Goal: Task Accomplishment & Management: Manage account settings

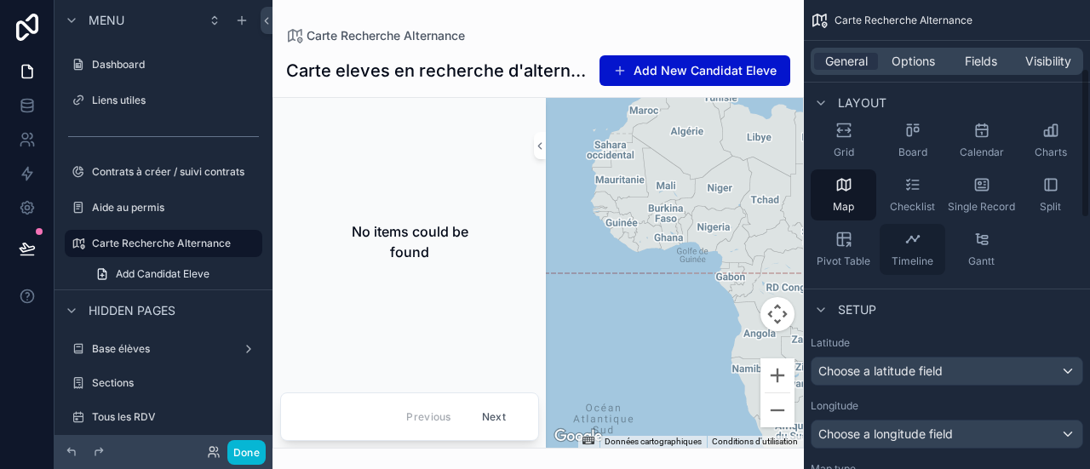
scroll to position [252, 0]
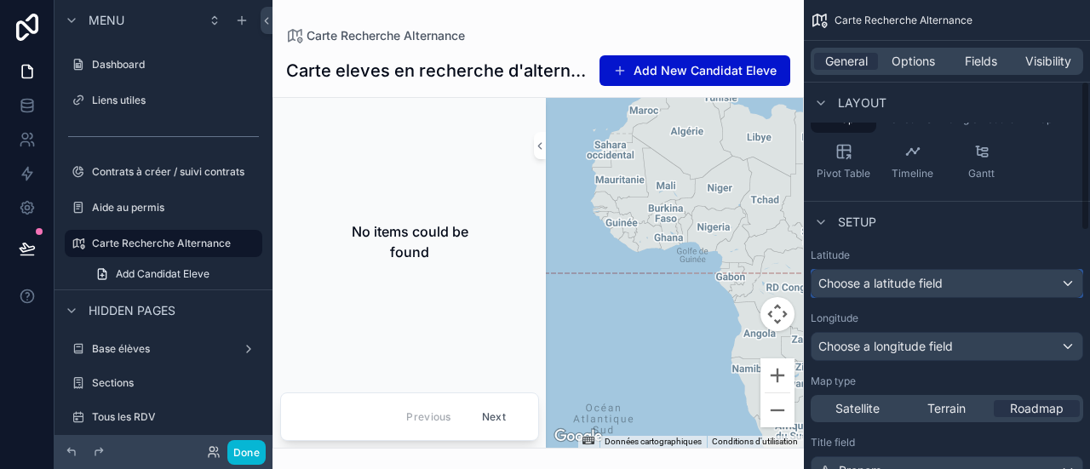
click at [918, 275] on span "Choose a latitude field" at bounding box center [881, 283] width 124 height 17
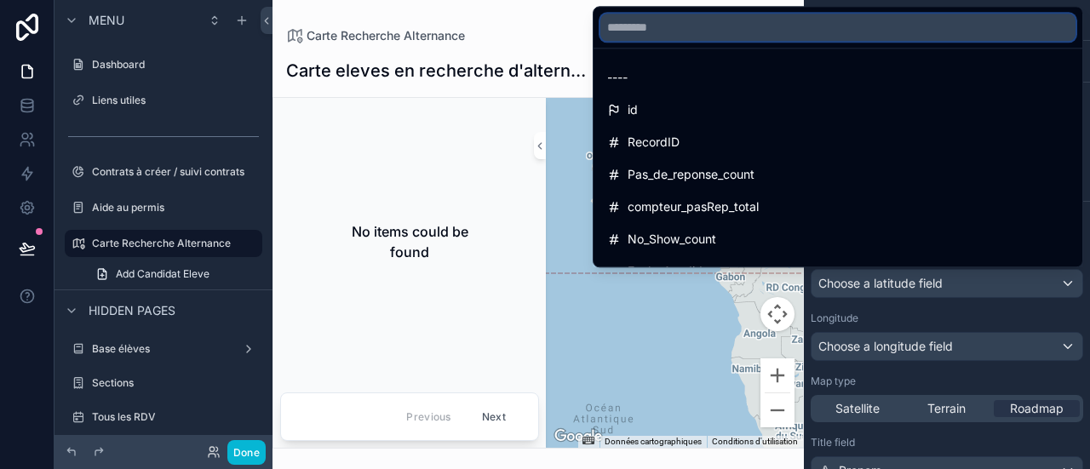
click at [895, 28] on input "text" at bounding box center [838, 27] width 475 height 27
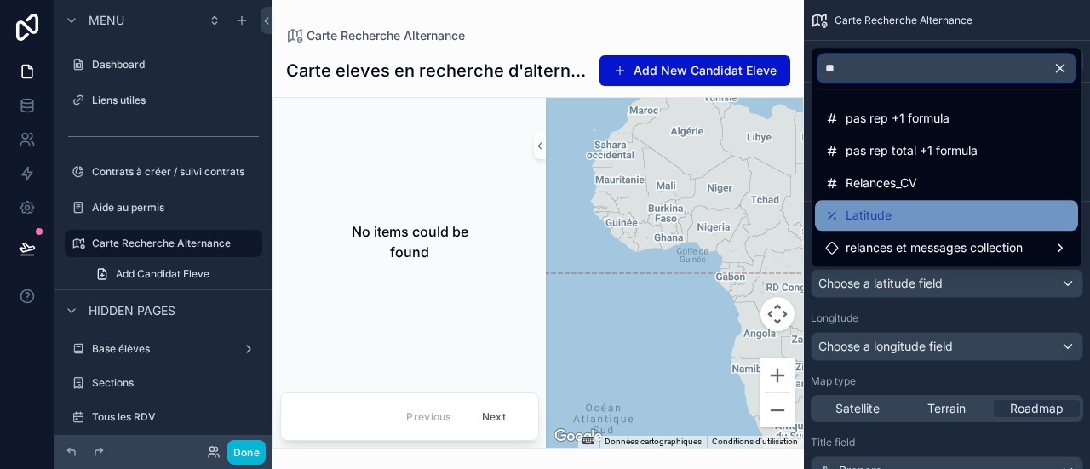
type input "**"
click at [919, 207] on div "Latitude" at bounding box center [947, 215] width 243 height 20
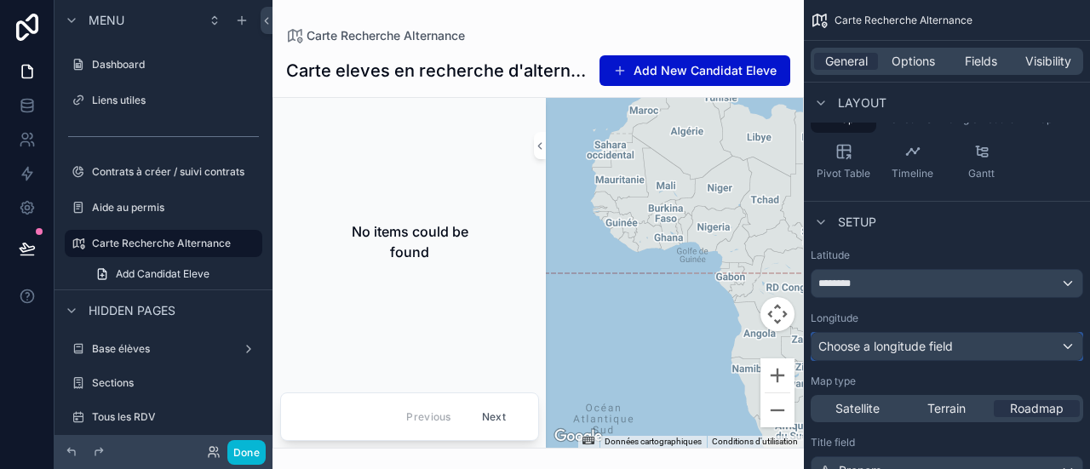
click at [905, 343] on span "Choose a longitude field" at bounding box center [886, 346] width 135 height 14
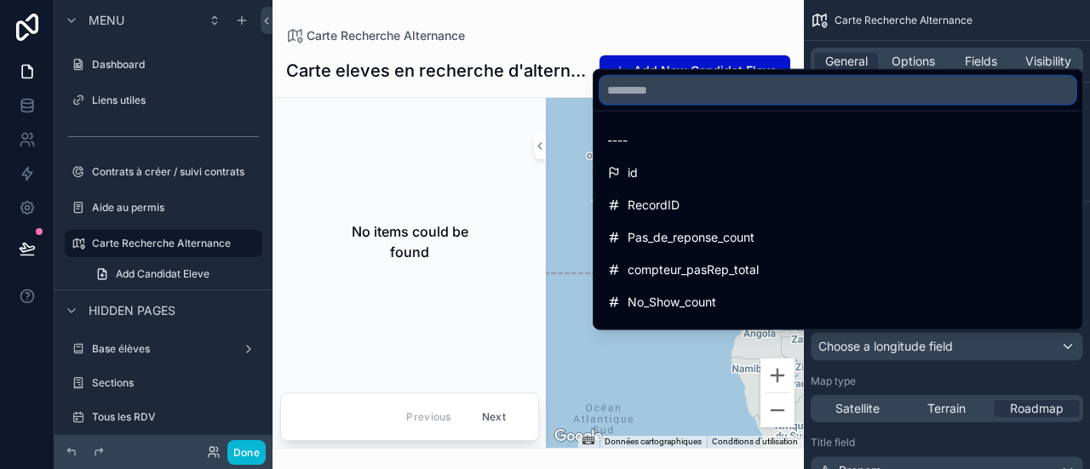
click at [877, 86] on input "text" at bounding box center [838, 90] width 475 height 27
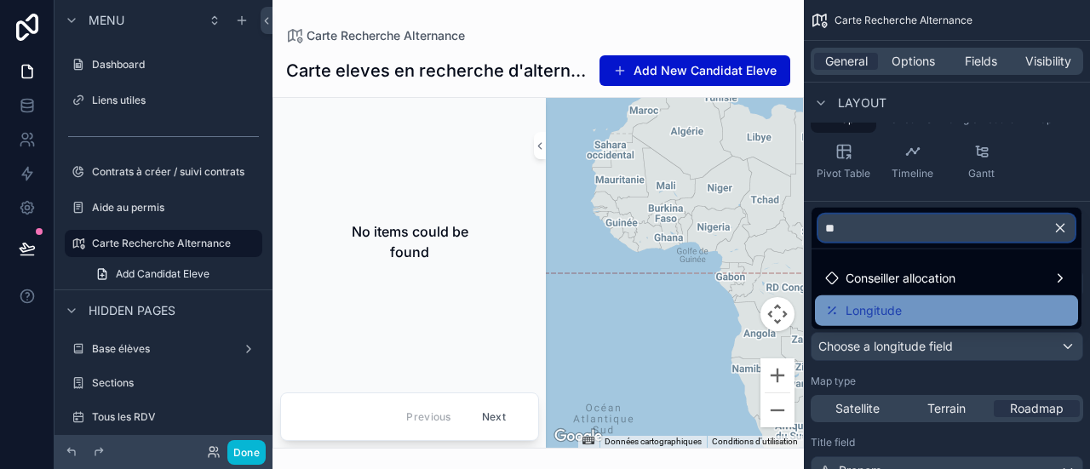
type input "**"
click at [912, 311] on div "Longitude" at bounding box center [947, 311] width 243 height 20
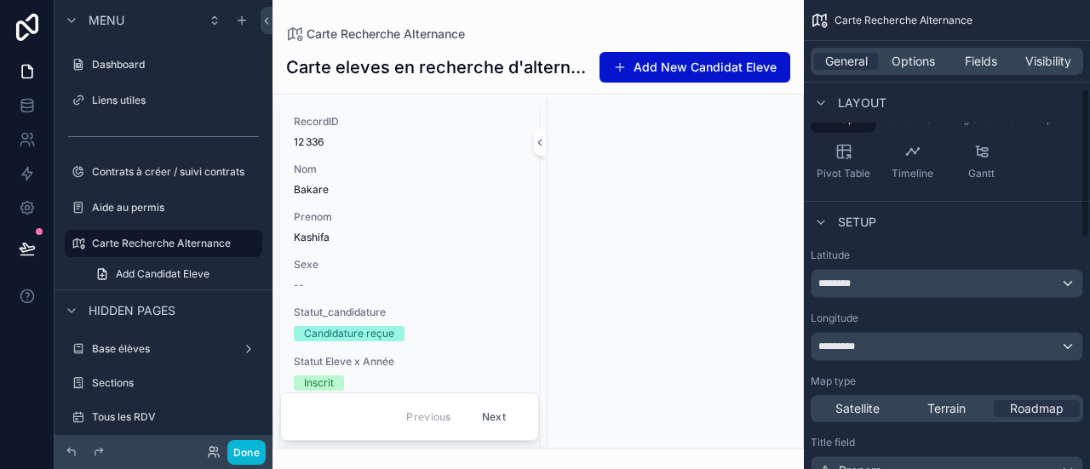
scroll to position [278, 0]
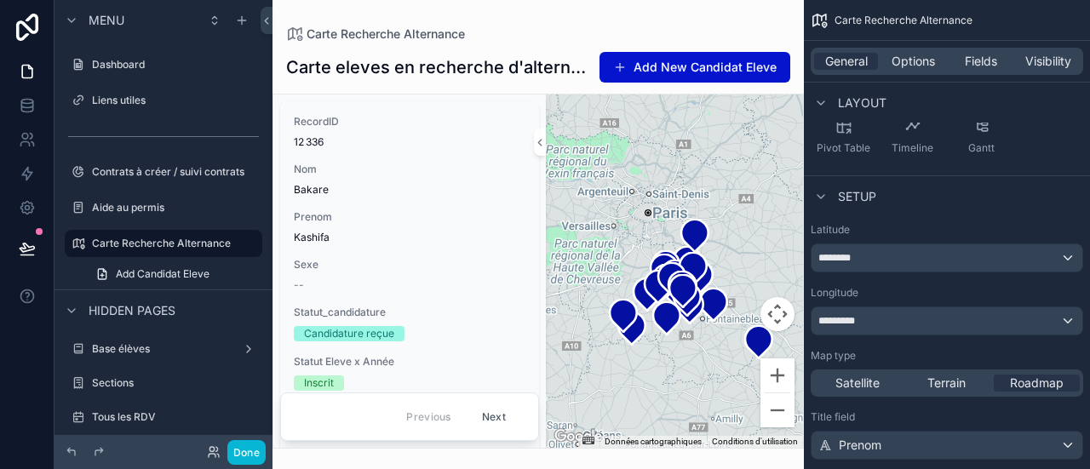
click at [778, 377] on div "scrollable content" at bounding box center [539, 234] width 532 height 469
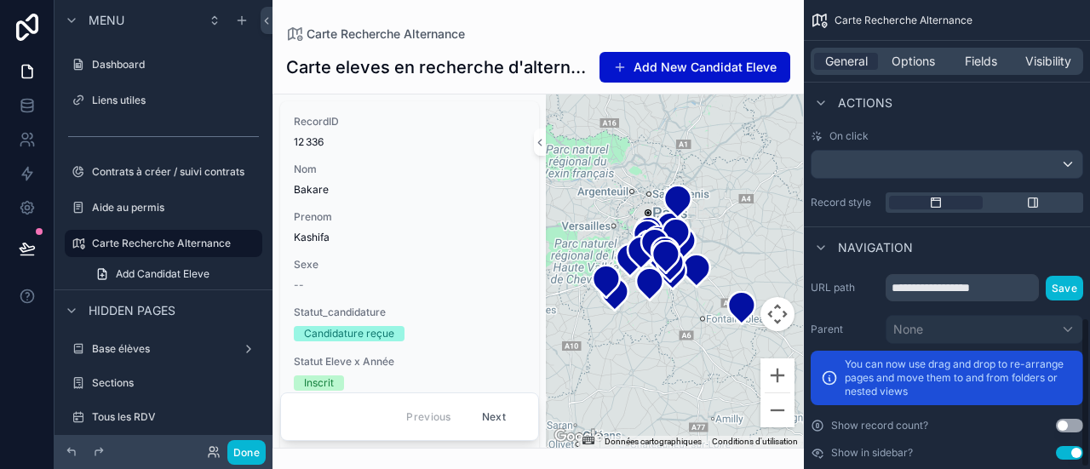
scroll to position [992, 0]
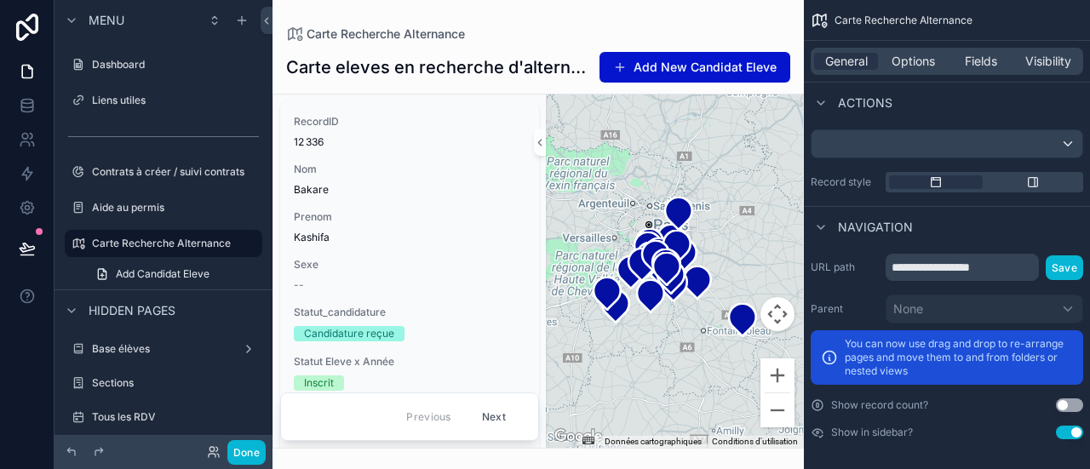
drag, startPoint x: 601, startPoint y: 230, endPoint x: 602, endPoint y: 249, distance: 18.8
click at [602, 249] on div "scrollable content" at bounding box center [674, 272] width 257 height 354
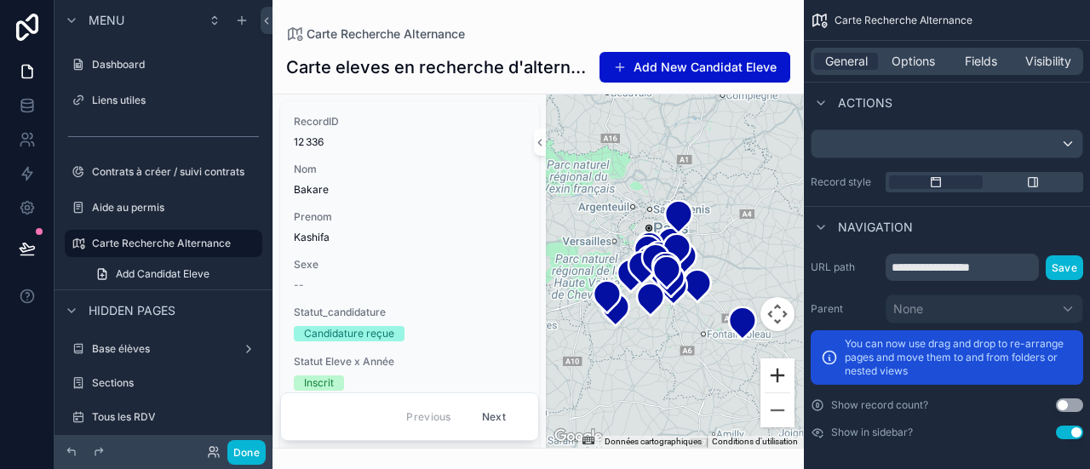
click at [770, 381] on button "Zoom avant" at bounding box center [778, 376] width 34 height 34
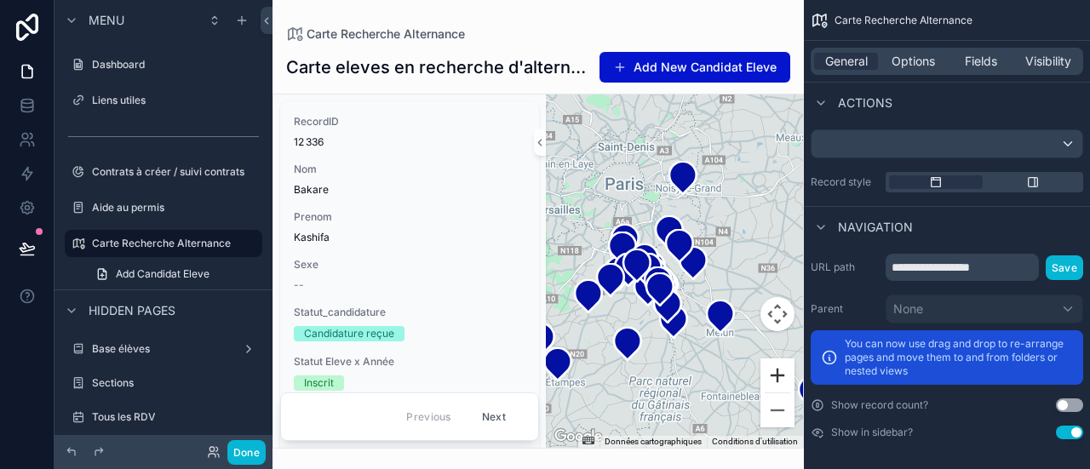
click at [770, 381] on button "Zoom avant" at bounding box center [778, 376] width 34 height 34
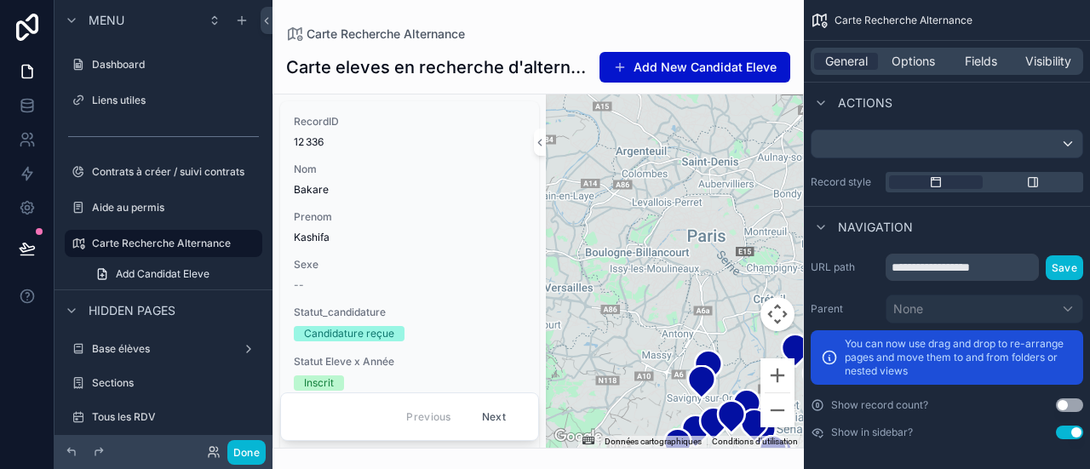
drag, startPoint x: 573, startPoint y: 168, endPoint x: 687, endPoint y: 284, distance: 162.1
click at [692, 290] on div "scrollable content" at bounding box center [674, 272] width 257 height 354
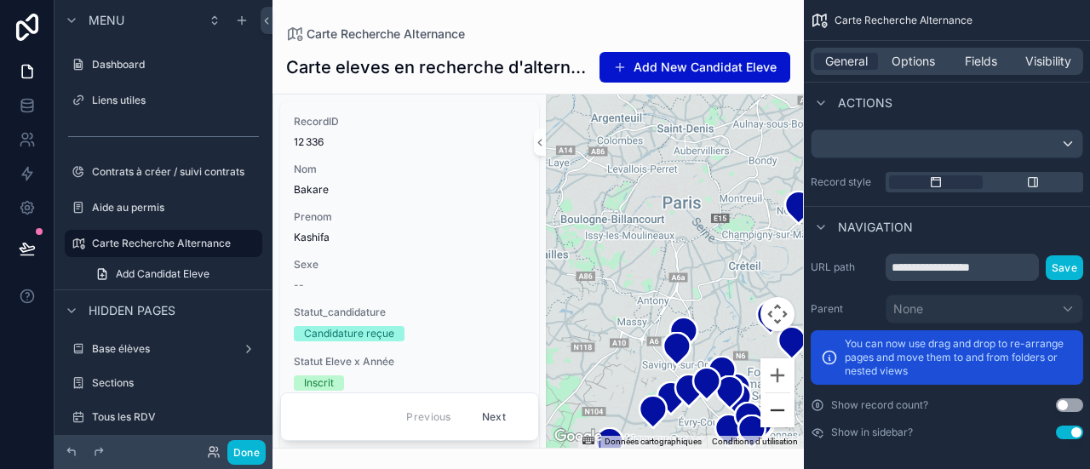
click at [780, 410] on button "Zoom arrière" at bounding box center [778, 411] width 34 height 34
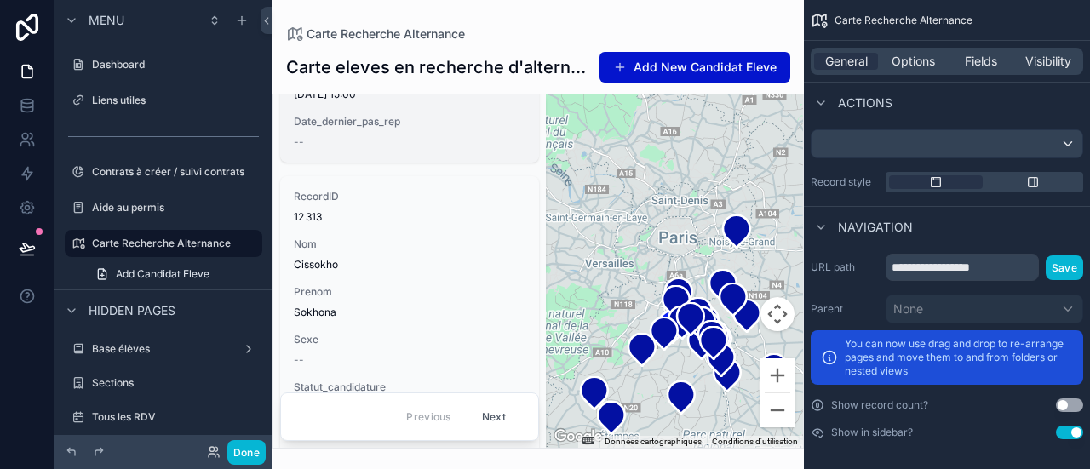
scroll to position [162, 0]
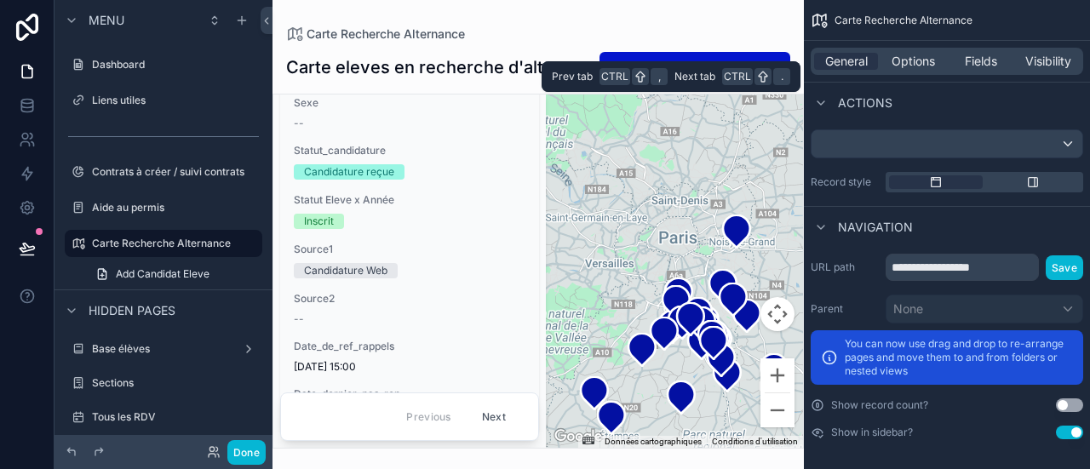
click at [925, 70] on div "General Options Fields Visibility" at bounding box center [947, 61] width 273 height 27
click at [982, 63] on span "Fields" at bounding box center [981, 61] width 32 height 17
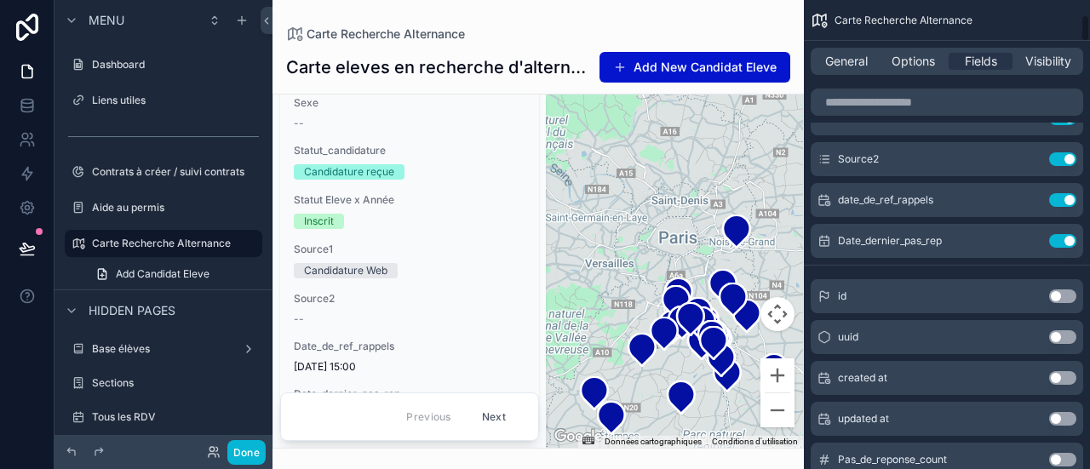
scroll to position [102, 0]
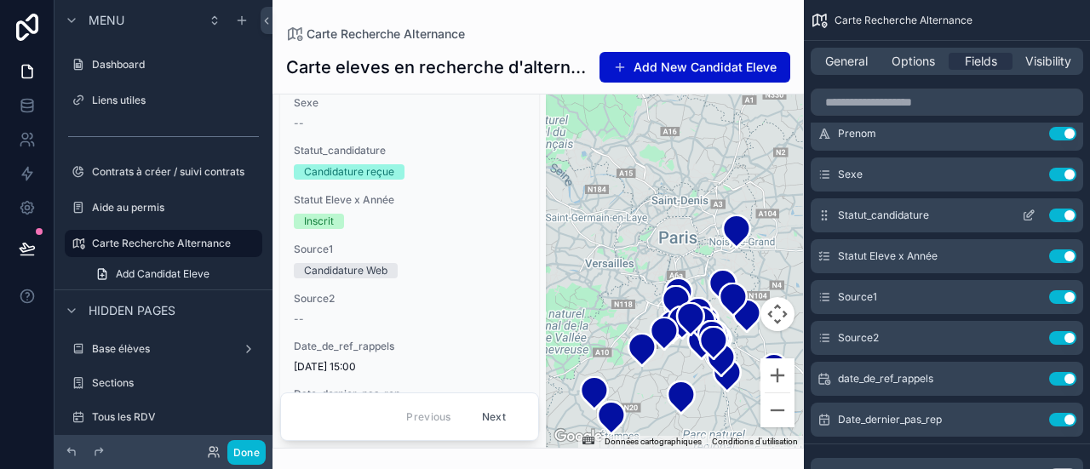
click at [1063, 216] on button "Use setting" at bounding box center [1063, 216] width 27 height 14
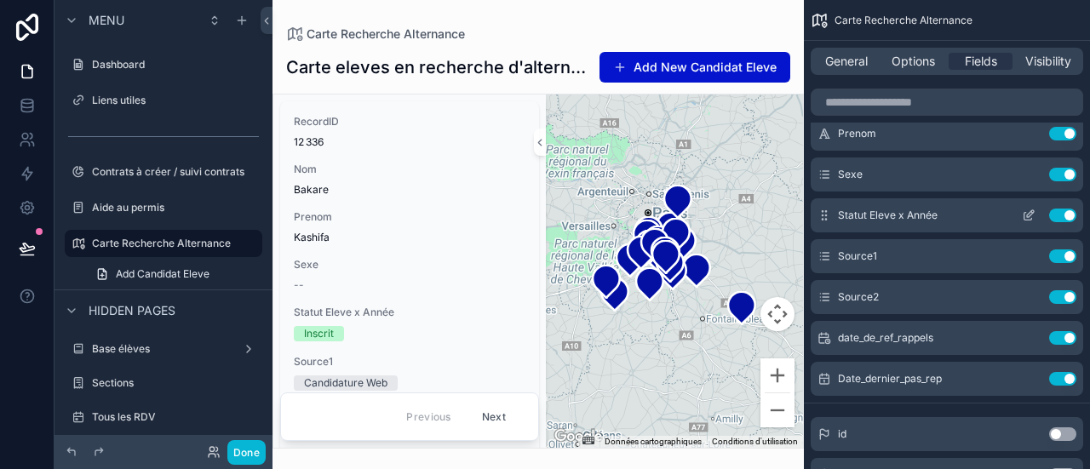
click at [1068, 216] on button "Use setting" at bounding box center [1063, 216] width 27 height 14
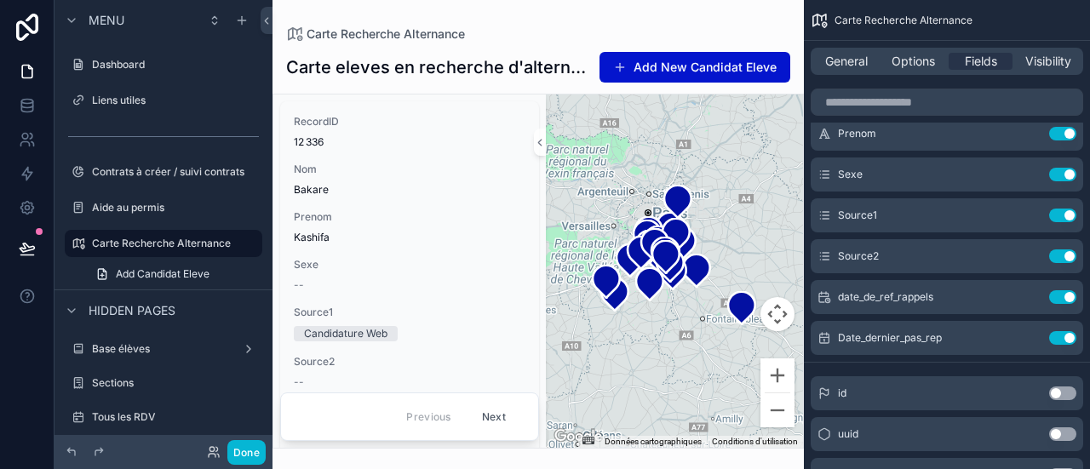
click at [1068, 216] on button "Use setting" at bounding box center [1063, 216] width 27 height 14
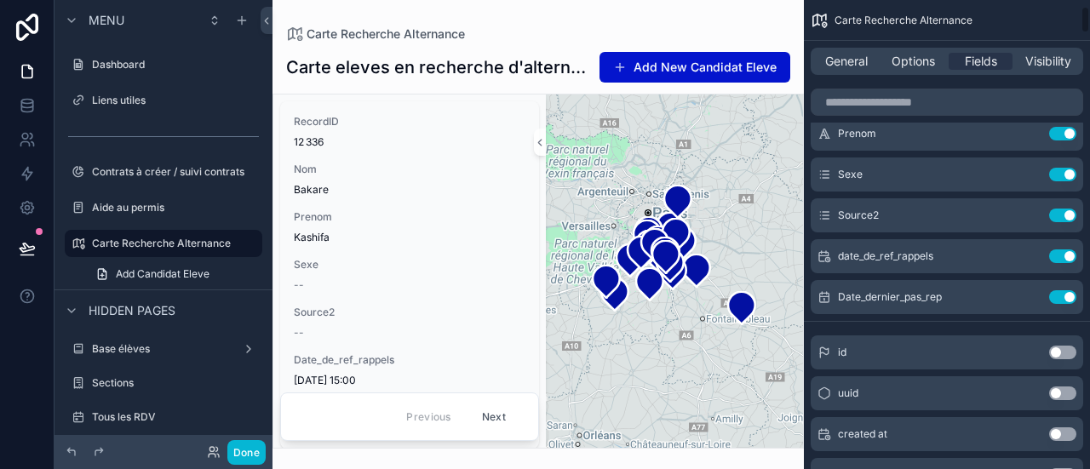
click at [1068, 216] on button "Use setting" at bounding box center [1063, 216] width 27 height 14
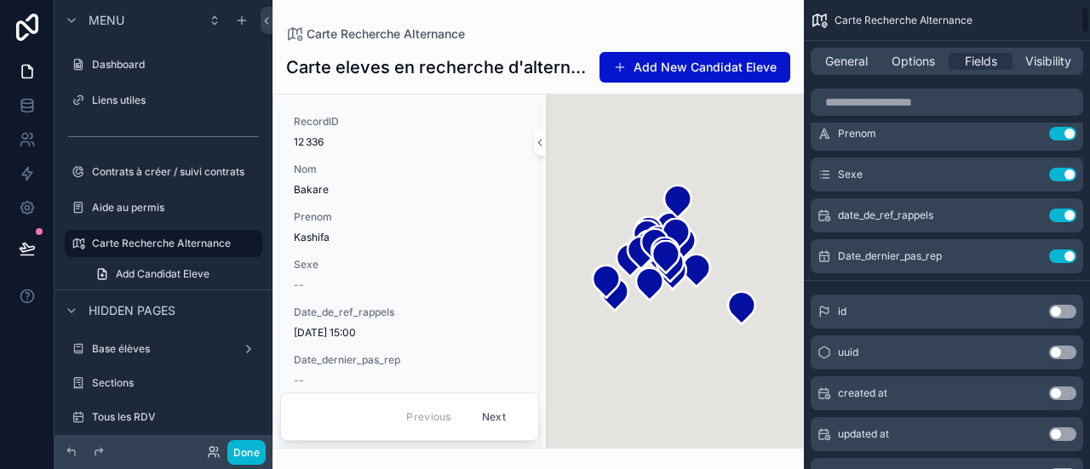
click at [1068, 216] on button "Use setting" at bounding box center [1063, 216] width 27 height 14
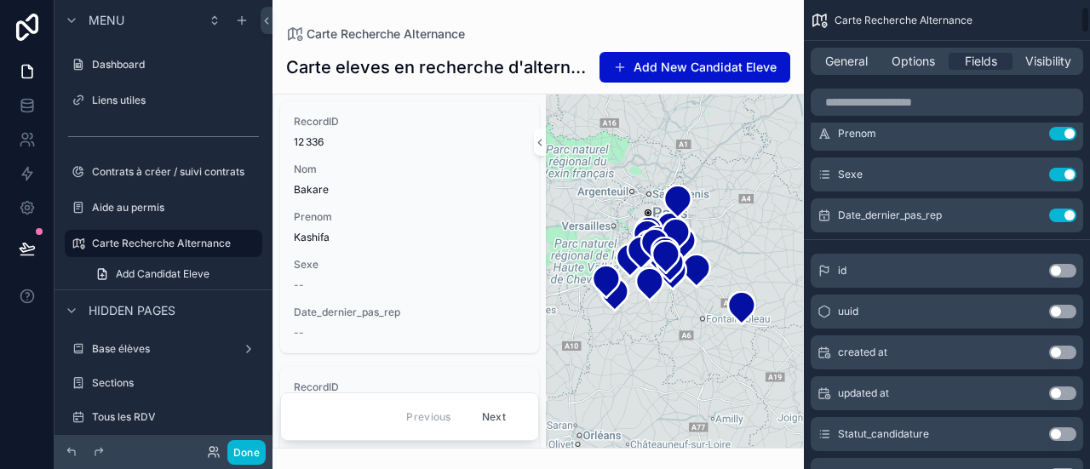
click at [1068, 216] on button "Use setting" at bounding box center [1063, 216] width 27 height 14
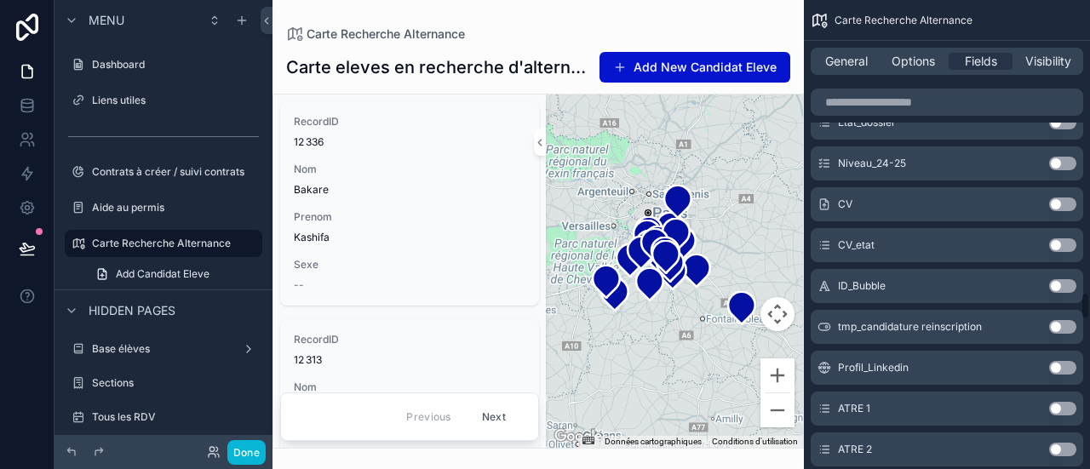
scroll to position [4968, 0]
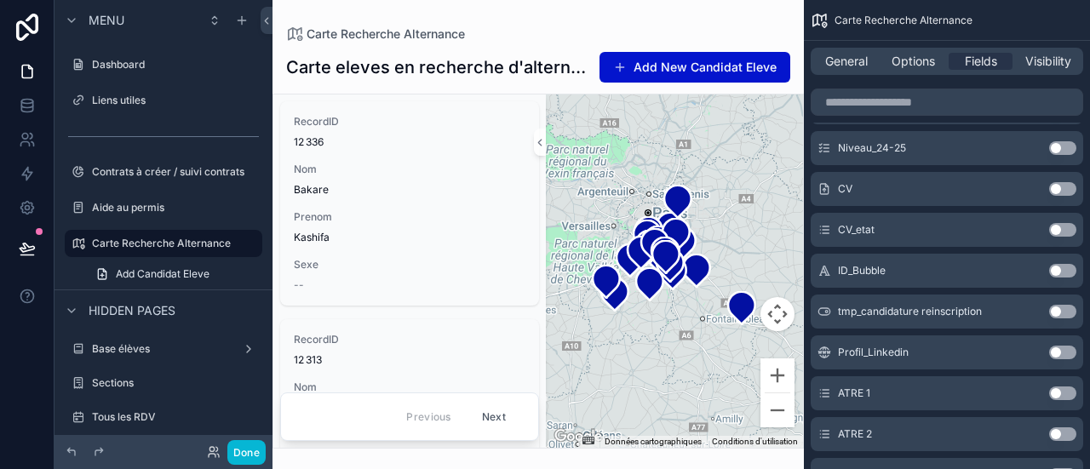
click at [1063, 229] on button "Use setting" at bounding box center [1063, 230] width 27 height 14
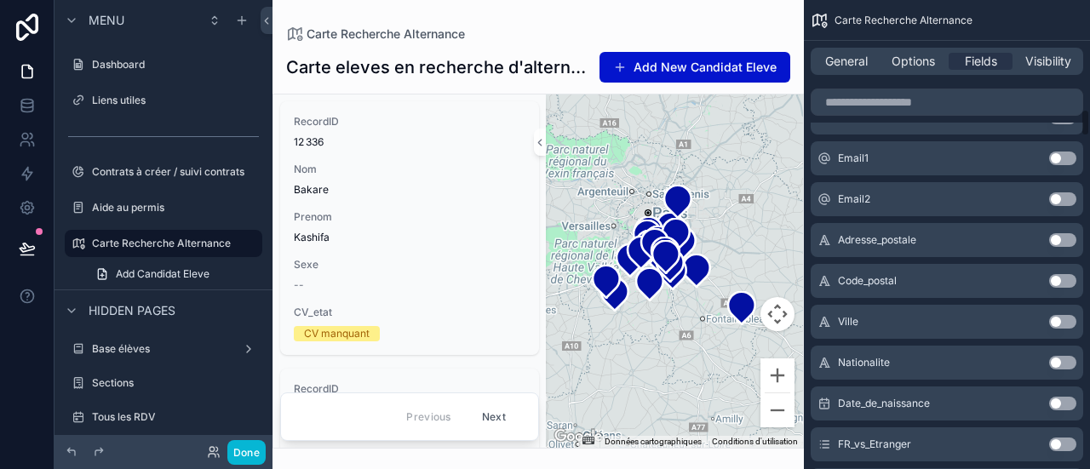
scroll to position [1849, 0]
click at [1061, 240] on button "Use setting" at bounding box center [1063, 241] width 27 height 14
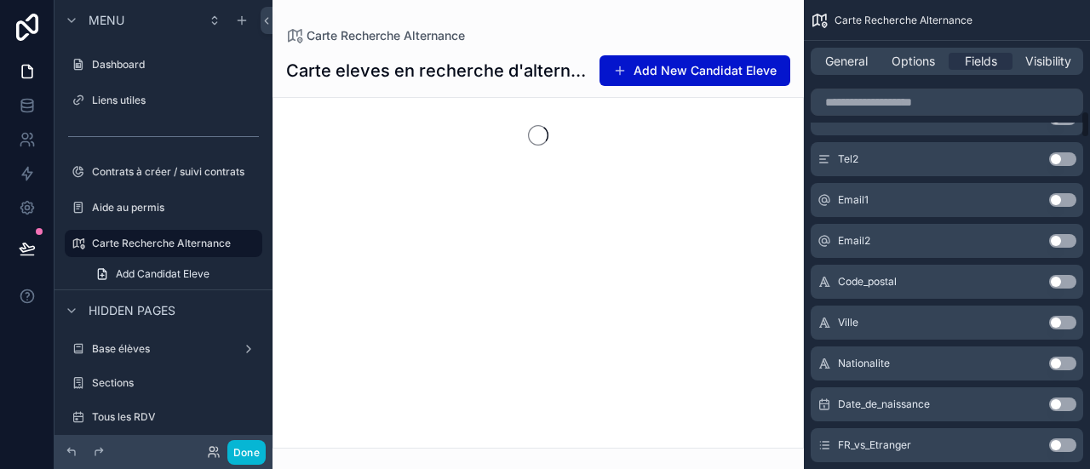
scroll to position [1890, 0]
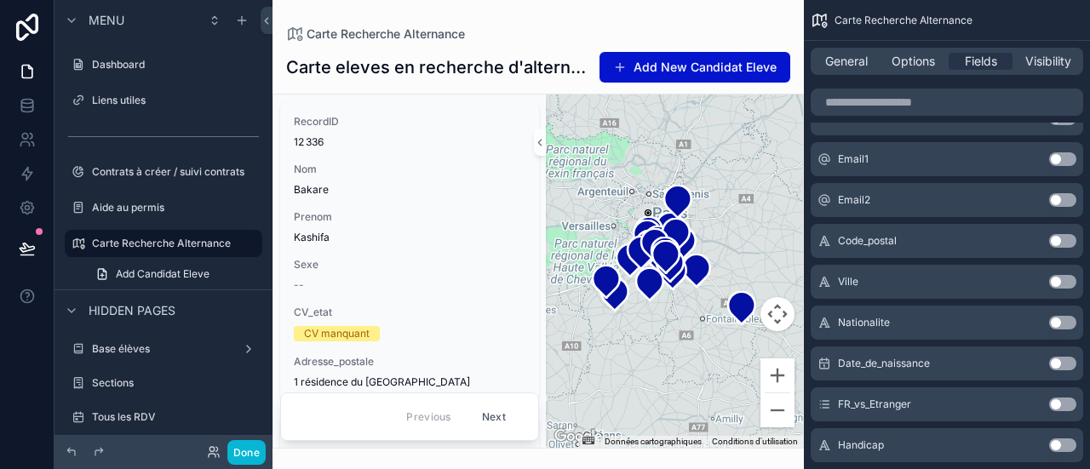
click at [1060, 238] on button "Use setting" at bounding box center [1063, 241] width 27 height 14
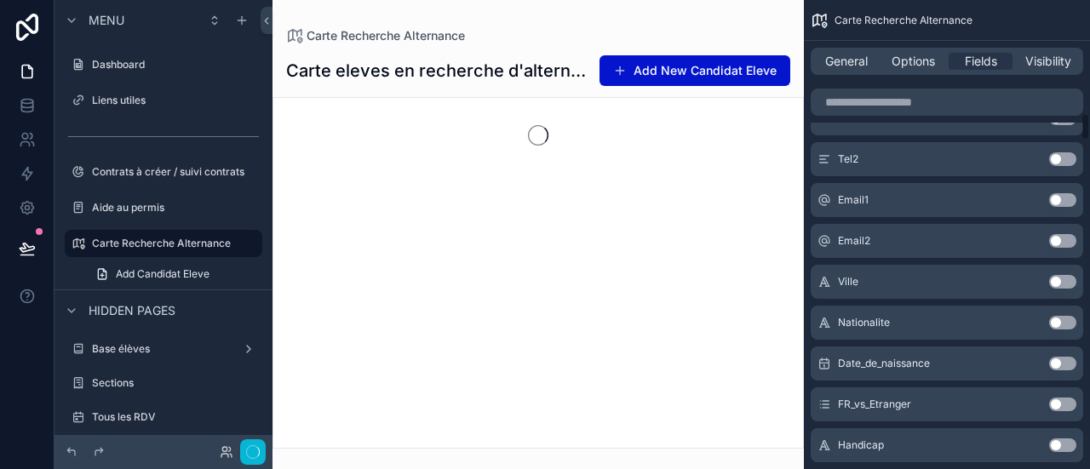
scroll to position [1931, 0]
click at [1060, 238] on button "Use setting" at bounding box center [1063, 241] width 27 height 14
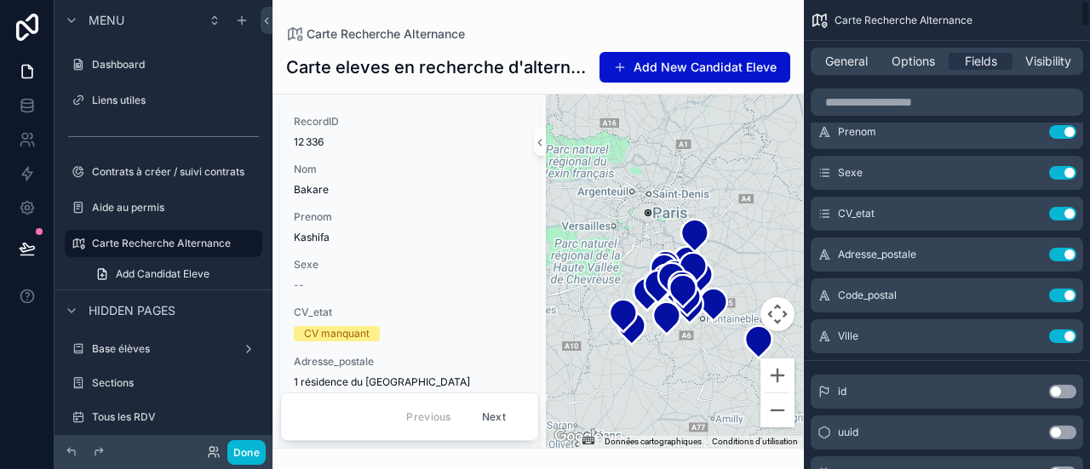
scroll to position [0, 0]
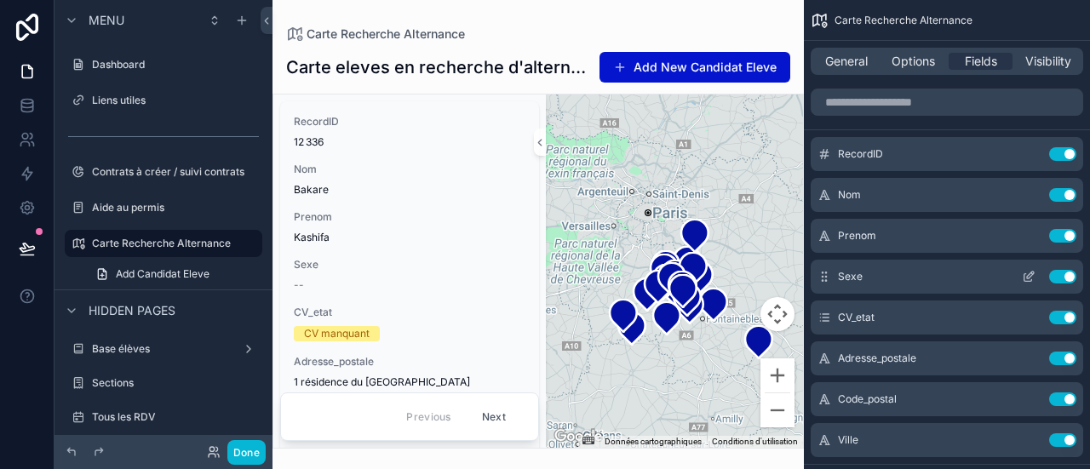
click at [1065, 280] on button "Use setting" at bounding box center [1063, 277] width 27 height 14
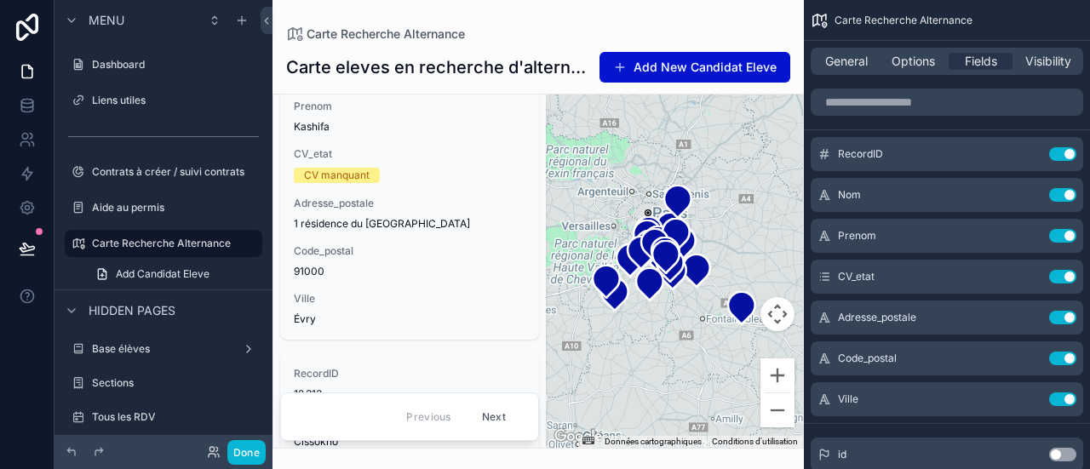
scroll to position [112, 0]
click at [774, 361] on button "Zoom avant" at bounding box center [778, 376] width 34 height 34
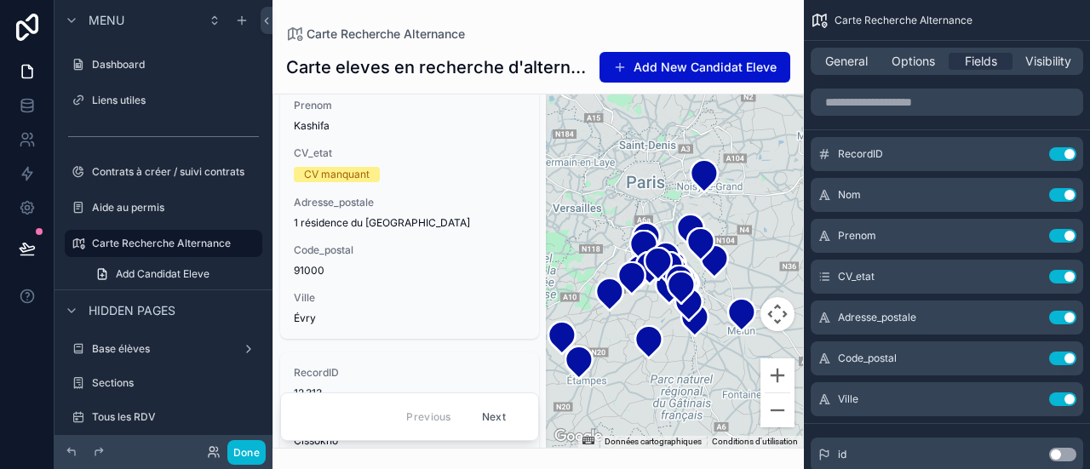
drag, startPoint x: 707, startPoint y: 185, endPoint x: 731, endPoint y: 213, distance: 36.9
click at [731, 213] on div "scrollable content" at bounding box center [674, 272] width 257 height 354
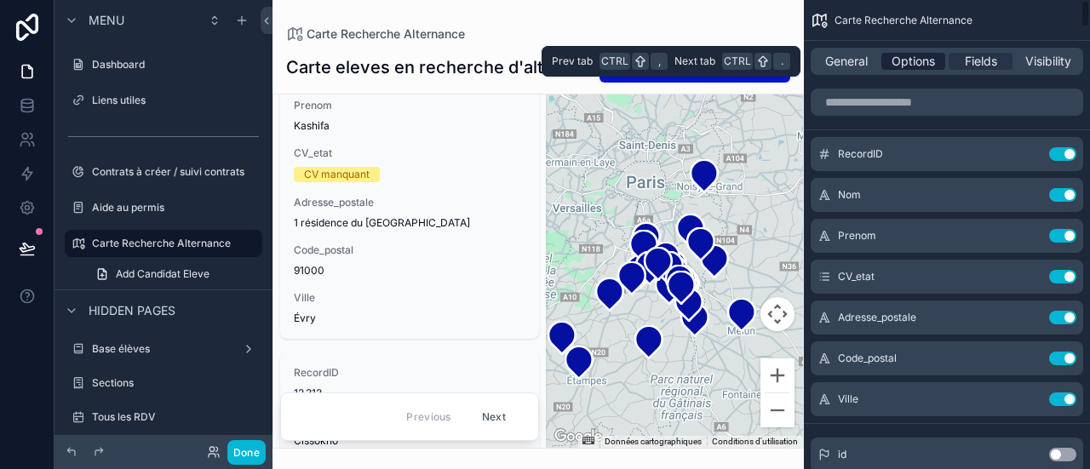
click at [906, 64] on span "Options" at bounding box center [913, 61] width 43 height 17
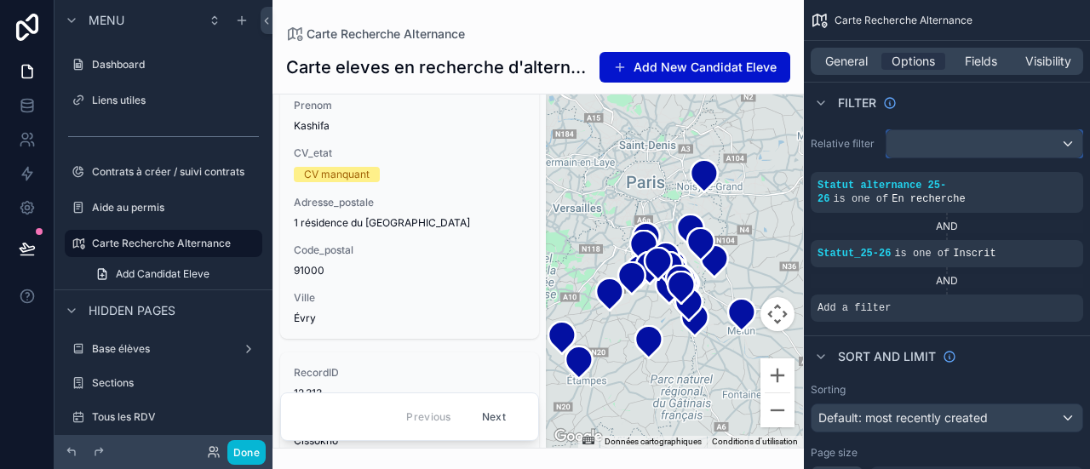
click at [917, 136] on div "scrollable content" at bounding box center [985, 143] width 196 height 27
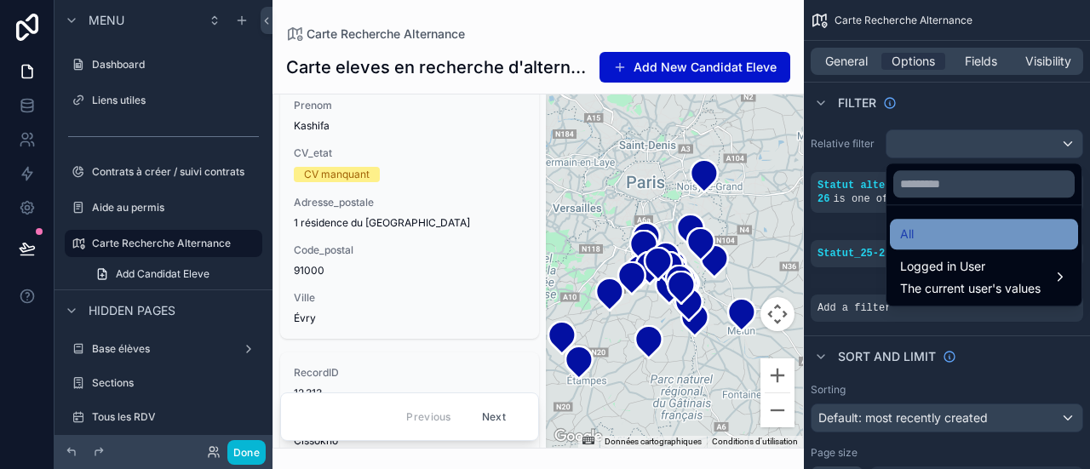
click at [928, 233] on div "All" at bounding box center [984, 234] width 168 height 20
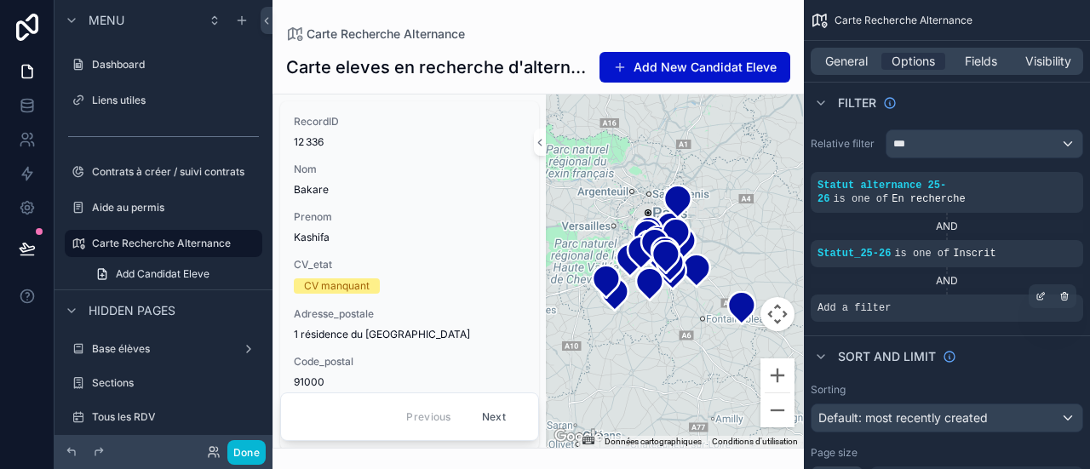
click at [924, 297] on div "Add a filter" at bounding box center [947, 308] width 273 height 27
click at [1039, 291] on icon "scrollable content" at bounding box center [1041, 296] width 10 height 10
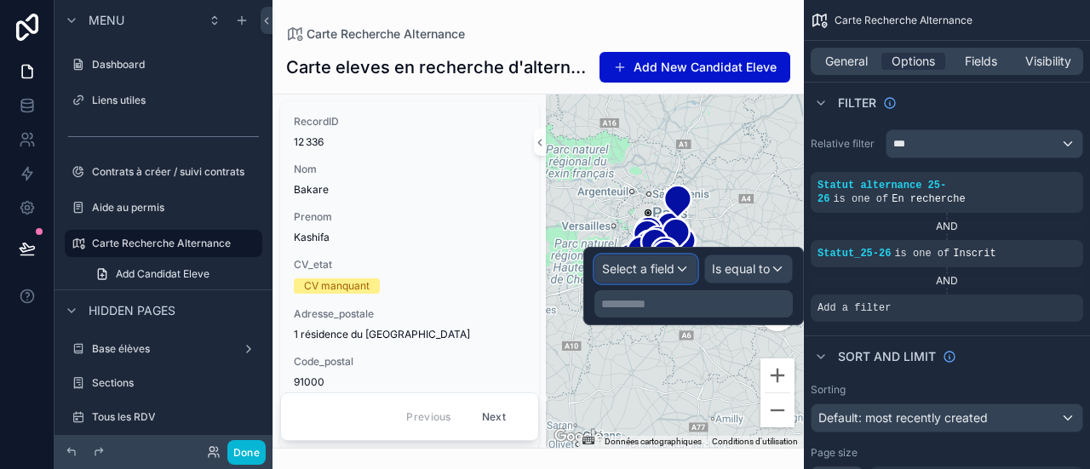
click at [637, 273] on span "Select a field" at bounding box center [638, 269] width 72 height 17
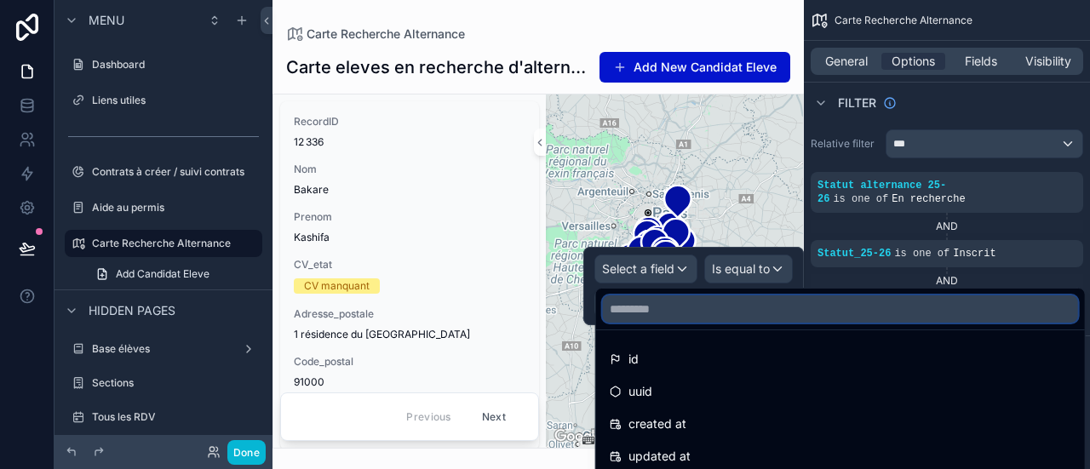
click at [644, 297] on input "text" at bounding box center [840, 309] width 475 height 27
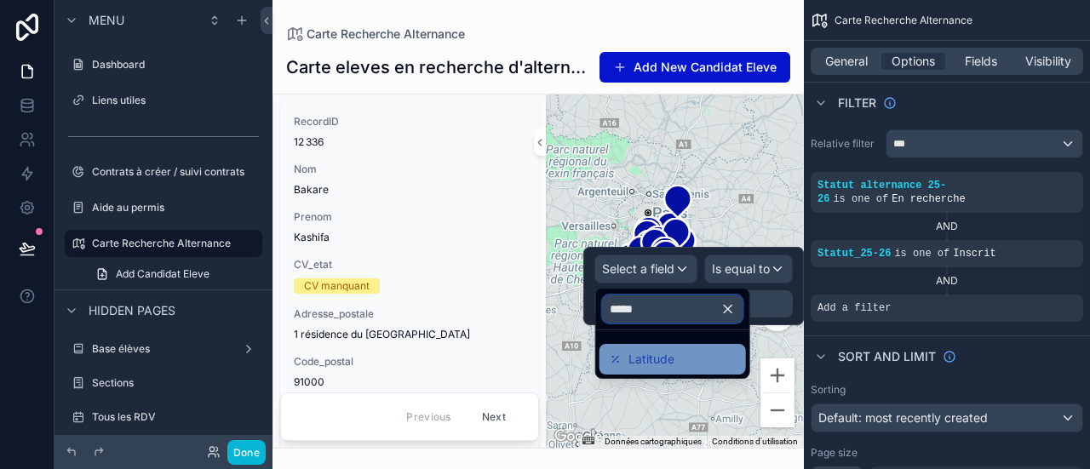
type input "*****"
click at [685, 366] on div "Latitude" at bounding box center [673, 359] width 126 height 20
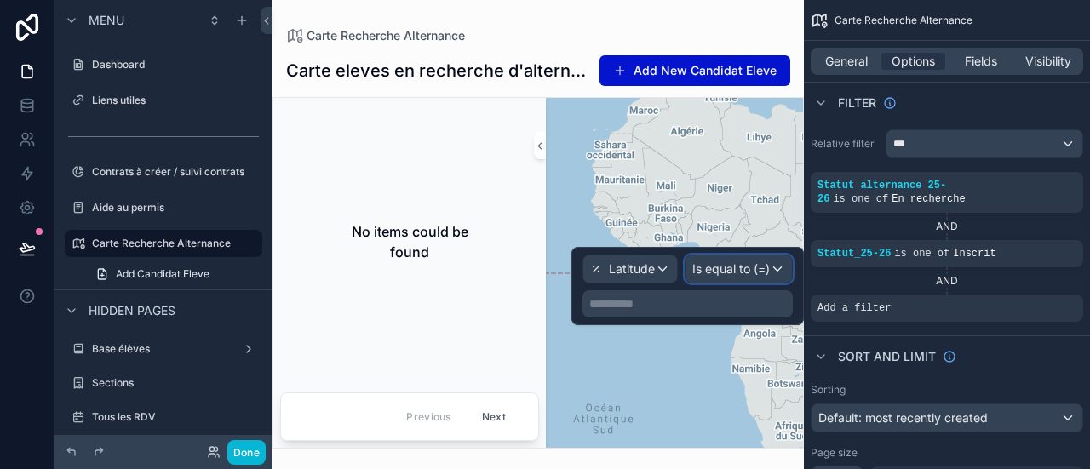
click at [756, 265] on span "Is equal to (=)" at bounding box center [732, 269] width 78 height 17
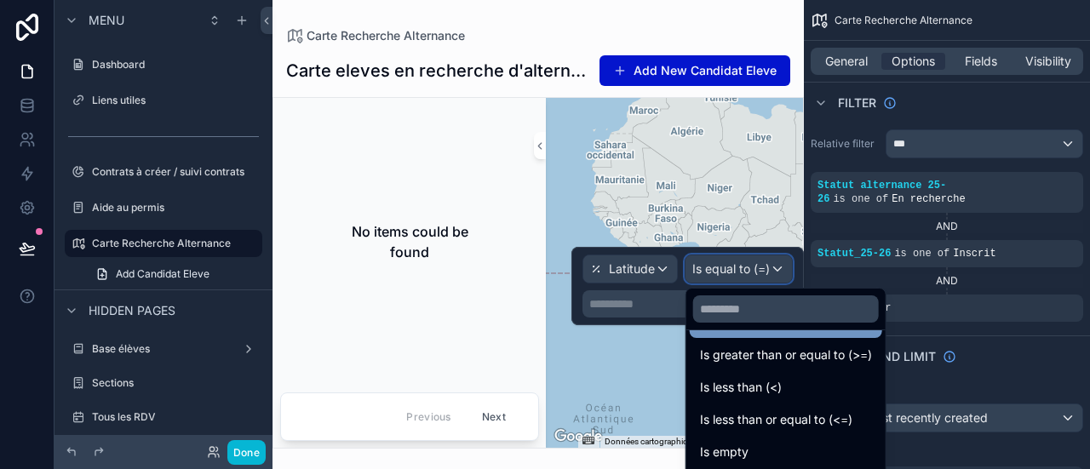
scroll to position [121, 0]
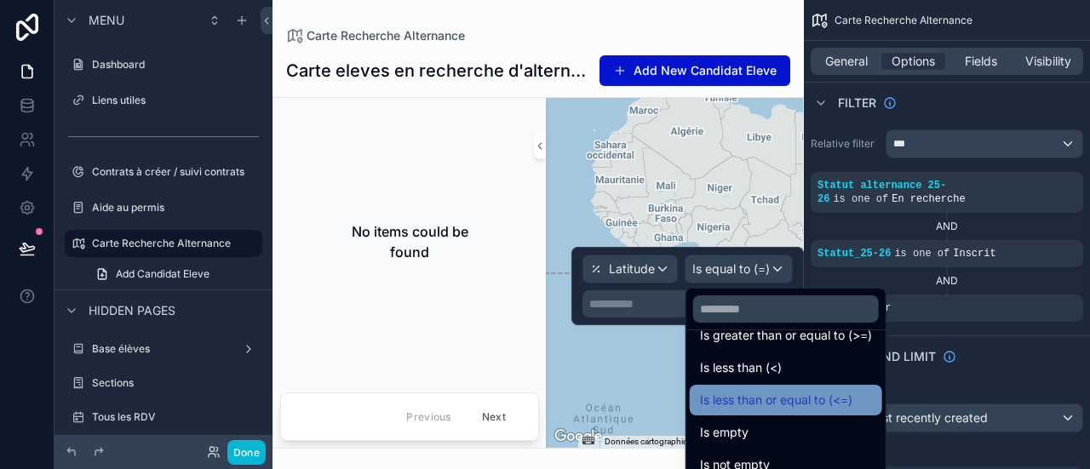
click at [779, 390] on span "Is less than or equal to (<=)" at bounding box center [776, 400] width 152 height 20
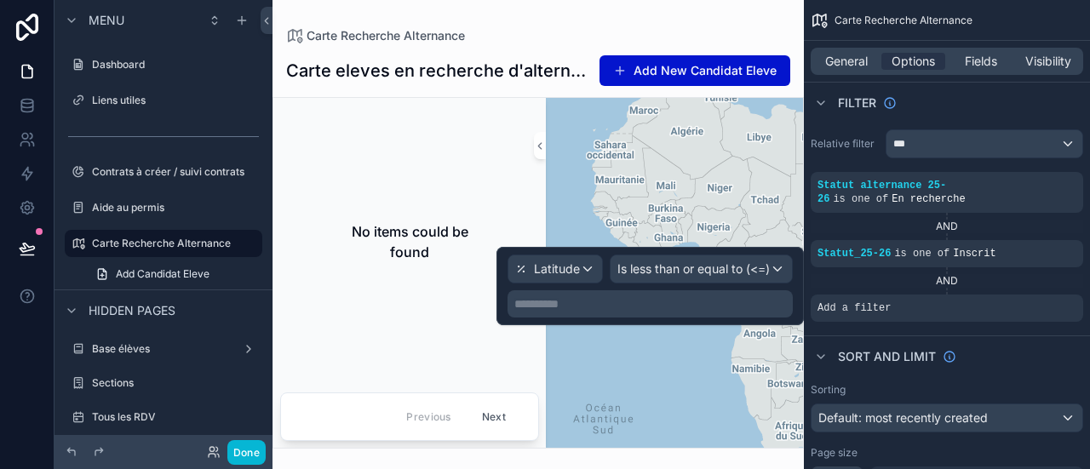
click at [688, 299] on p "**********" at bounding box center [652, 304] width 275 height 17
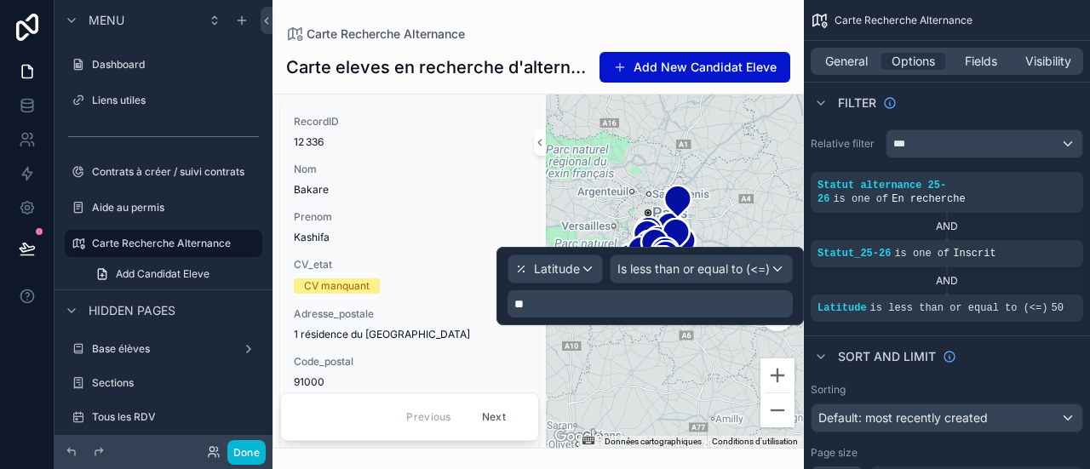
click at [610, 297] on p "**" at bounding box center [652, 304] width 275 height 17
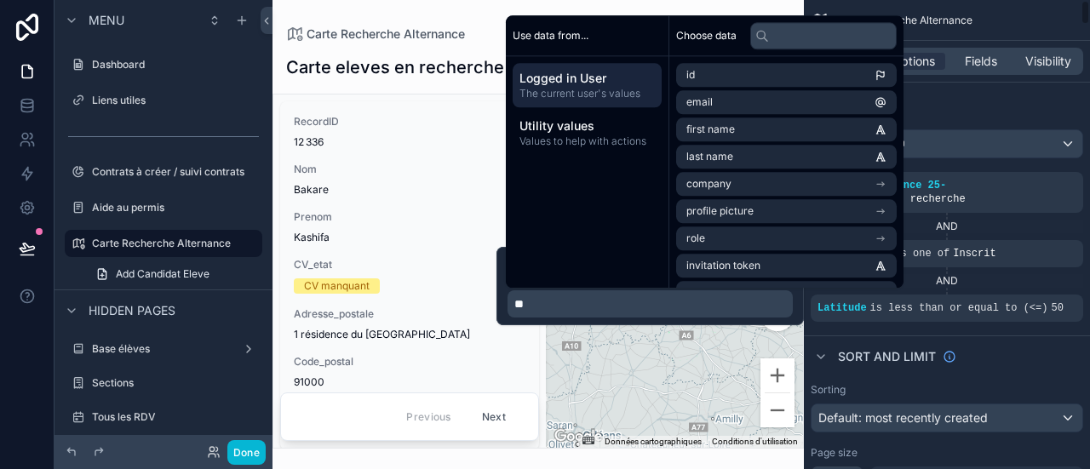
click at [950, 336] on div "Sort And Limit" at bounding box center [947, 356] width 286 height 41
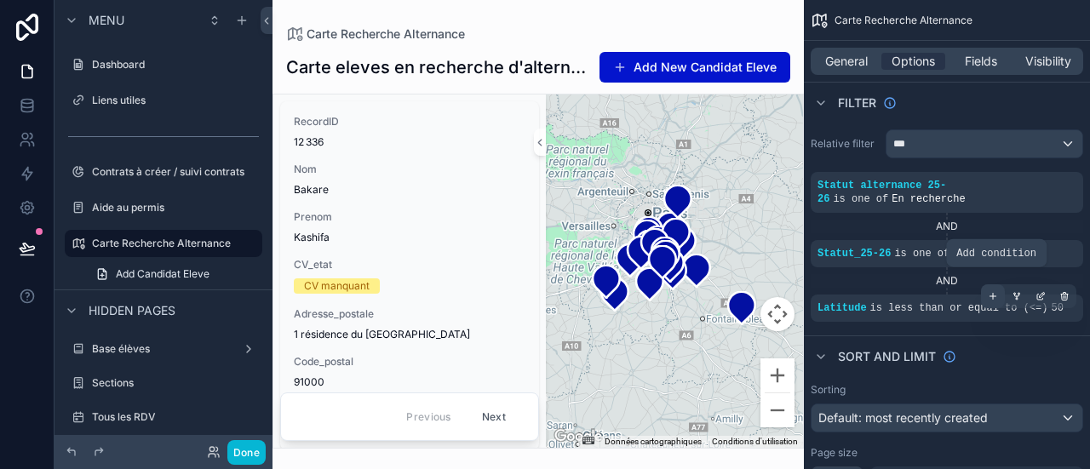
click at [989, 287] on div "scrollable content" at bounding box center [993, 297] width 24 height 24
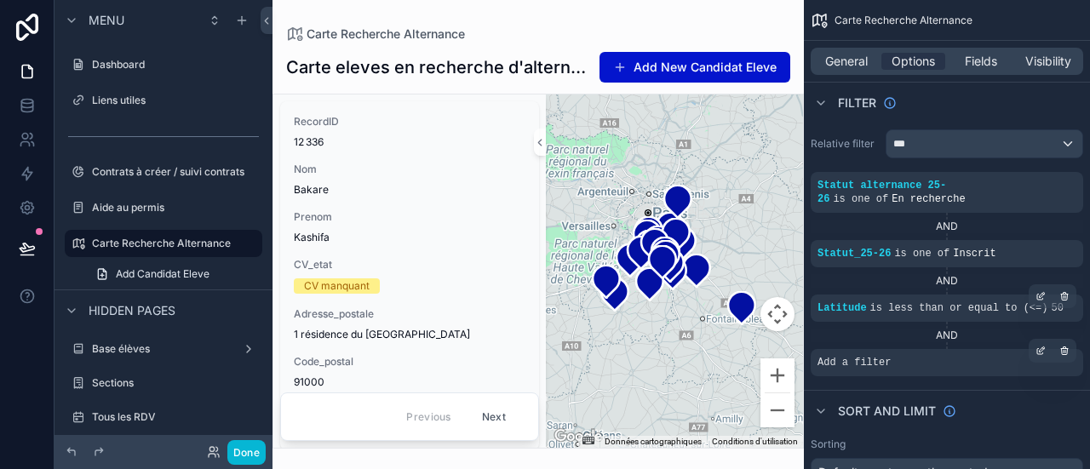
click at [923, 351] on div "Add a filter" at bounding box center [947, 362] width 273 height 27
click at [1044, 348] on icon "scrollable content" at bounding box center [1044, 349] width 2 height 2
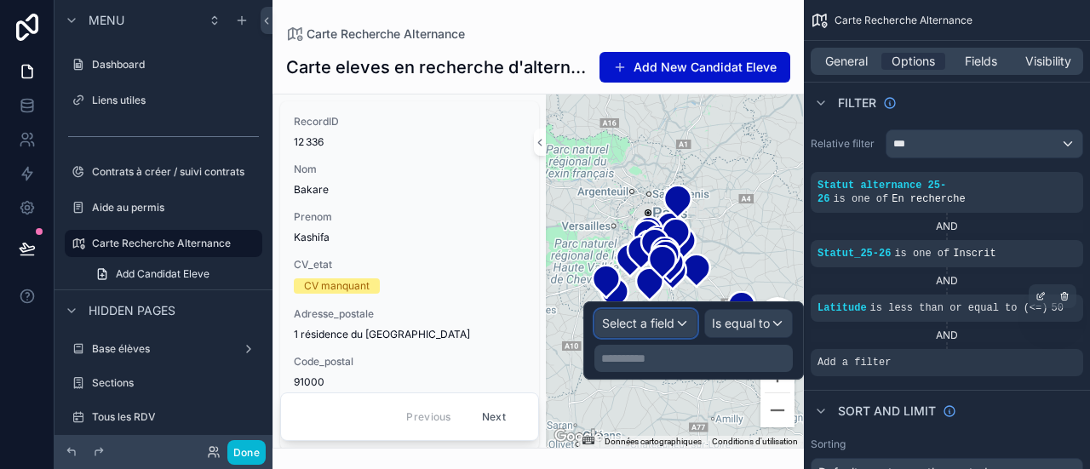
click at [674, 323] on span "Select a field" at bounding box center [638, 323] width 72 height 14
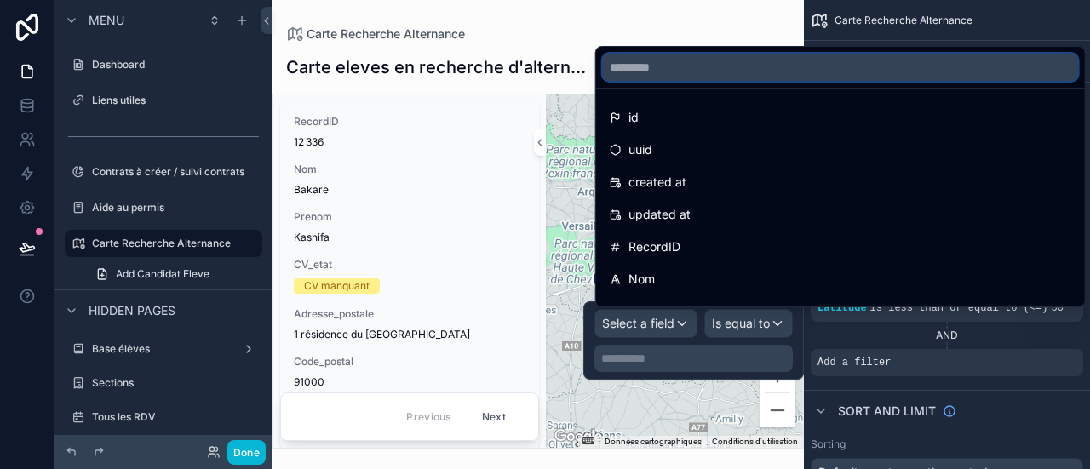
click at [675, 64] on input "text" at bounding box center [840, 67] width 475 height 27
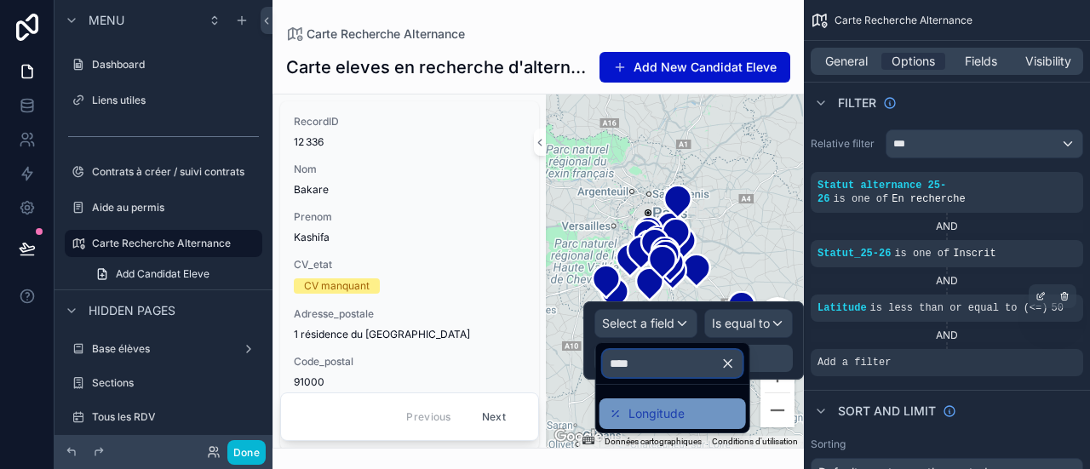
type input "****"
click at [667, 408] on span "Longitude" at bounding box center [657, 414] width 56 height 20
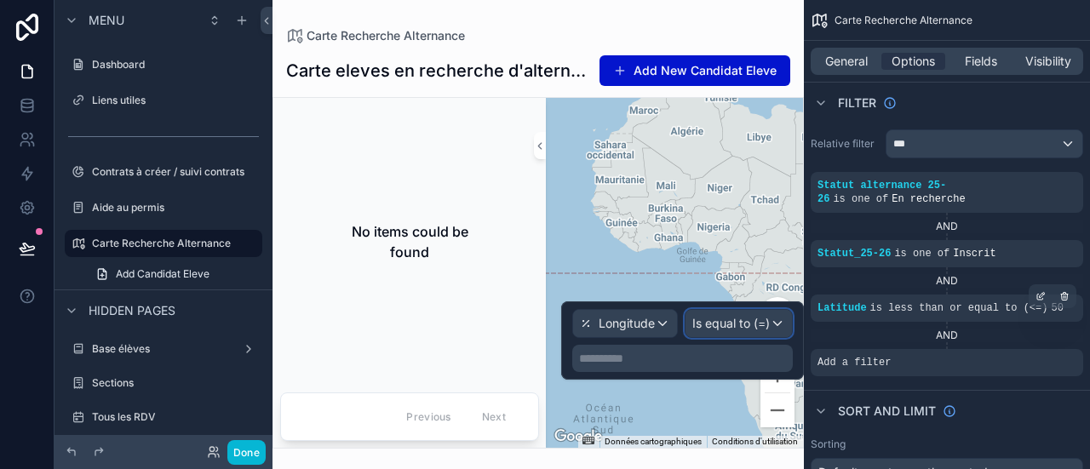
click at [729, 327] on span "Is equal to (=)" at bounding box center [732, 323] width 78 height 17
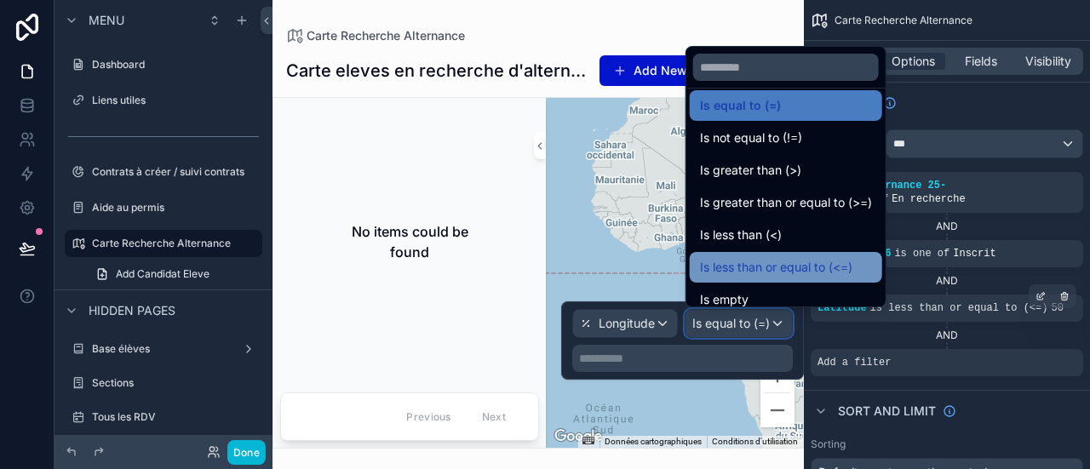
scroll to position [12, 0]
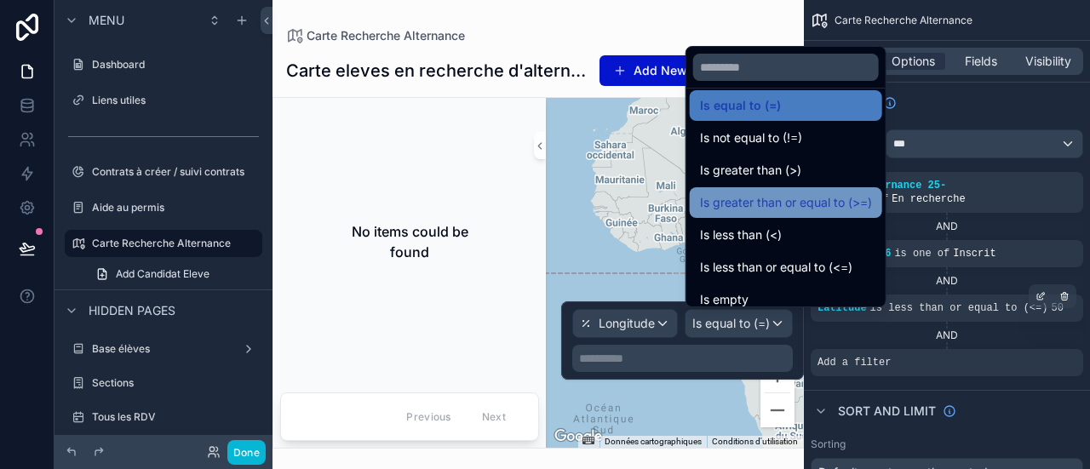
click at [777, 207] on span "Is greater than or equal to (>=)" at bounding box center [786, 203] width 172 height 20
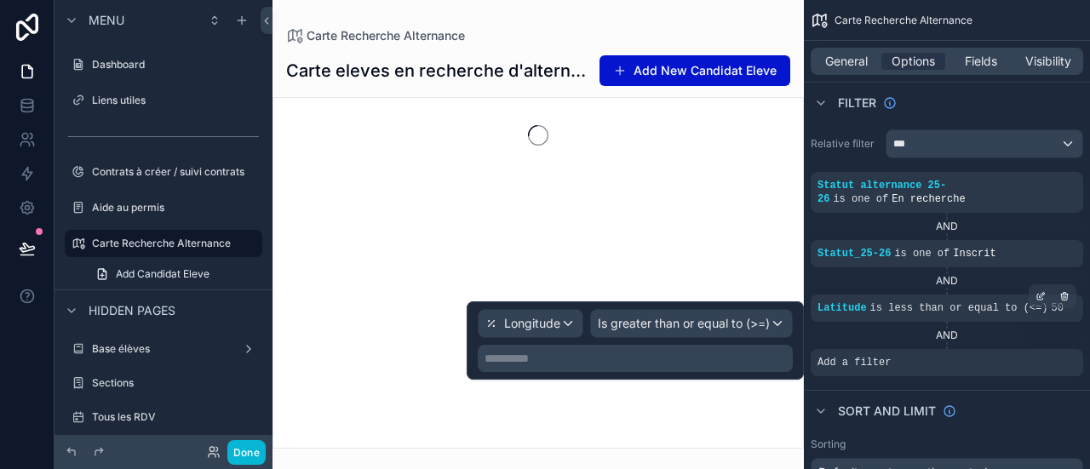
click at [693, 359] on p "**********" at bounding box center [637, 358] width 305 height 17
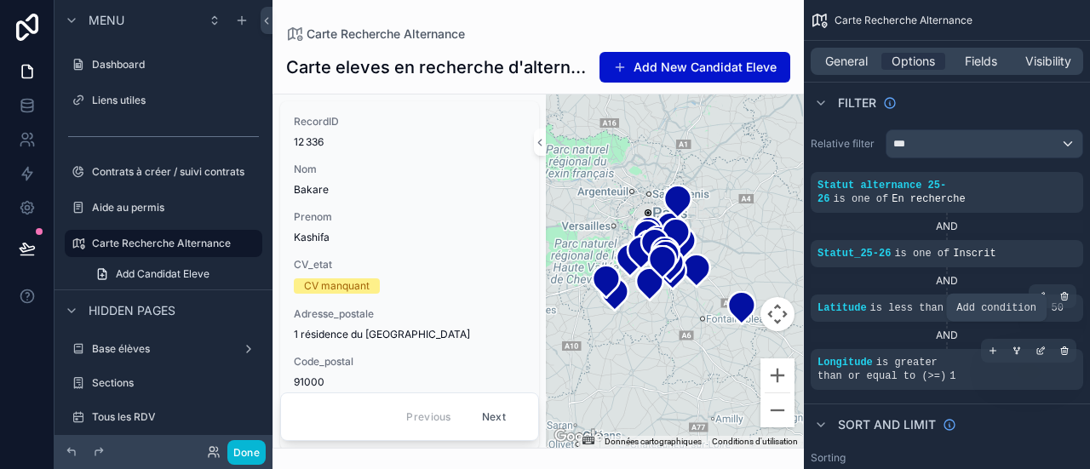
click at [992, 346] on icon "scrollable content" at bounding box center [993, 351] width 10 height 10
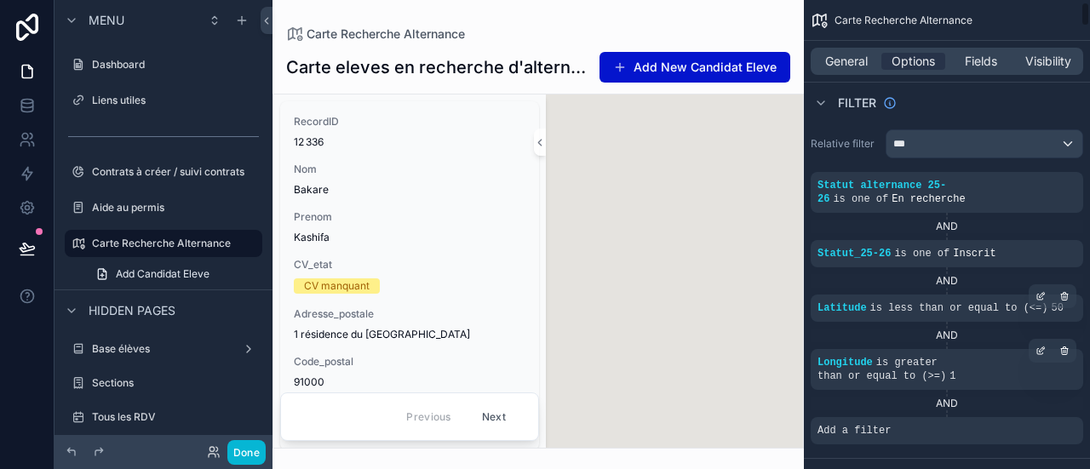
scroll to position [49, 0]
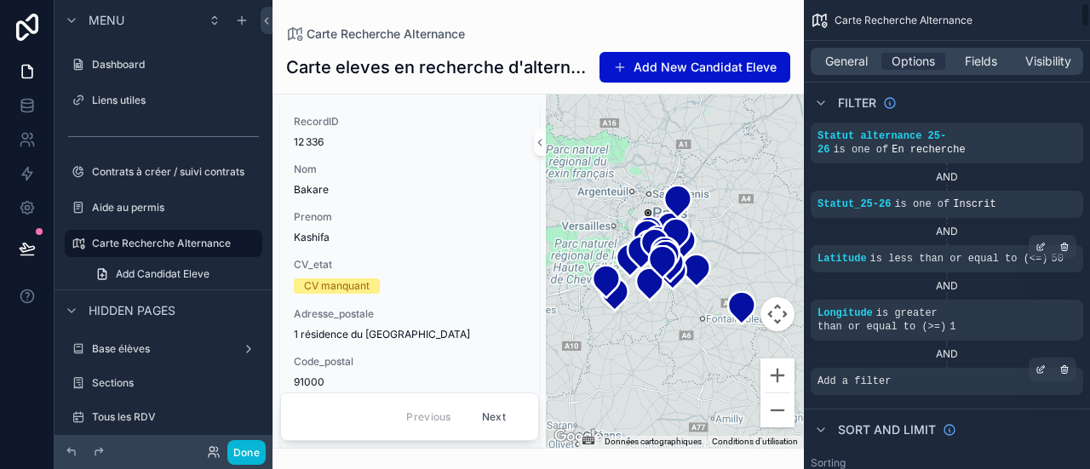
click at [972, 368] on div "Add a filter" at bounding box center [947, 381] width 273 height 27
click at [1040, 365] on icon "scrollable content" at bounding box center [1041, 370] width 10 height 10
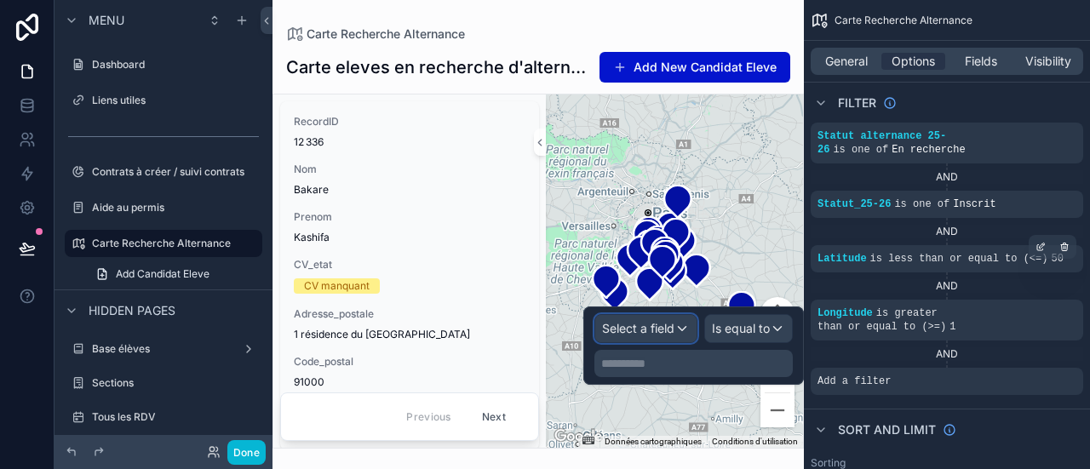
click at [685, 331] on div "Select a field" at bounding box center [645, 328] width 101 height 27
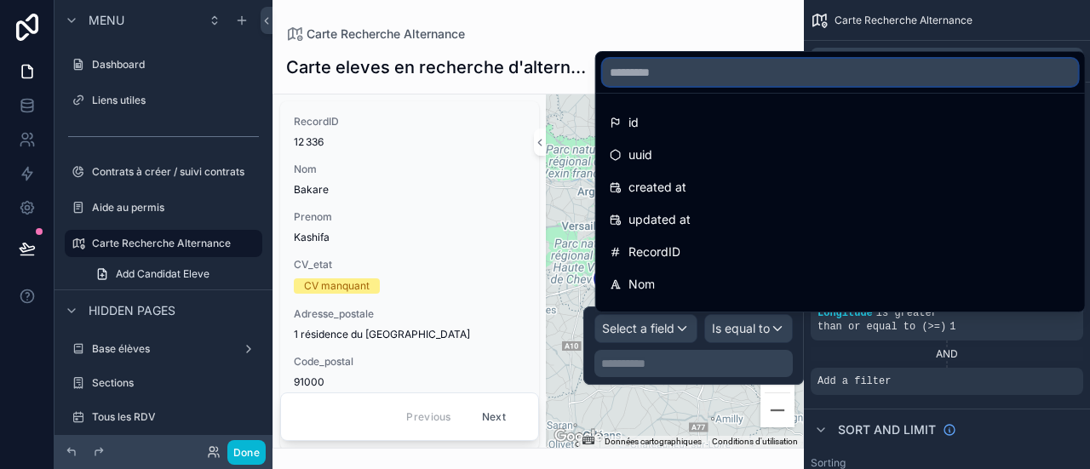
click at [722, 62] on input "text" at bounding box center [840, 72] width 475 height 27
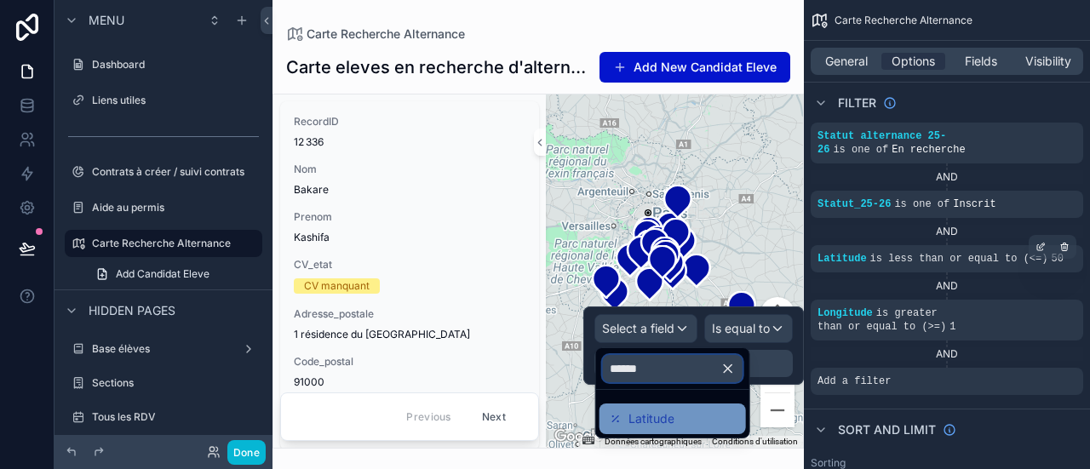
type input "******"
click at [703, 410] on div "Latitude" at bounding box center [673, 419] width 126 height 20
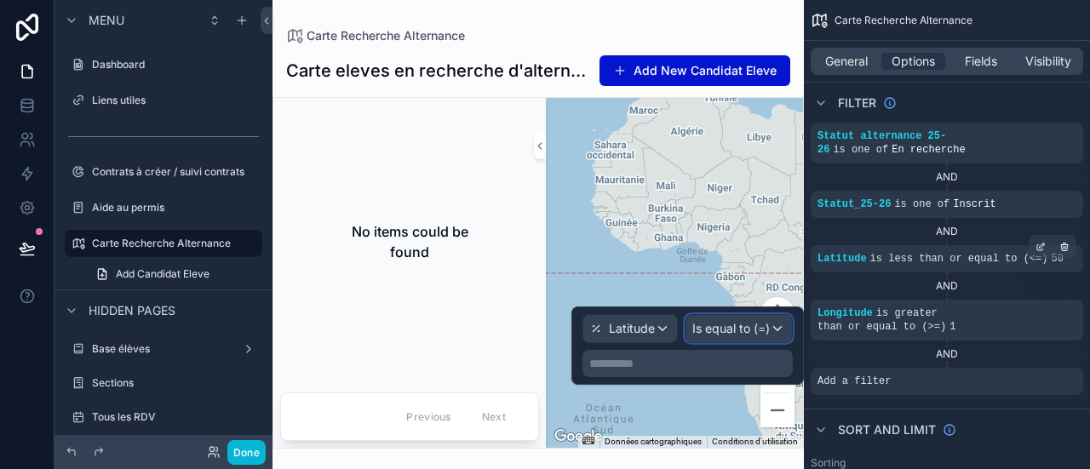
click at [726, 338] on div "Is equal to (=)" at bounding box center [739, 328] width 106 height 27
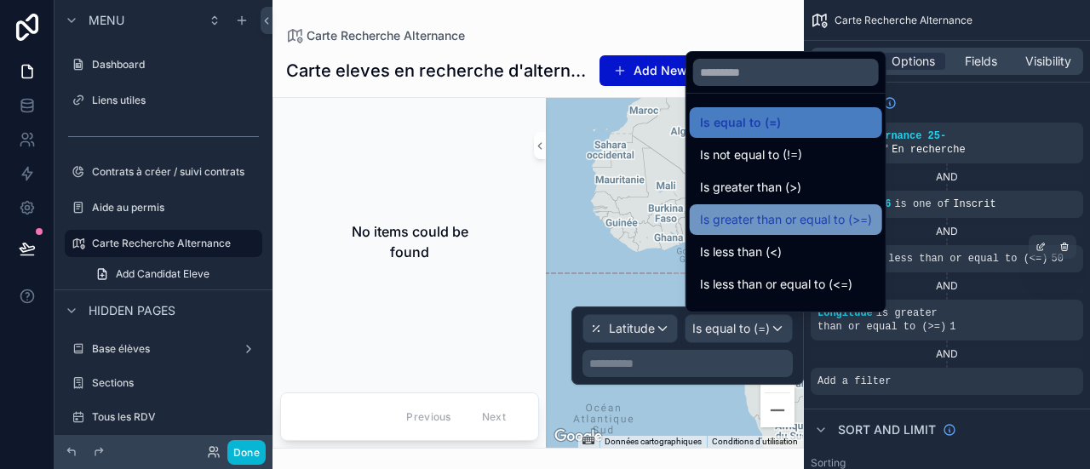
click at [760, 217] on span "Is greater than or equal to (>=)" at bounding box center [786, 220] width 172 height 20
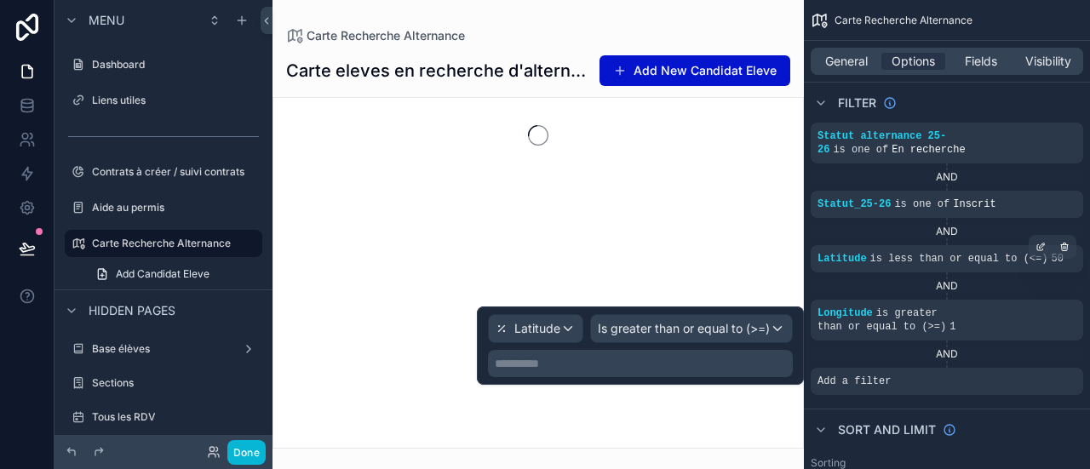
click at [677, 368] on p "**********" at bounding box center [642, 363] width 295 height 17
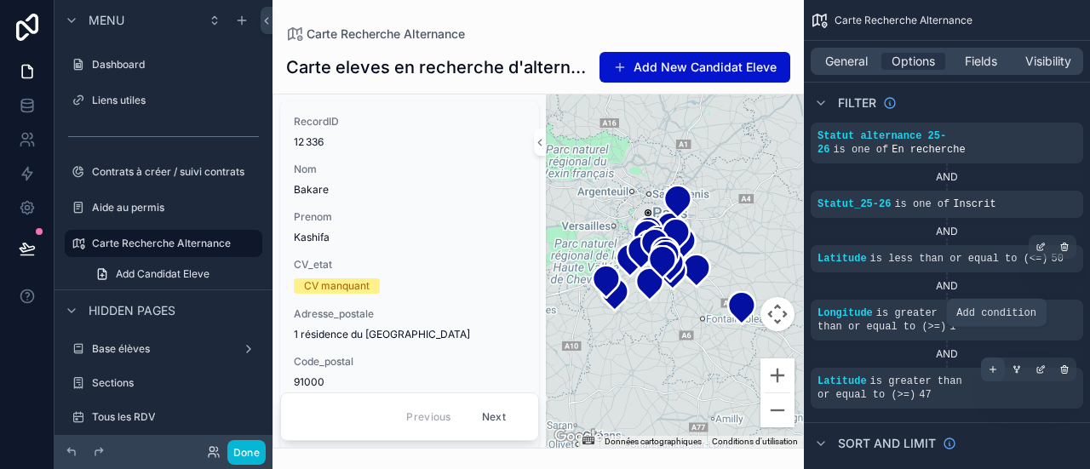
click at [992, 365] on icon "scrollable content" at bounding box center [993, 370] width 10 height 10
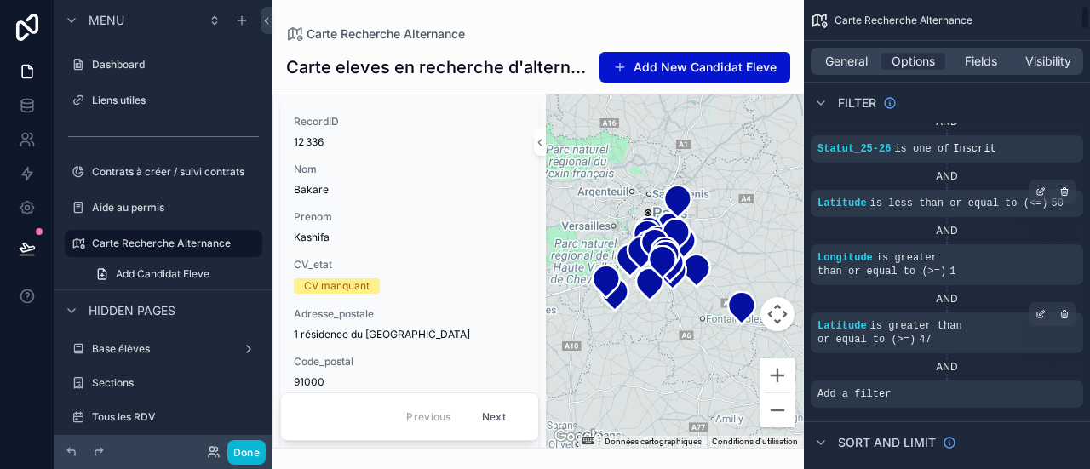
scroll to position [106, 0]
click at [874, 387] on span "Add a filter" at bounding box center [854, 394] width 73 height 14
click at [1036, 377] on icon "scrollable content" at bounding box center [1041, 382] width 10 height 10
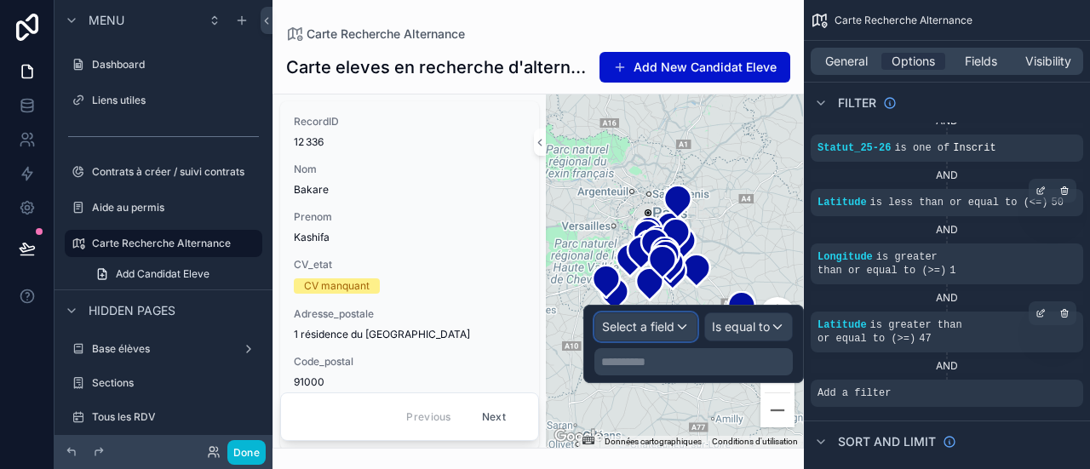
click at [661, 322] on span "Select a field" at bounding box center [638, 326] width 72 height 14
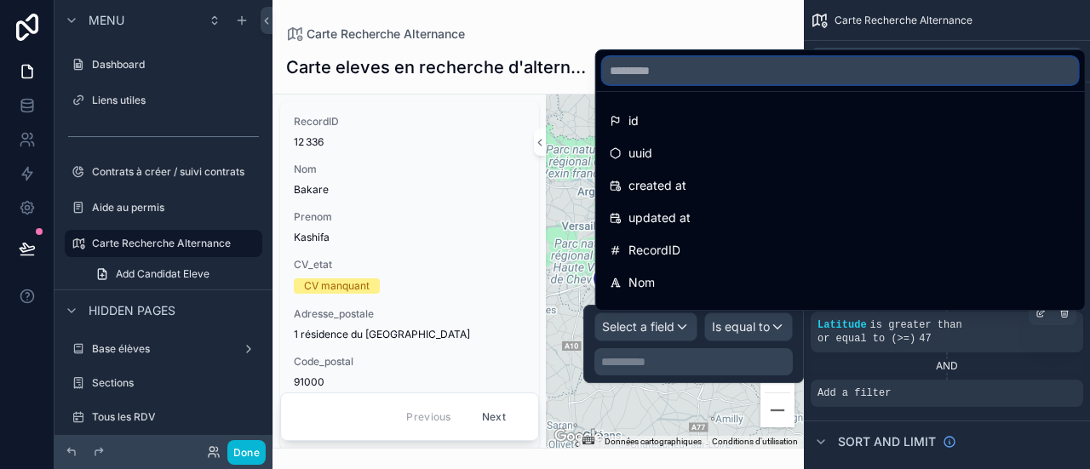
click at [717, 81] on input "text" at bounding box center [840, 70] width 475 height 27
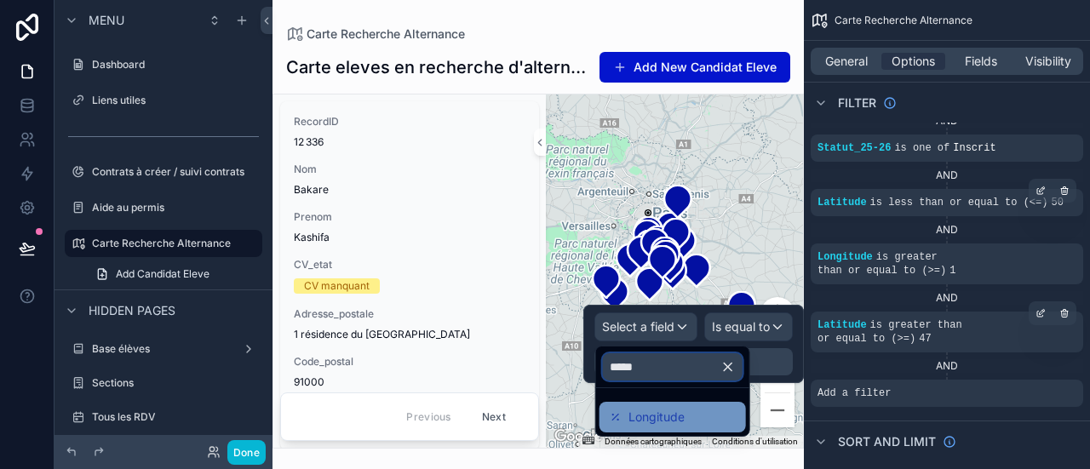
type input "*****"
click at [709, 425] on div "Longitude" at bounding box center [673, 417] width 126 height 20
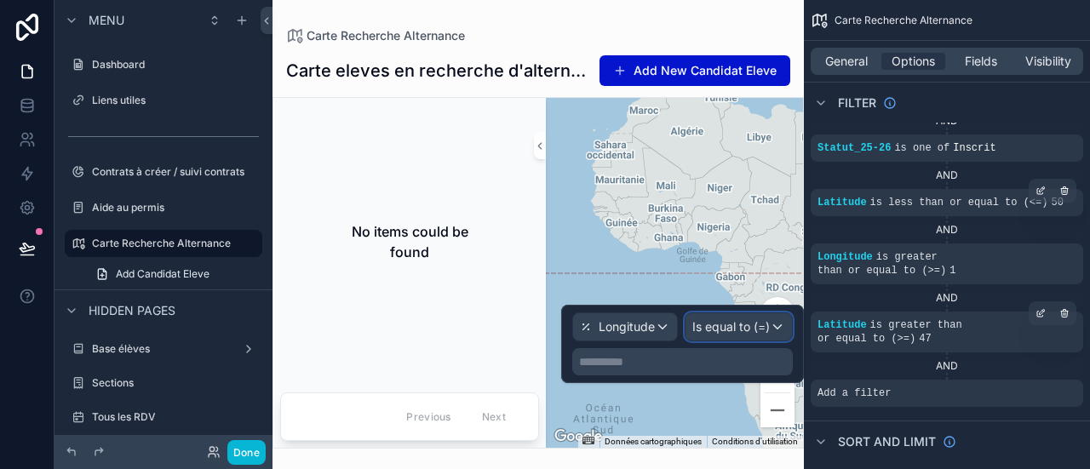
click at [738, 325] on span "Is equal to (=)" at bounding box center [732, 327] width 78 height 17
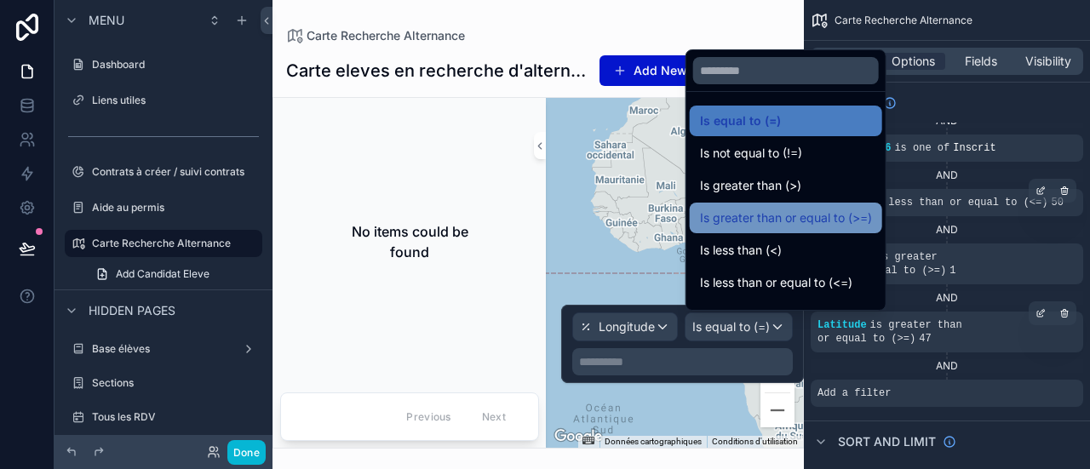
click at [774, 219] on span "Is greater than or equal to (>=)" at bounding box center [786, 218] width 172 height 20
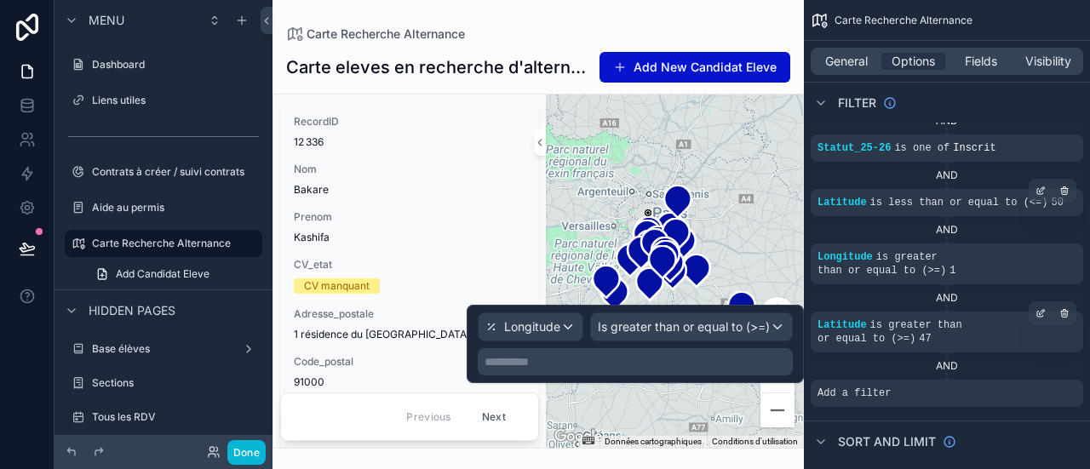
click at [711, 354] on p "**********" at bounding box center [637, 362] width 305 height 17
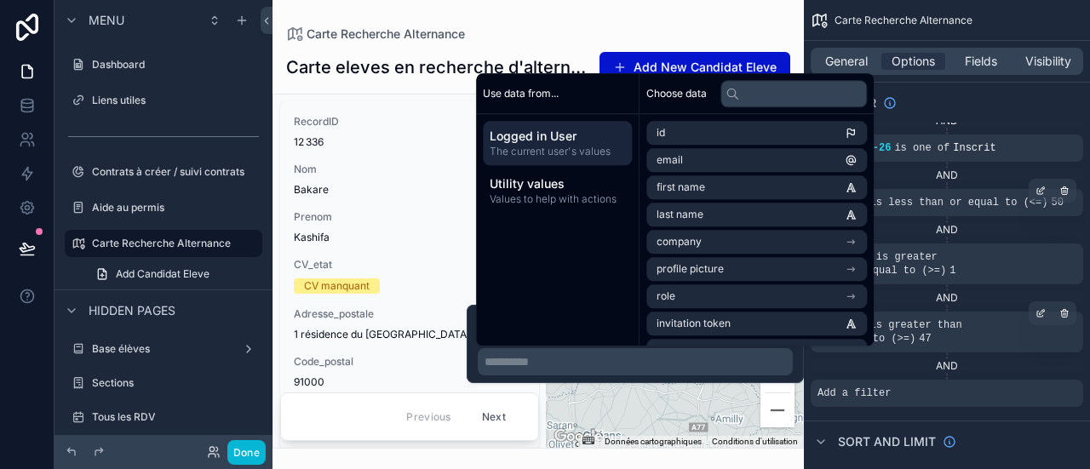
click at [596, 355] on p "**********" at bounding box center [637, 362] width 305 height 17
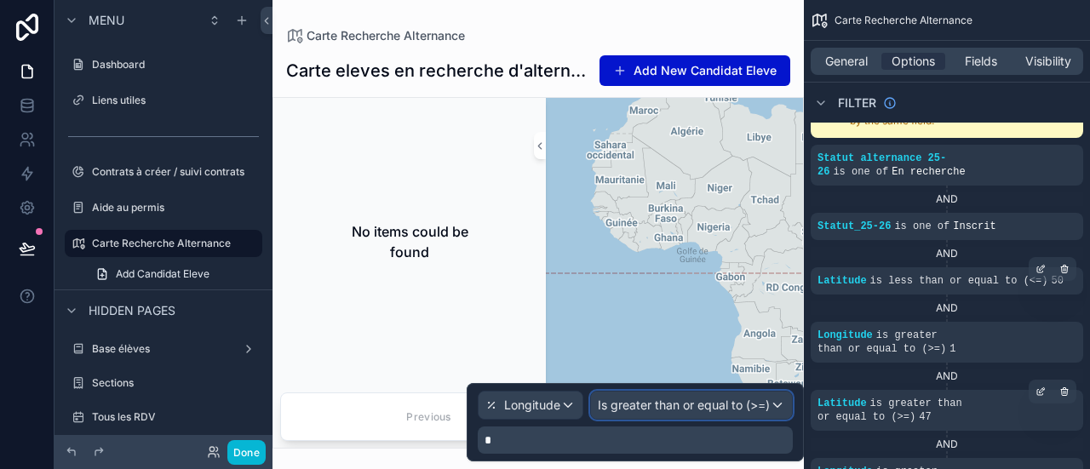
click at [639, 398] on span "Is greater than or equal to (>=)" at bounding box center [684, 405] width 172 height 17
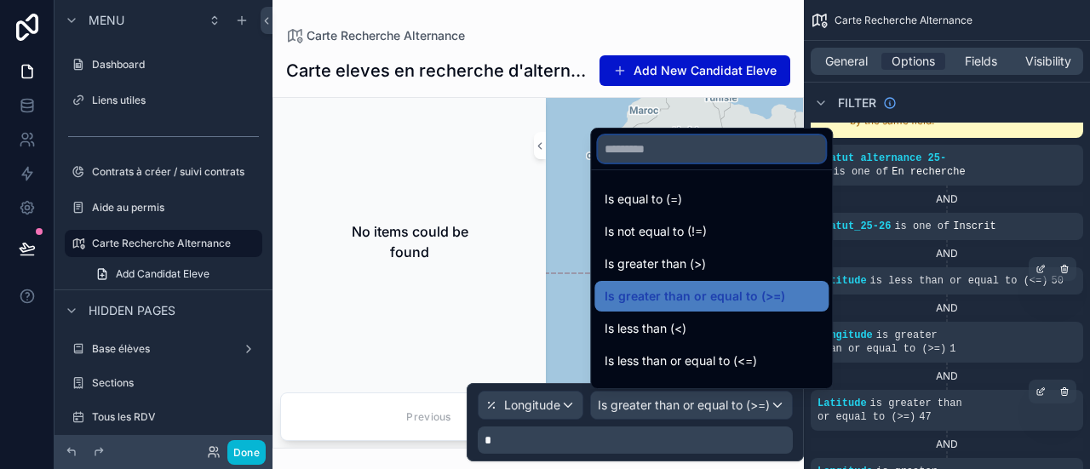
click at [705, 158] on input "text" at bounding box center [711, 148] width 227 height 27
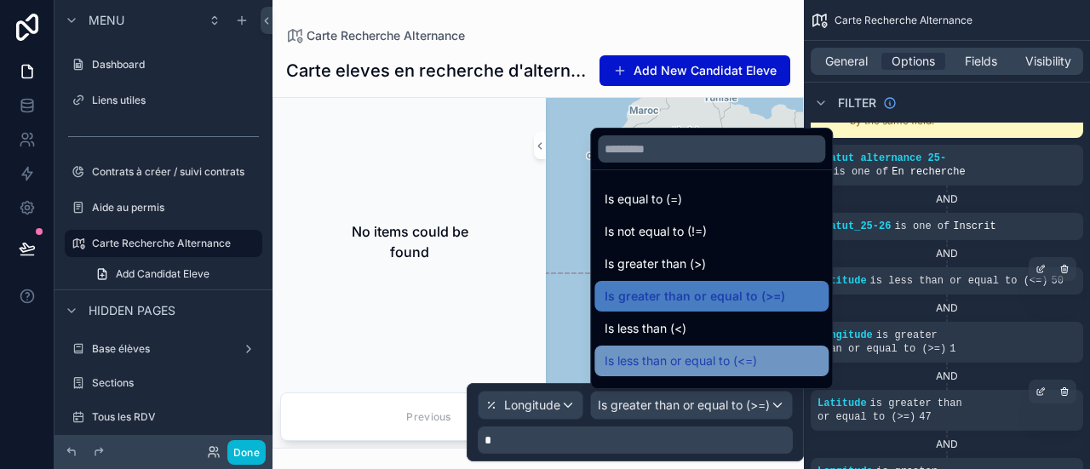
click at [680, 355] on span "Is less than or equal to (<=)" at bounding box center [681, 361] width 152 height 20
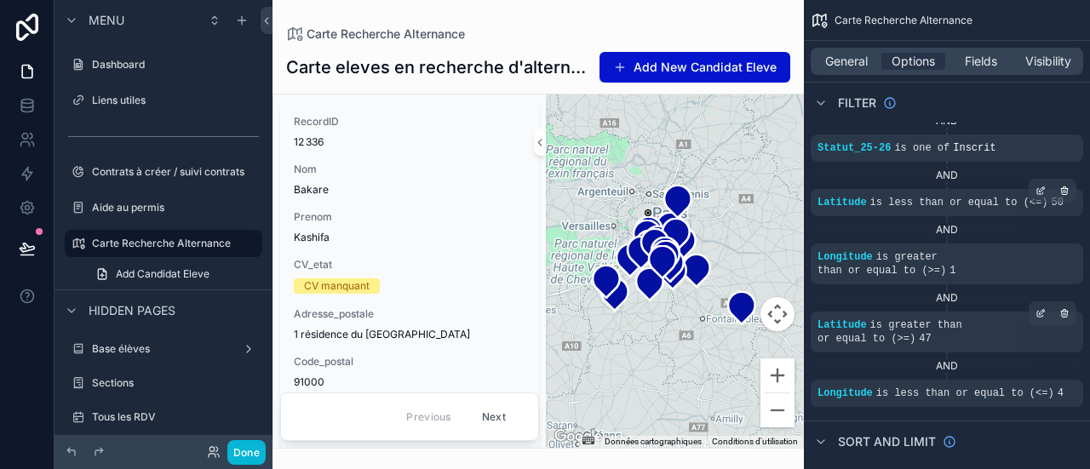
click at [864, 421] on div "Sort And Limit" at bounding box center [947, 441] width 286 height 41
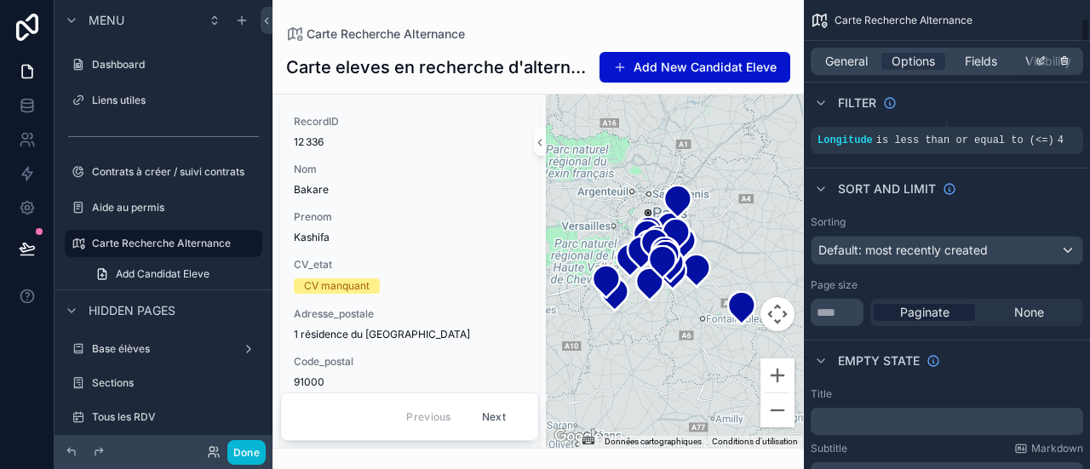
scroll to position [360, 0]
click at [992, 303] on div "None" at bounding box center [1029, 311] width 101 height 17
click at [853, 298] on input "**" at bounding box center [837, 311] width 53 height 27
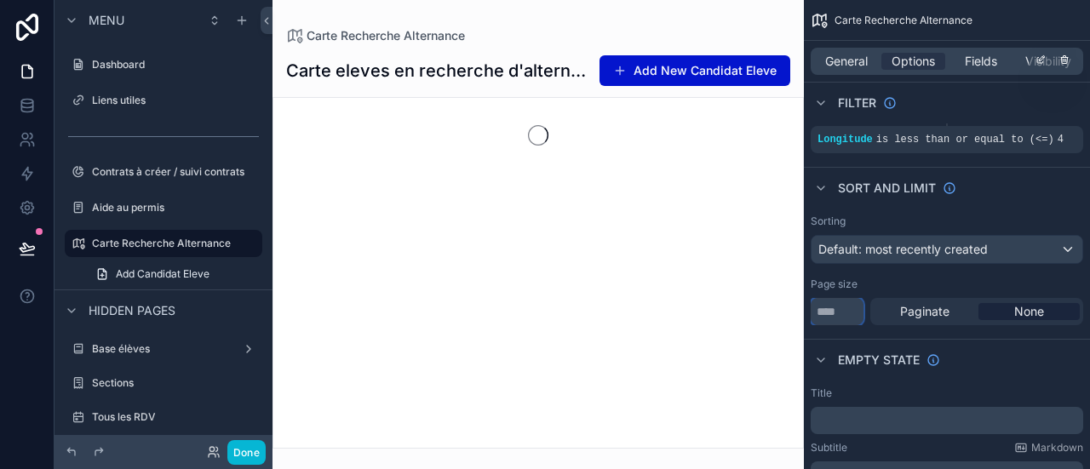
type input "***"
click at [896, 278] on div "Page size" at bounding box center [947, 285] width 273 height 14
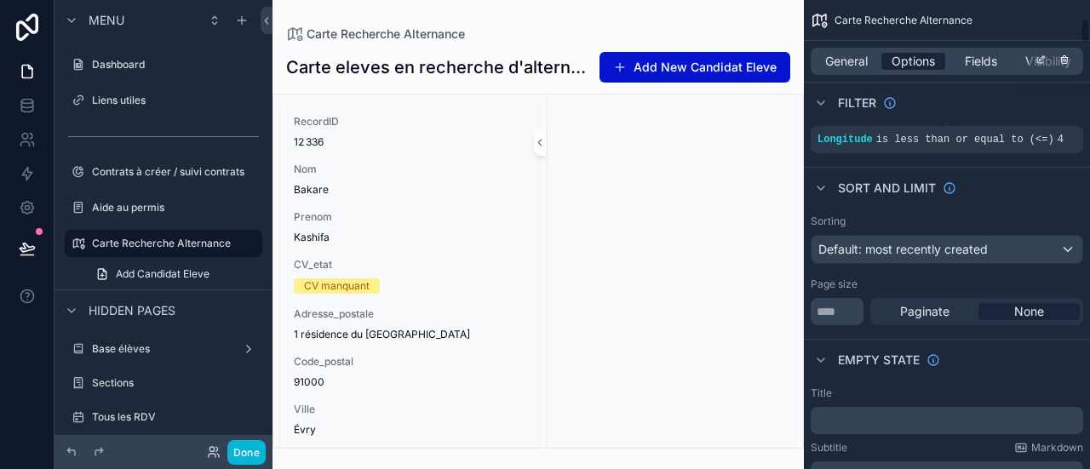
click at [902, 52] on div "General Options Fields Visibility" at bounding box center [947, 61] width 273 height 27
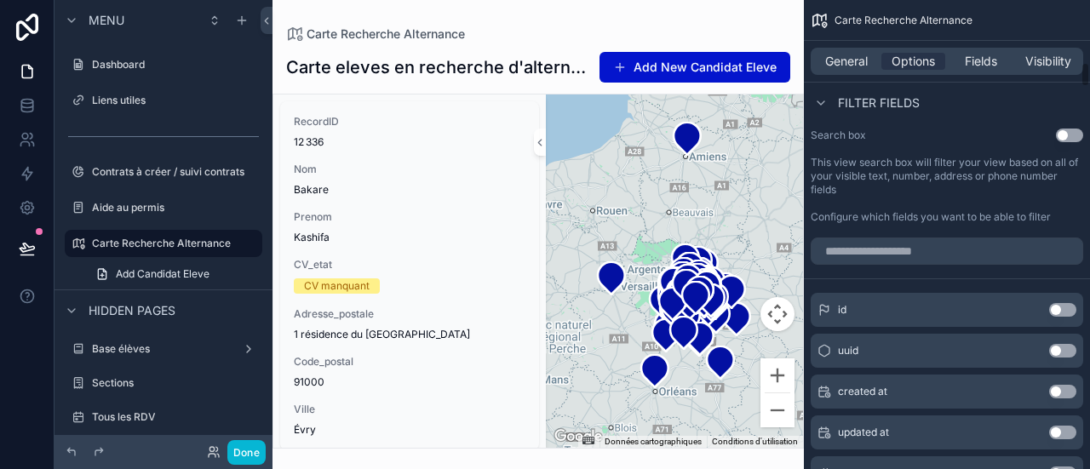
scroll to position [1184, 0]
click at [993, 230] on div "scrollable content" at bounding box center [947, 250] width 286 height 41
click at [992, 237] on input "scrollable content" at bounding box center [947, 250] width 273 height 27
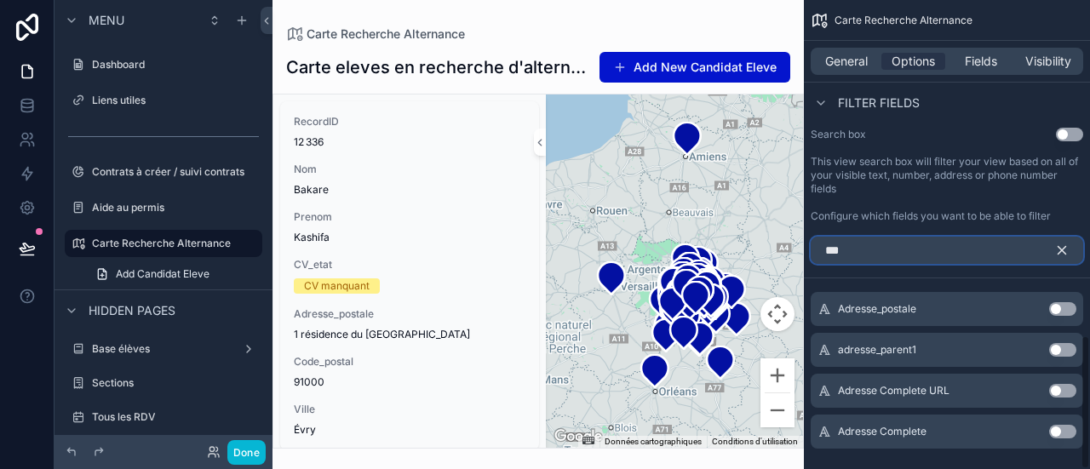
scroll to position [1169, 0]
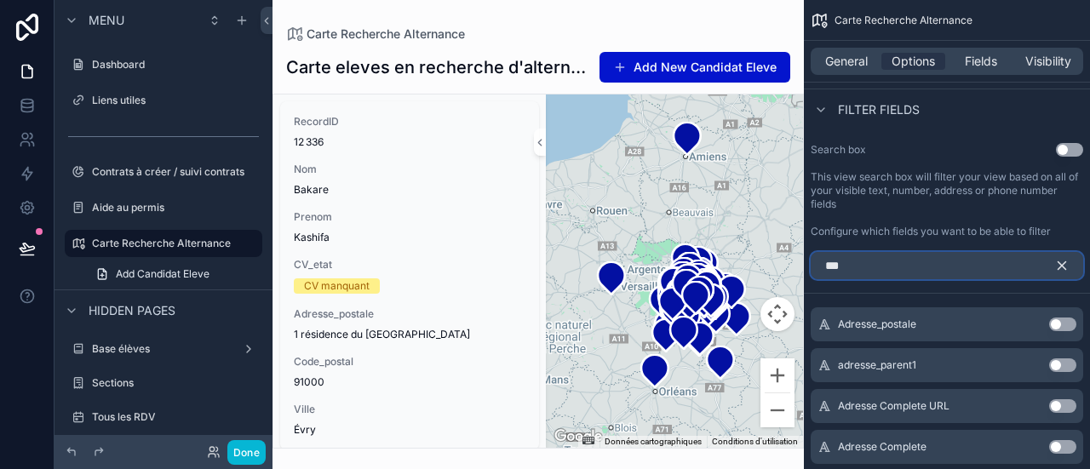
type input "***"
click at [1056, 440] on button "Use setting" at bounding box center [1063, 447] width 27 height 14
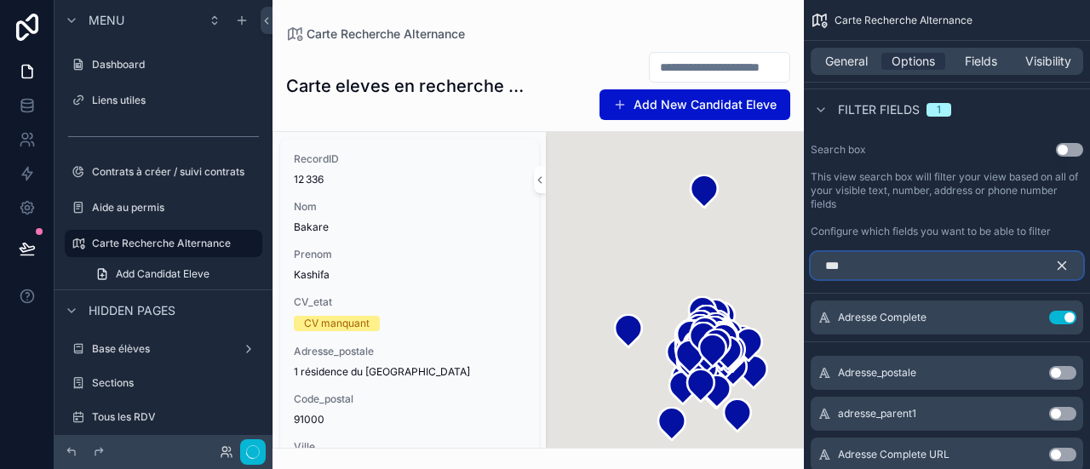
click at [911, 252] on input "***" at bounding box center [947, 265] width 273 height 27
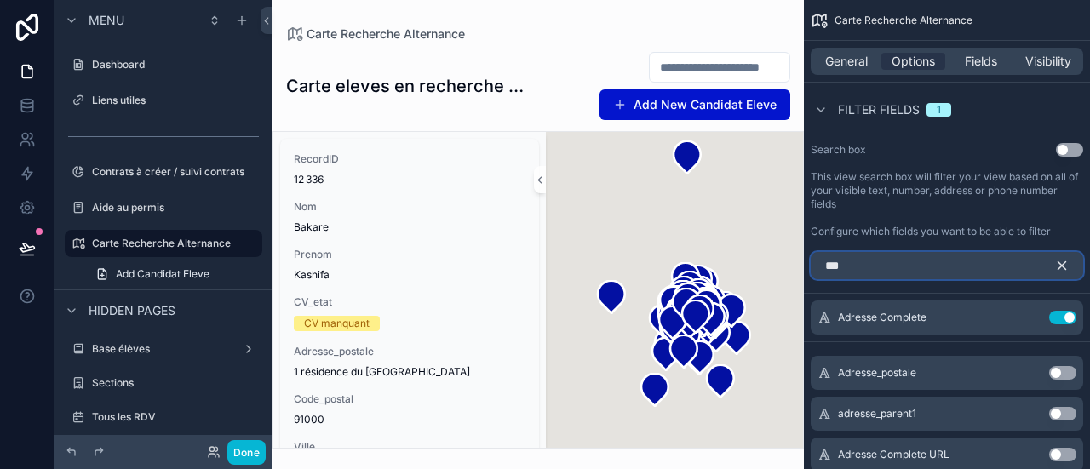
click at [1019, 252] on input "***" at bounding box center [947, 265] width 273 height 27
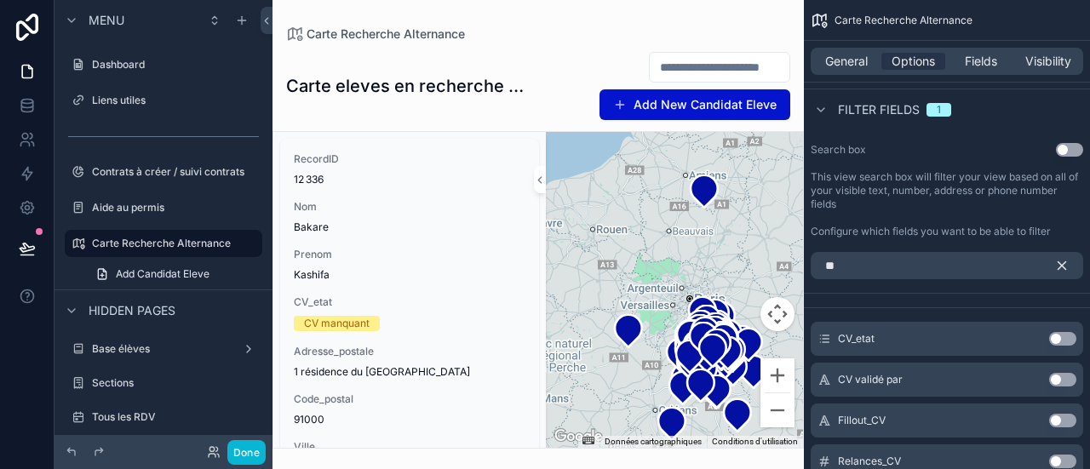
click at [1053, 332] on button "Use setting" at bounding box center [1063, 339] width 27 height 14
click at [949, 252] on input "**" at bounding box center [947, 265] width 273 height 27
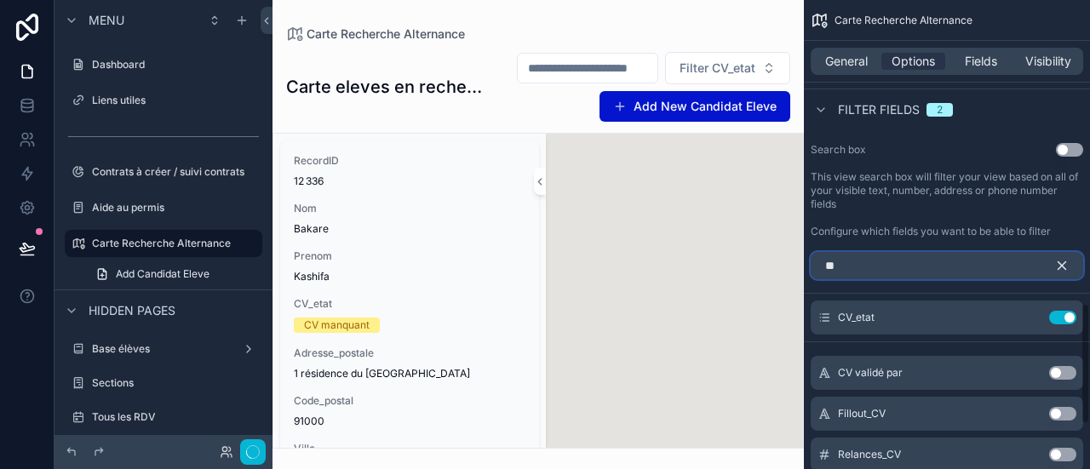
type input "*"
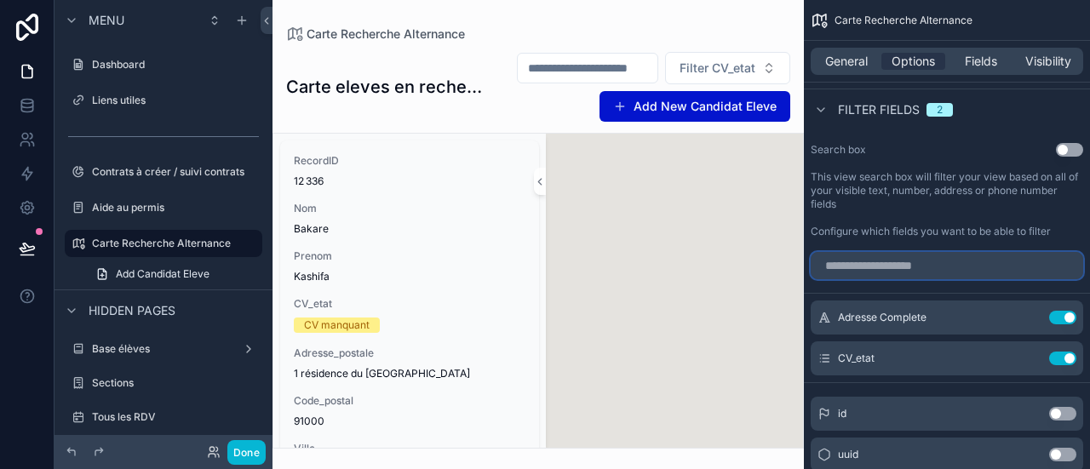
click at [939, 252] on input "scrollable content" at bounding box center [947, 265] width 273 height 27
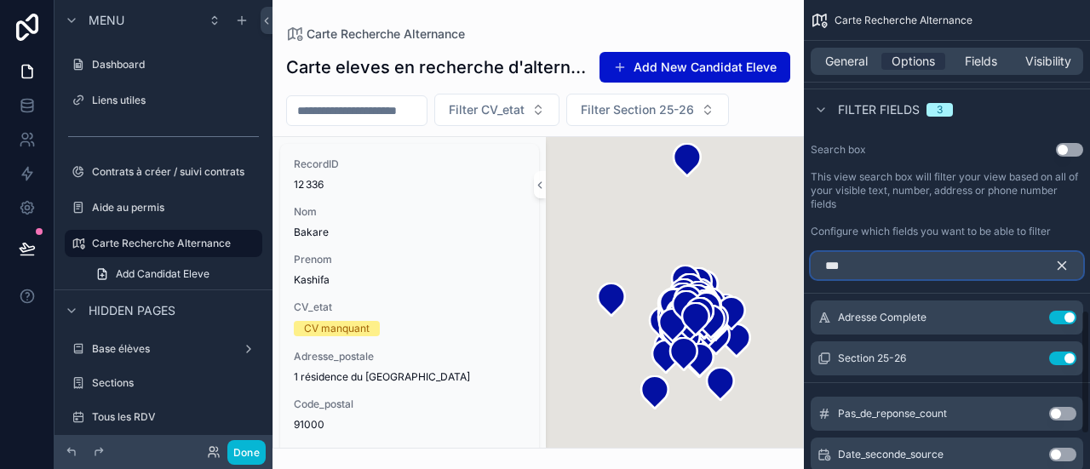
click at [925, 252] on input "***" at bounding box center [947, 265] width 273 height 27
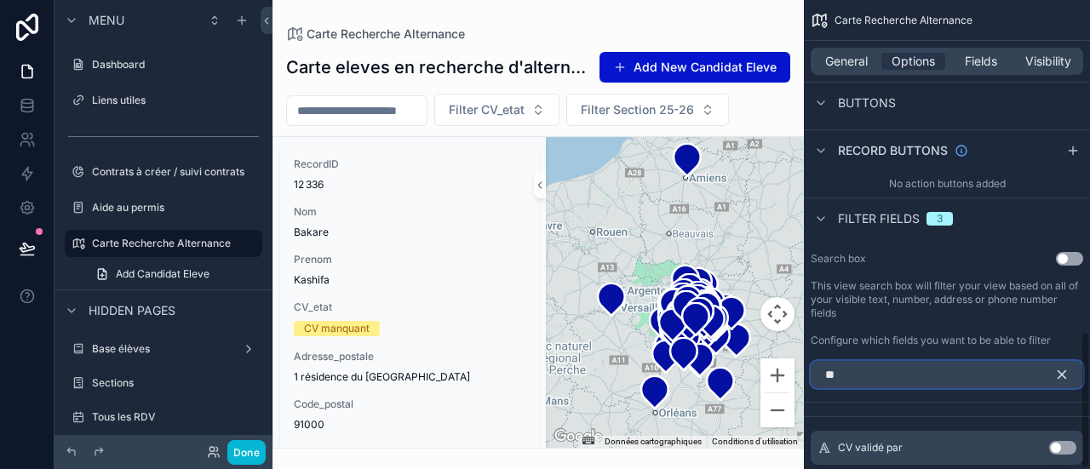
scroll to position [1142, 0]
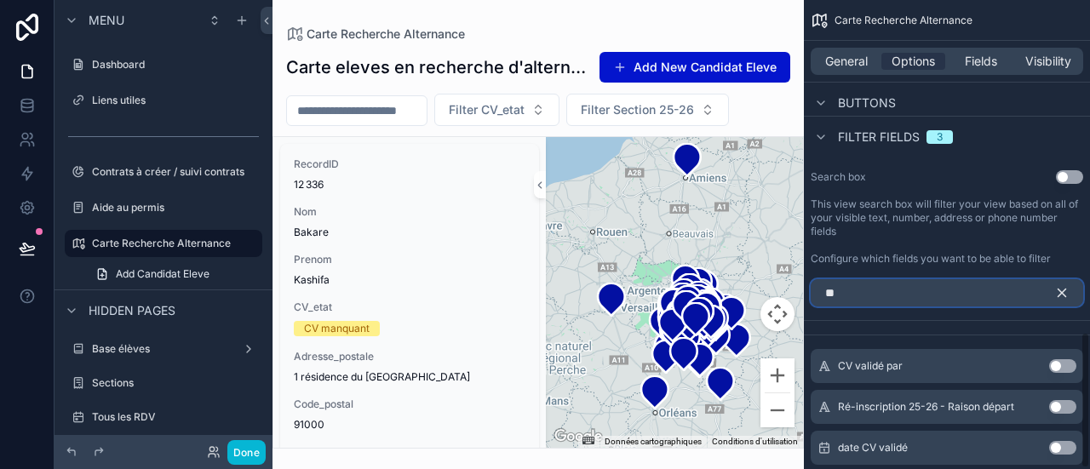
type input "*"
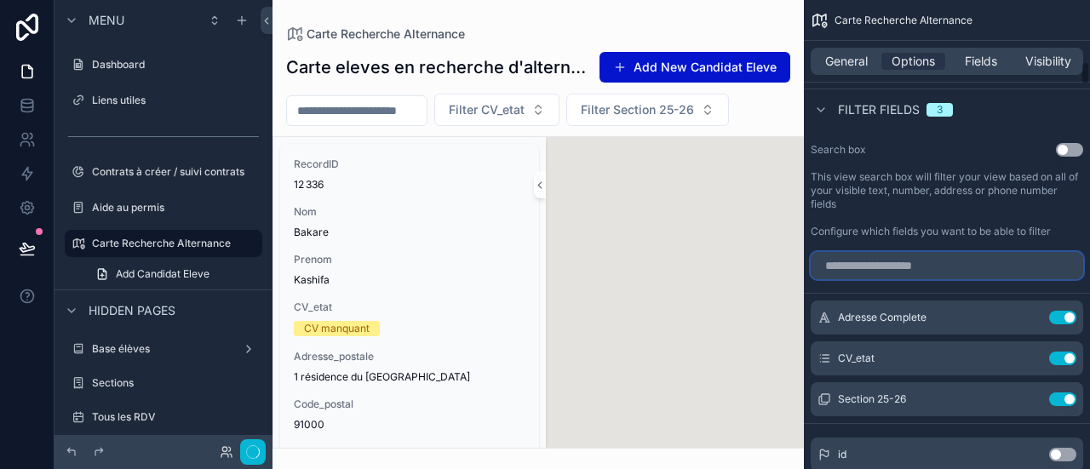
click at [908, 252] on input "scrollable content" at bounding box center [947, 265] width 273 height 27
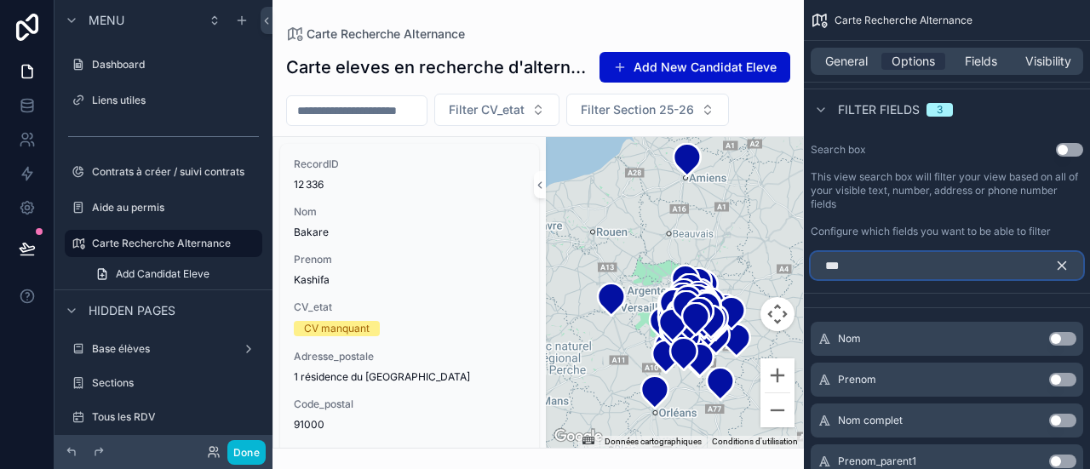
type input "***"
click at [1060, 332] on button "Use setting" at bounding box center [1063, 339] width 27 height 14
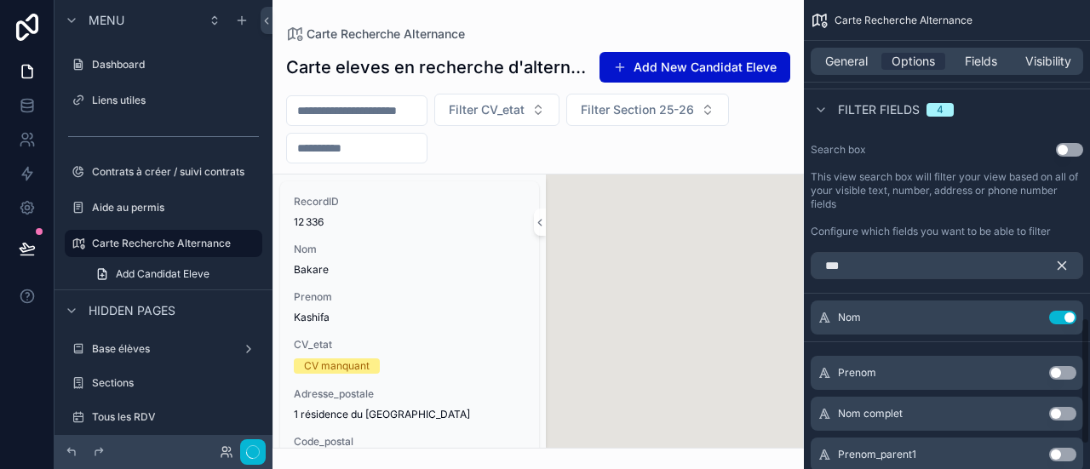
click at [1067, 366] on button "Use setting" at bounding box center [1063, 373] width 27 height 14
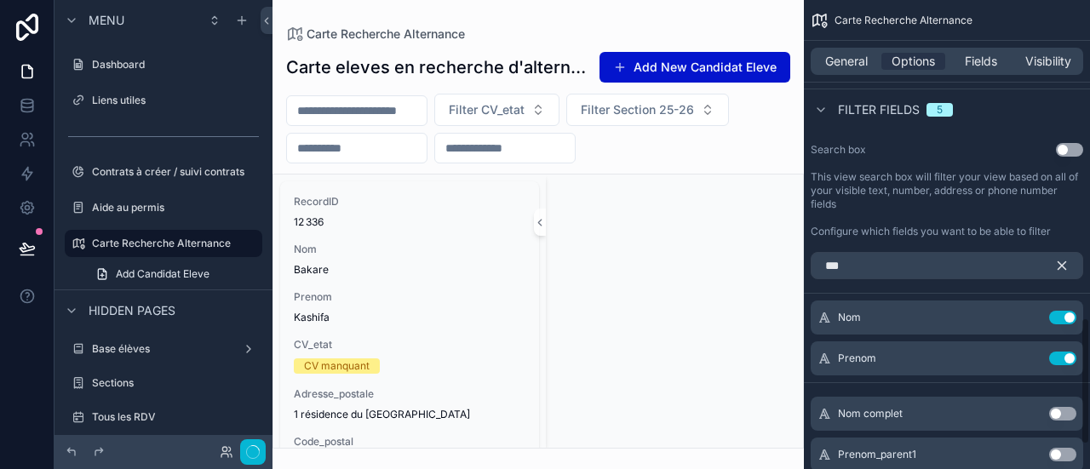
click at [1056, 258] on icon "scrollable content" at bounding box center [1062, 265] width 15 height 15
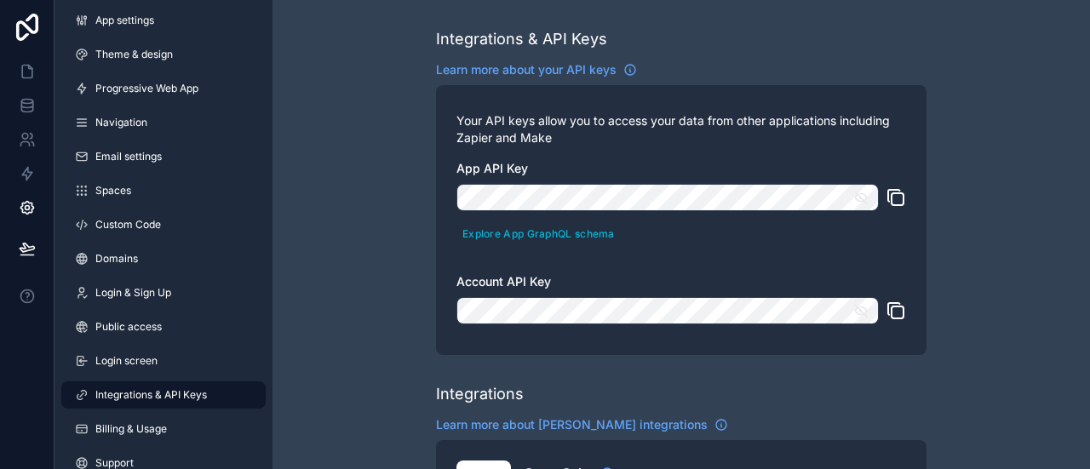
scroll to position [785, 0]
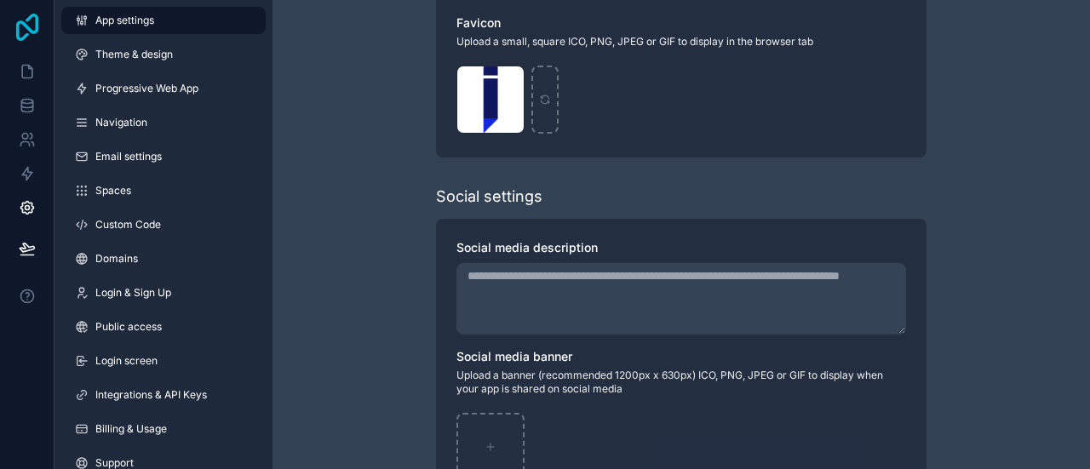
click at [19, 25] on icon at bounding box center [27, 27] width 34 height 27
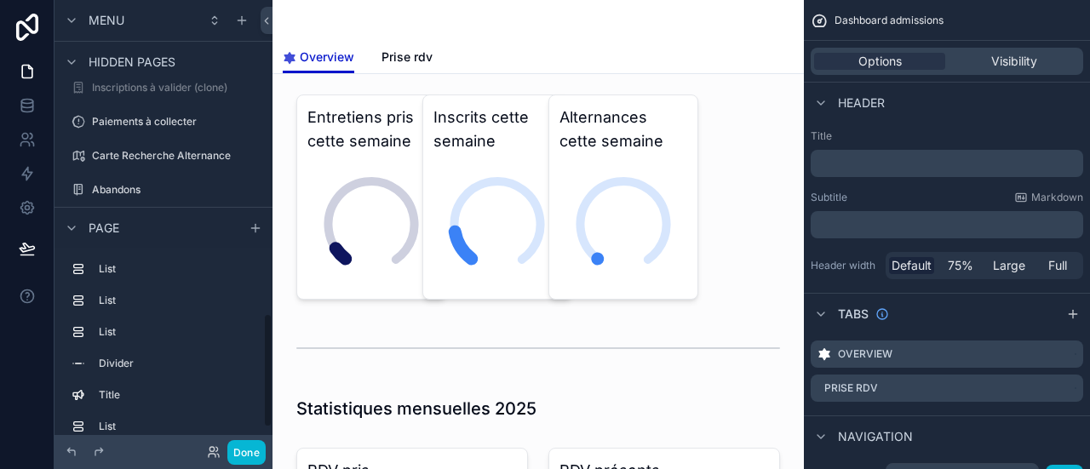
click at [166, 159] on label "Carte Recherche Alternance" at bounding box center [175, 156] width 167 height 14
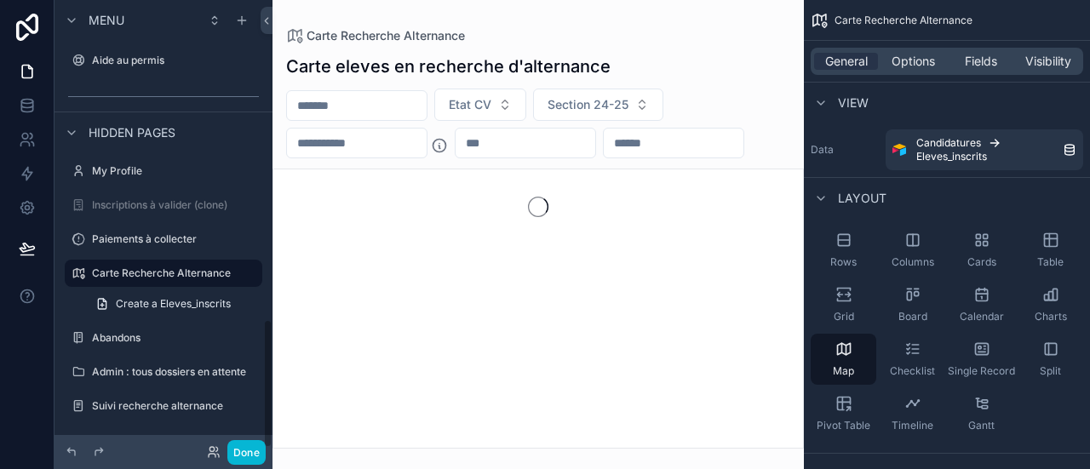
scroll to position [1109, 0]
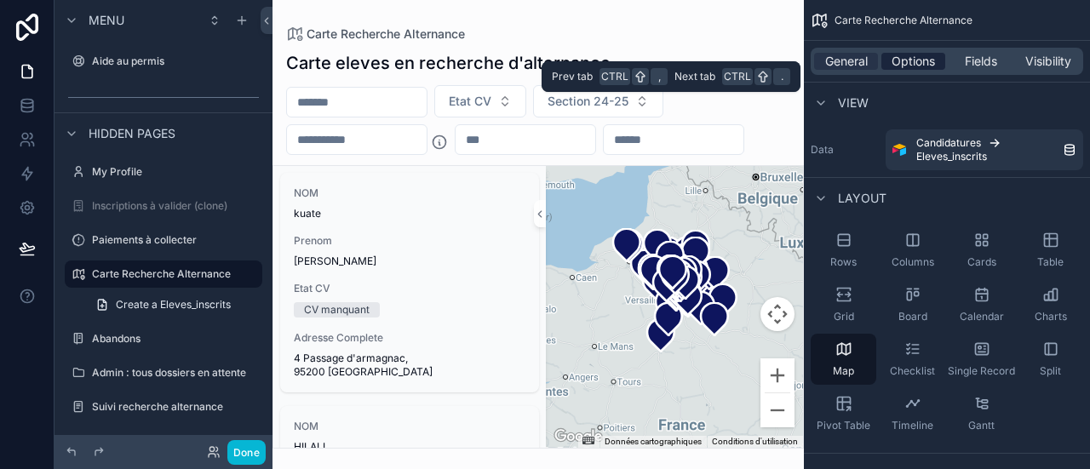
click at [917, 66] on span "Options" at bounding box center [913, 61] width 43 height 17
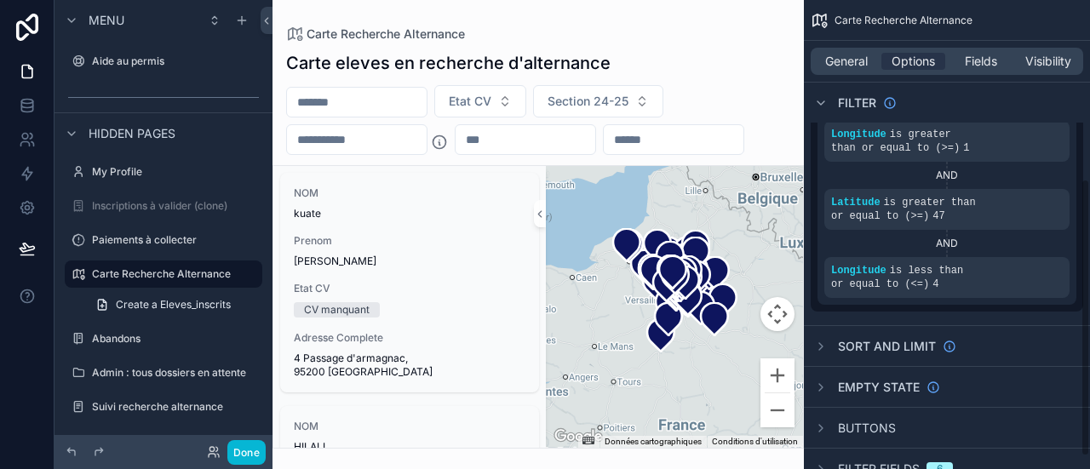
scroll to position [304, 0]
click at [905, 325] on div "Sort And Limit" at bounding box center [947, 345] width 286 height 41
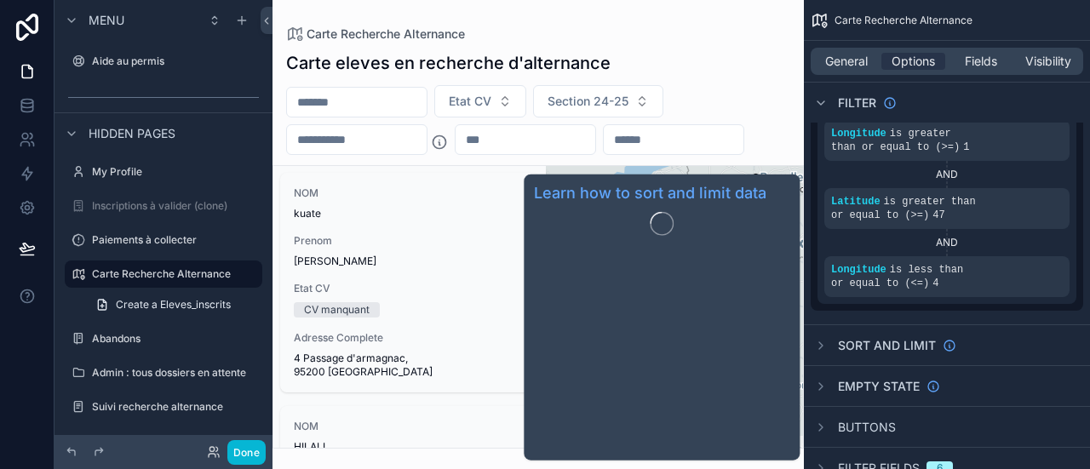
click at [898, 337] on span "Sort And Limit" at bounding box center [887, 345] width 98 height 17
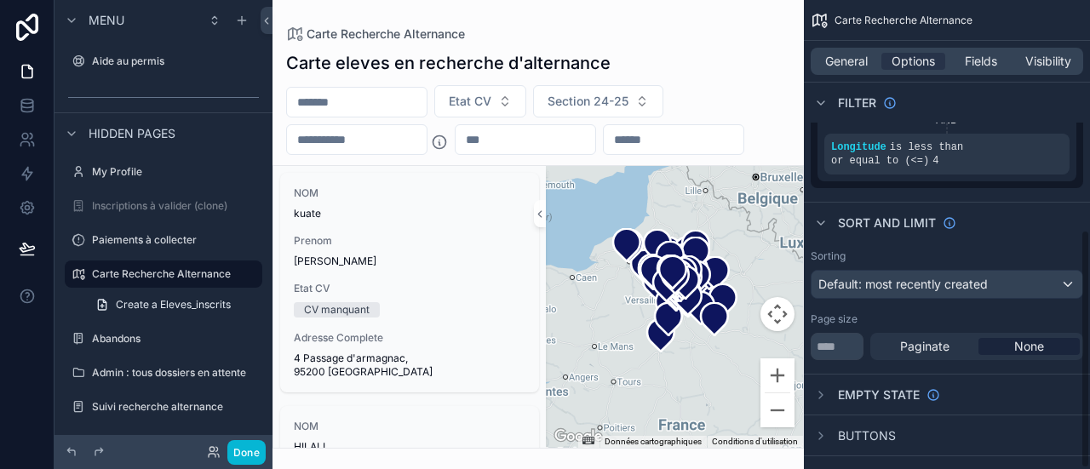
scroll to position [452, 0]
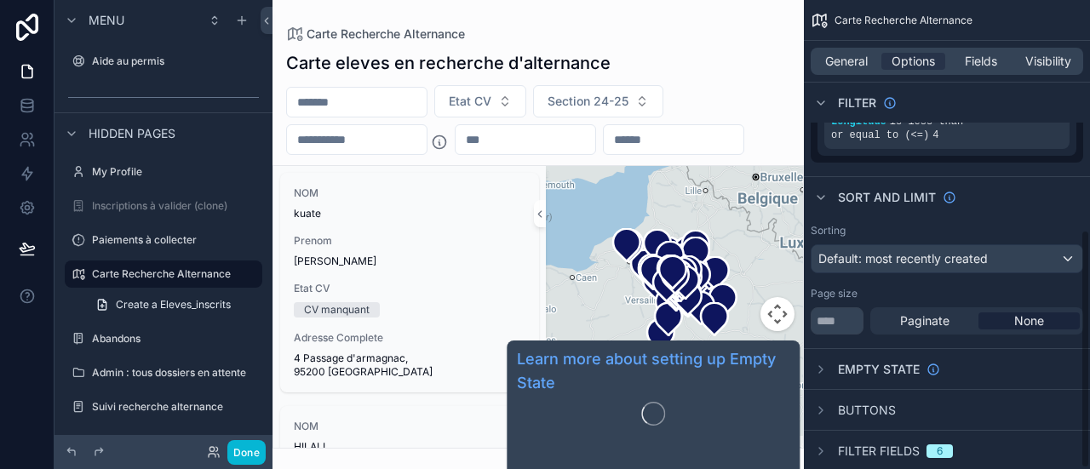
click at [876, 361] on span "Empty state" at bounding box center [879, 369] width 82 height 17
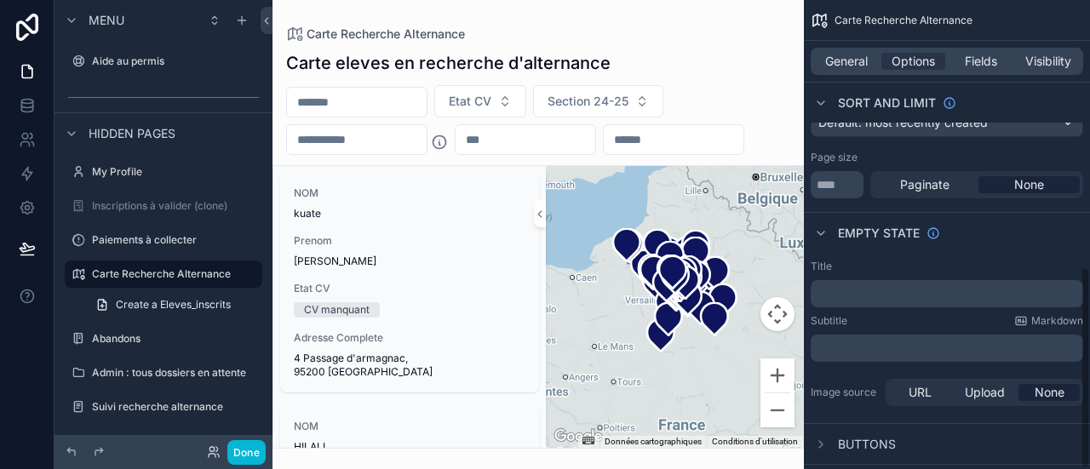
scroll to position [623, 0]
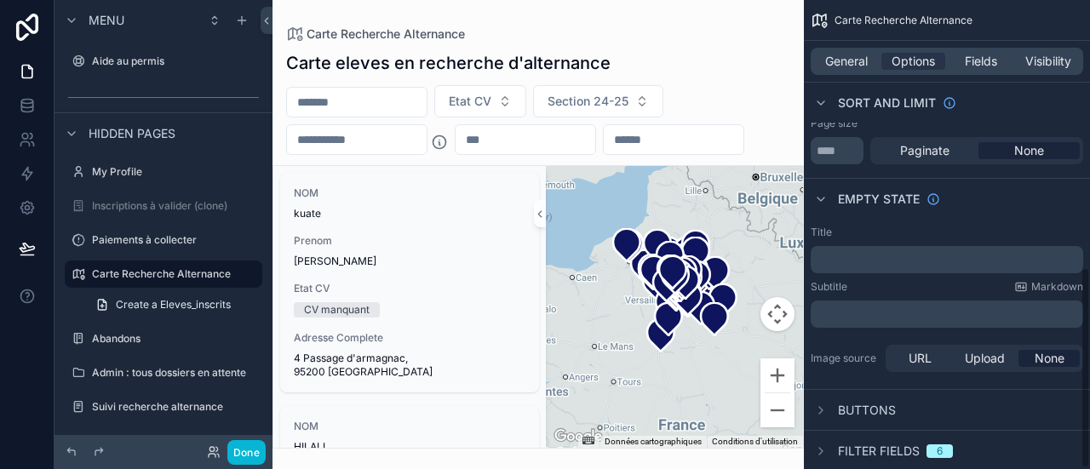
click at [866, 400] on div "Buttons" at bounding box center [853, 410] width 85 height 20
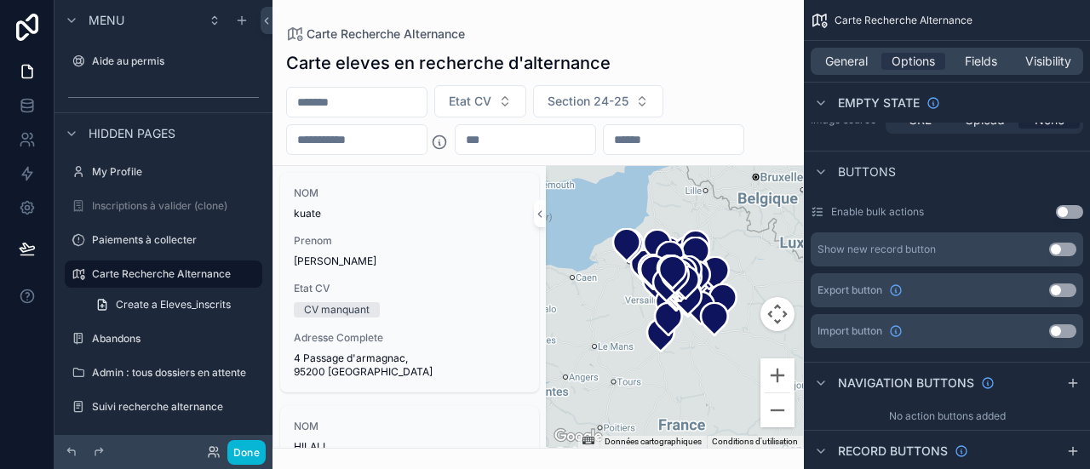
scroll to position [929, 0]
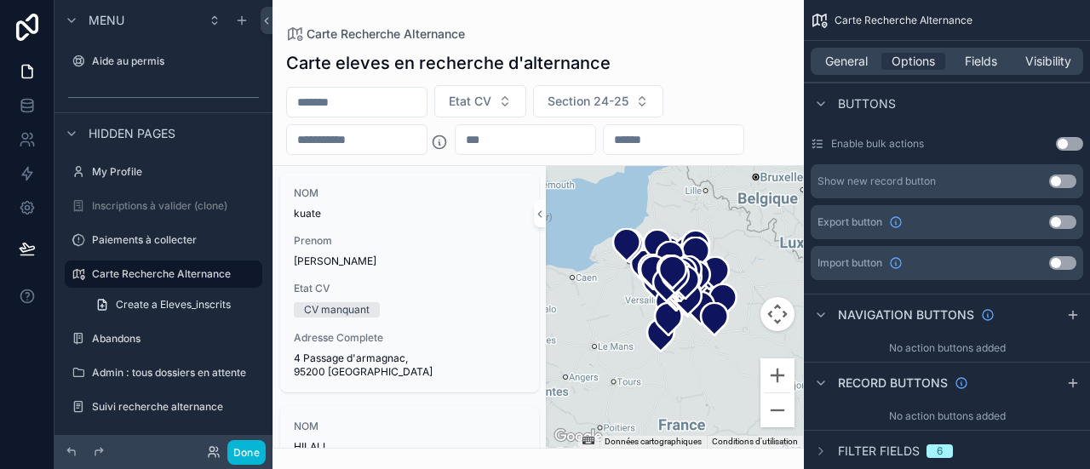
drag, startPoint x: 823, startPoint y: 424, endPoint x: 845, endPoint y: 400, distance: 33.2
click at [822, 445] on icon "scrollable content" at bounding box center [821, 452] width 14 height 14
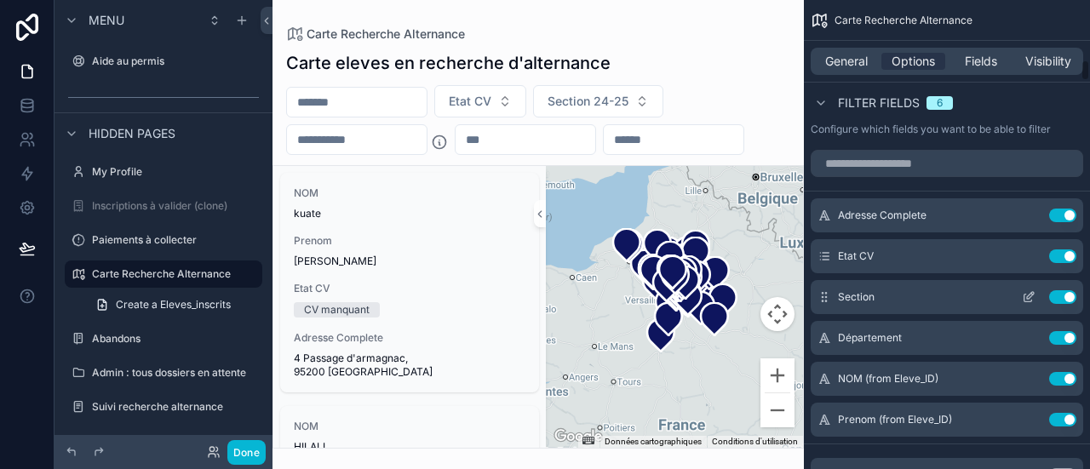
scroll to position [1428, 0]
click at [760, 141] on div "scrollable content" at bounding box center [539, 234] width 532 height 469
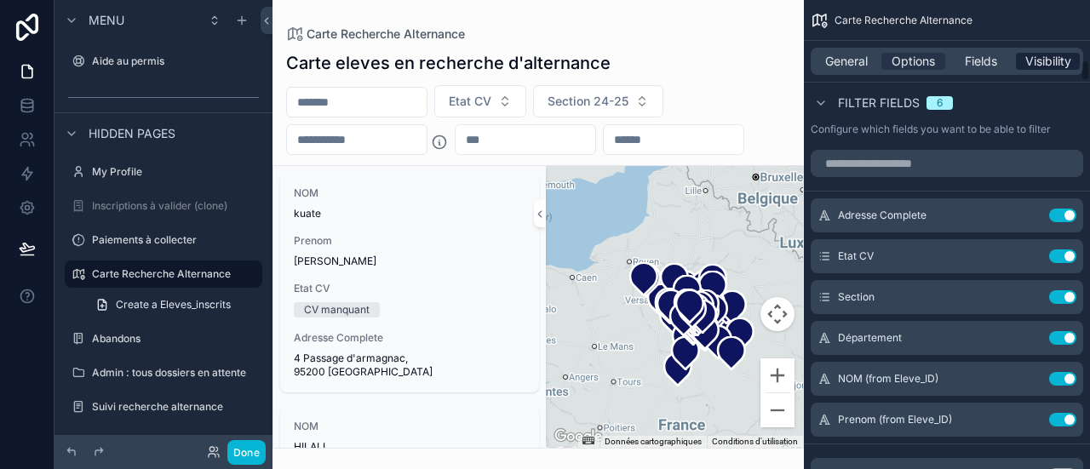
click at [1046, 59] on span "Visibility" at bounding box center [1049, 61] width 46 height 17
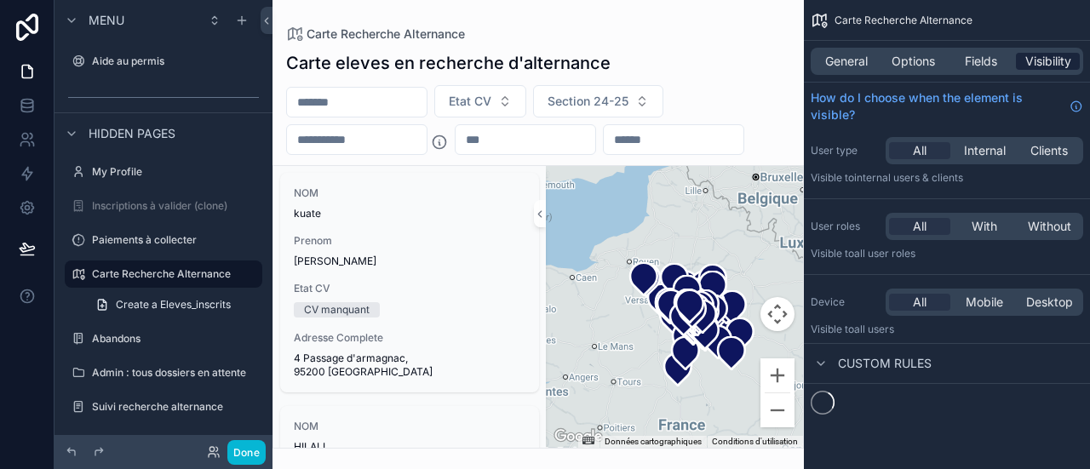
scroll to position [0, 0]
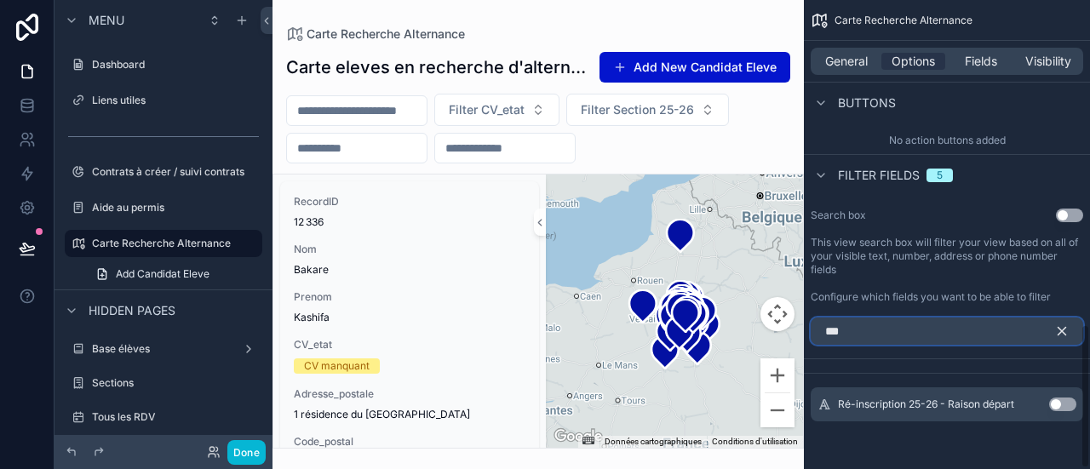
scroll to position [1060, 0]
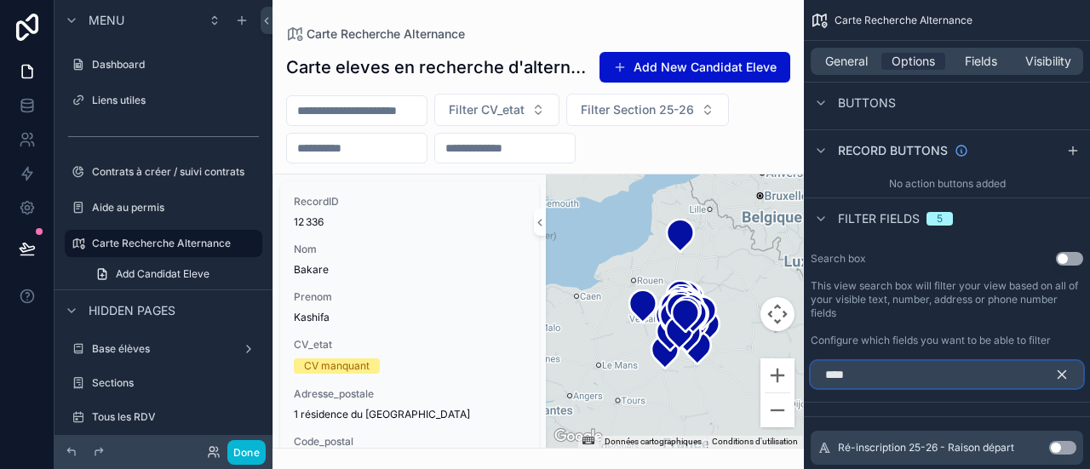
type input "****"
click at [857, 71] on div "General Options Fields Visibility" at bounding box center [947, 61] width 273 height 27
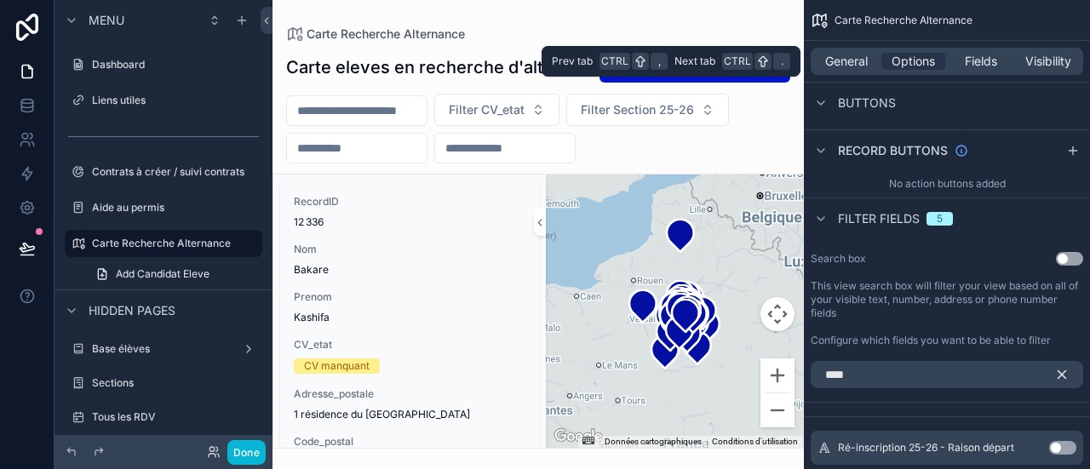
click at [857, 71] on div "General Options Fields Visibility" at bounding box center [947, 61] width 273 height 27
click at [857, 63] on span "General" at bounding box center [847, 61] width 43 height 17
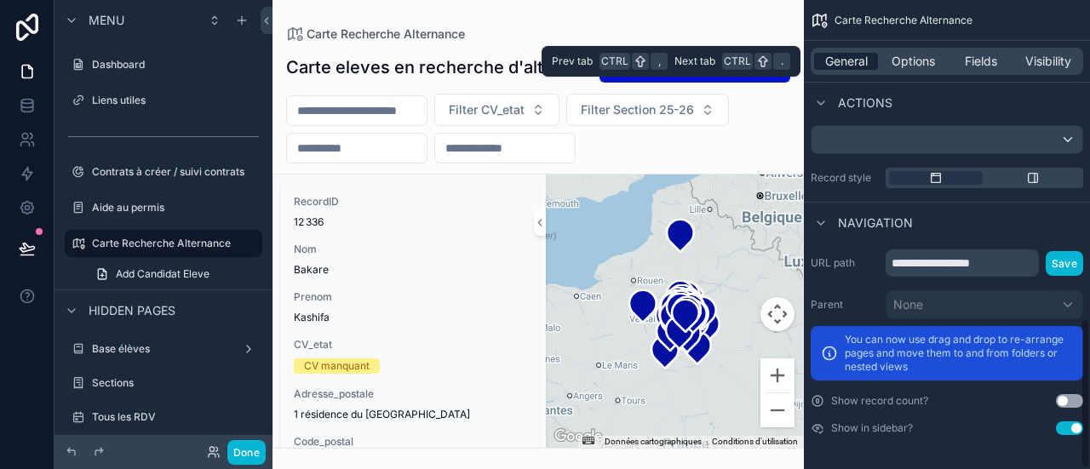
scroll to position [992, 0]
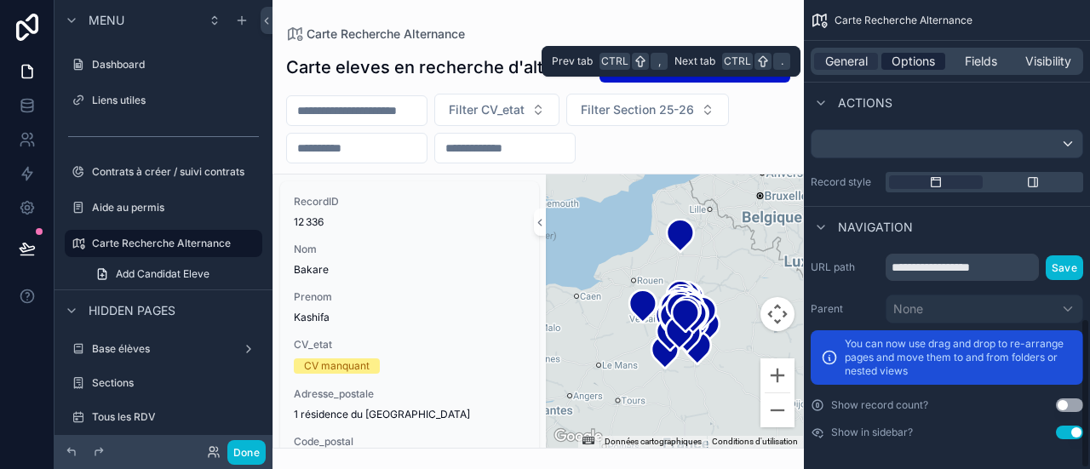
click at [902, 67] on span "Options" at bounding box center [913, 61] width 43 height 17
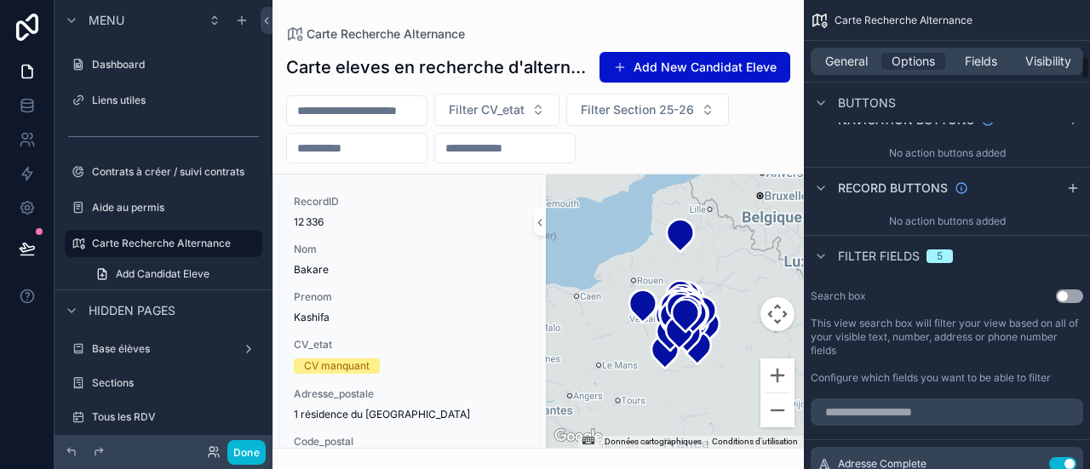
scroll to position [1140, 0]
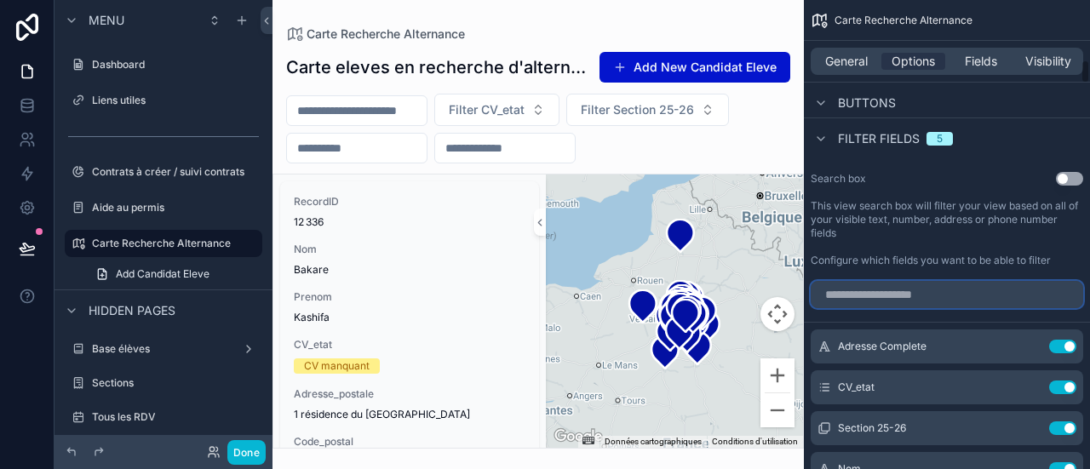
click at [917, 281] on input "scrollable content" at bounding box center [947, 294] width 273 height 27
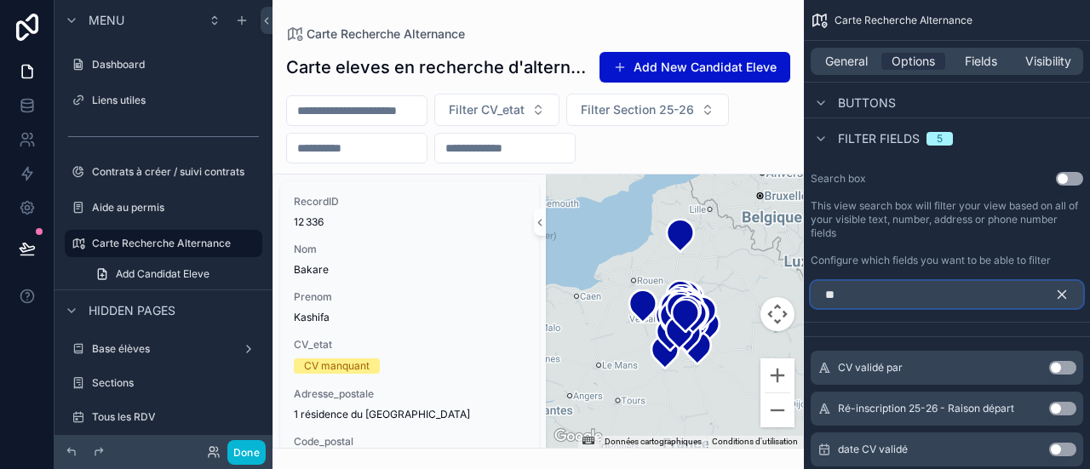
type input "*"
click at [978, 62] on span "Fields" at bounding box center [981, 61] width 32 height 17
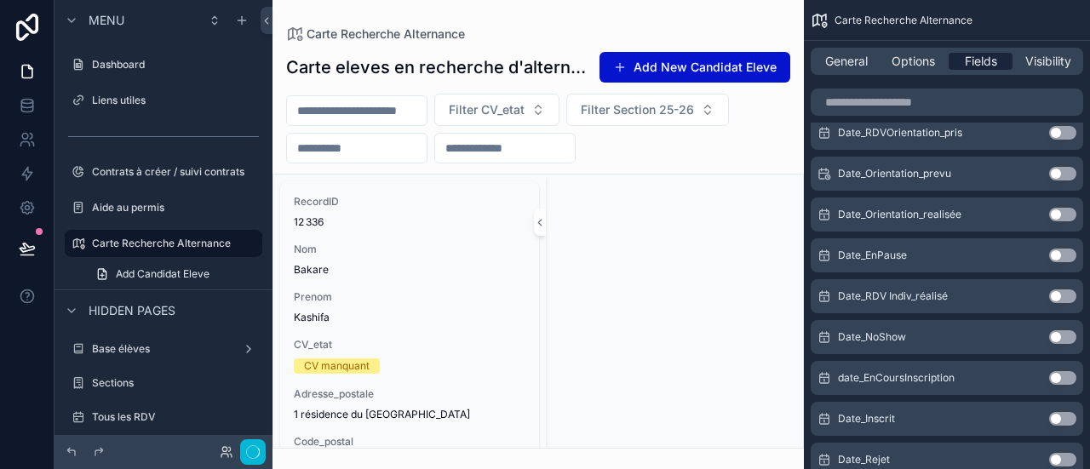
click at [978, 62] on span "Fields" at bounding box center [981, 61] width 32 height 17
click at [934, 55] on span "Options" at bounding box center [913, 61] width 43 height 17
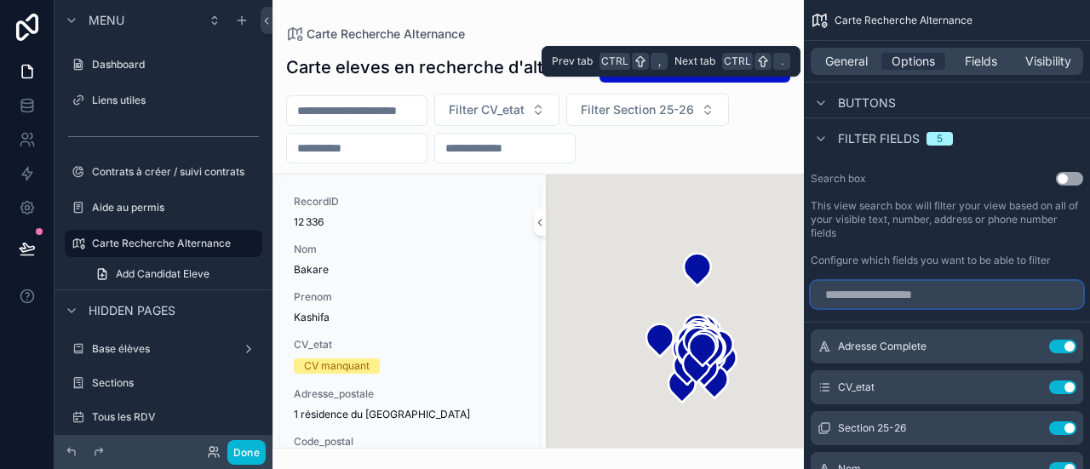
click at [895, 281] on input "scrollable content" at bounding box center [947, 294] width 273 height 27
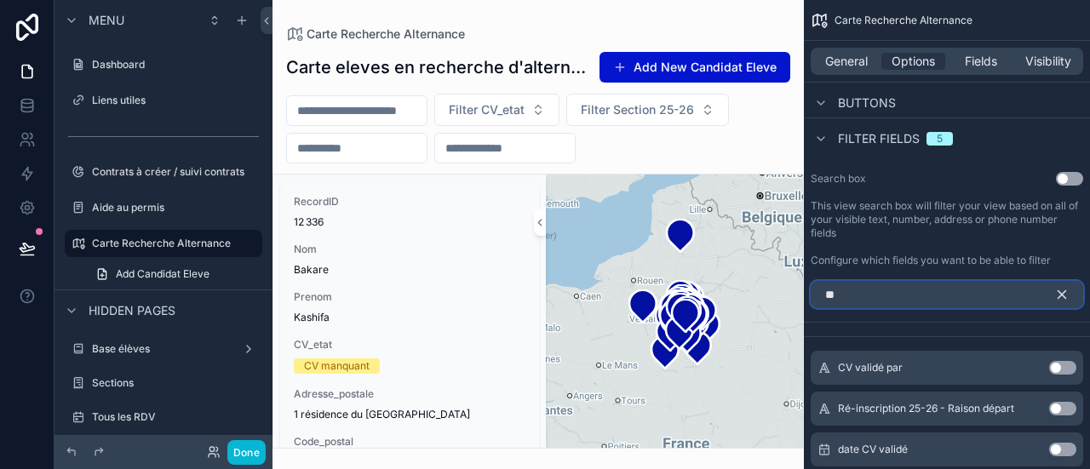
type input "***"
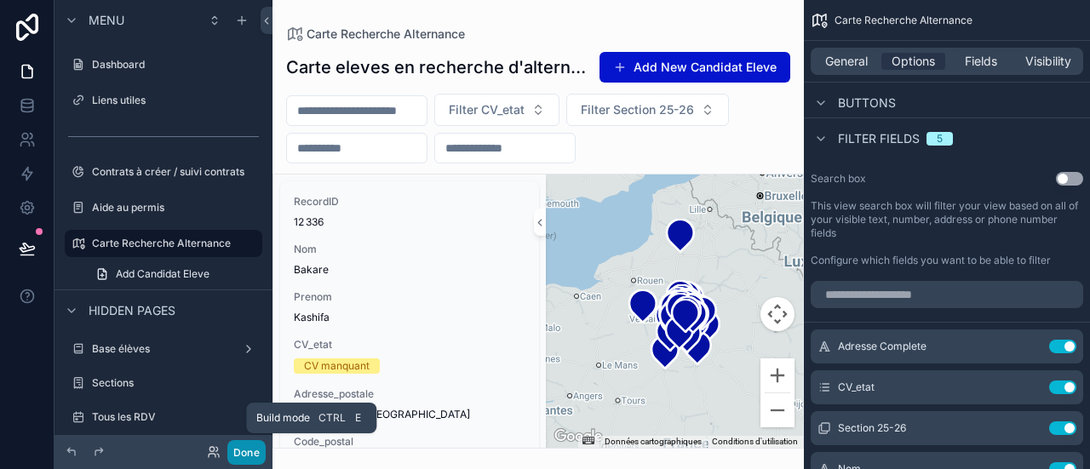
click at [242, 454] on button "Done" at bounding box center [246, 452] width 38 height 25
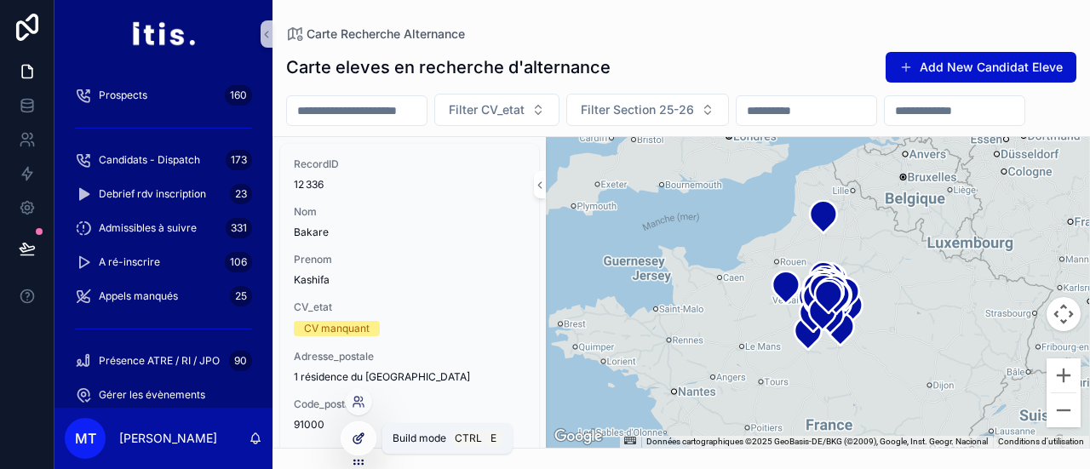
click at [362, 440] on icon at bounding box center [359, 439] width 14 height 14
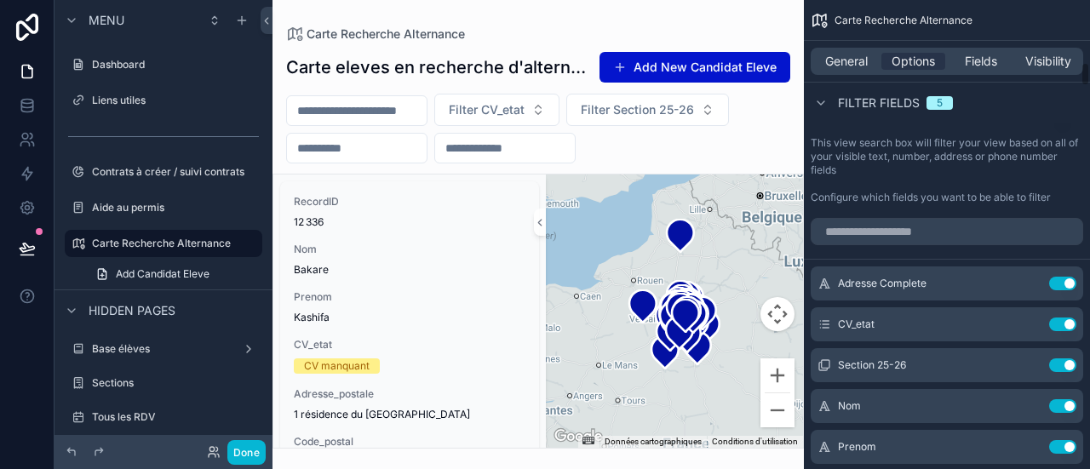
scroll to position [1196, 0]
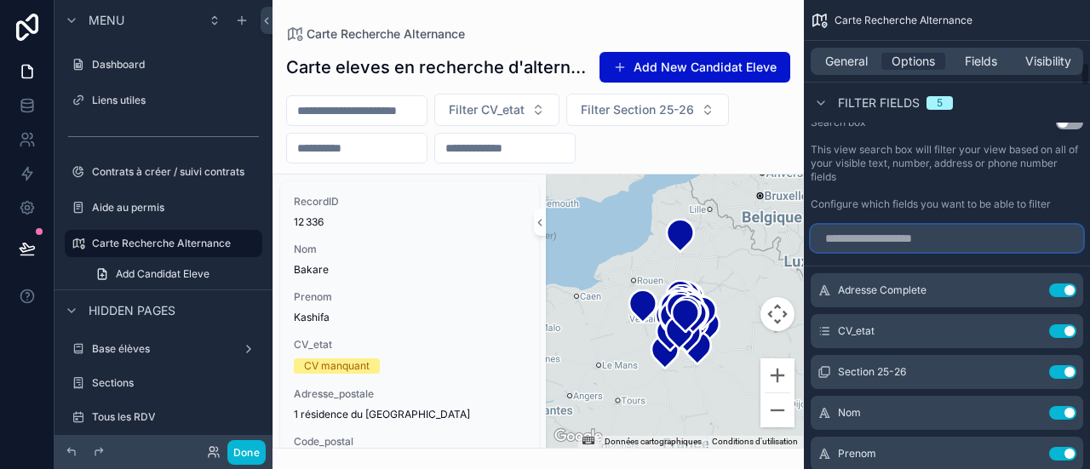
click at [920, 225] on input "scrollable content" at bounding box center [947, 238] width 273 height 27
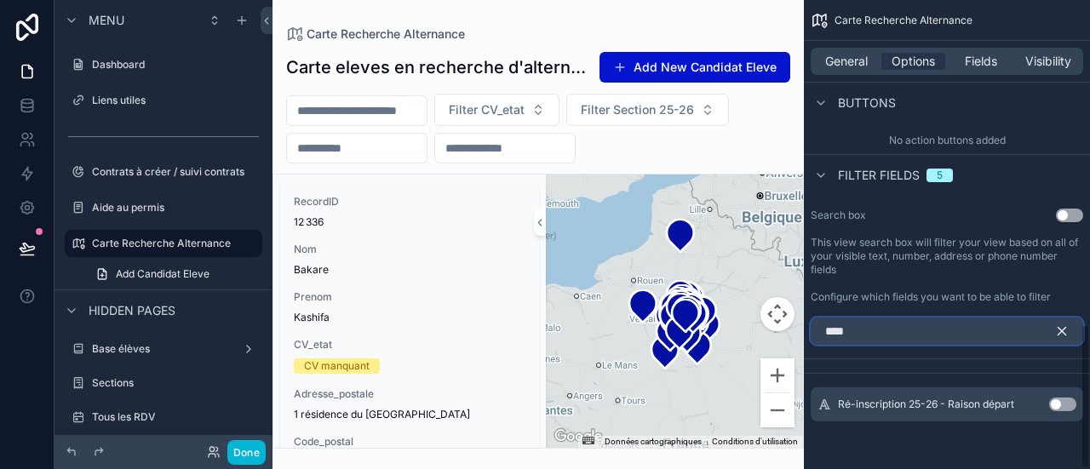
scroll to position [1060, 0]
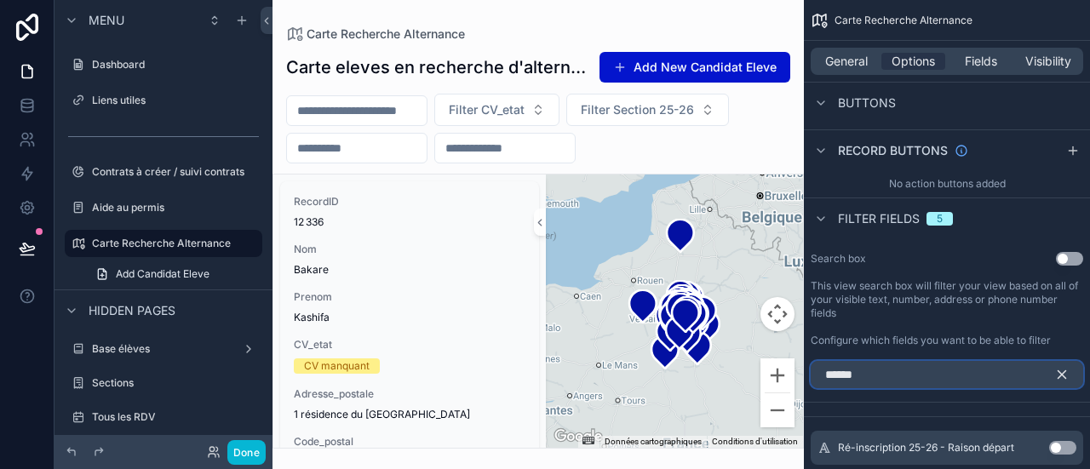
type input "******"
click at [1067, 367] on icon "scrollable content" at bounding box center [1062, 374] width 15 height 15
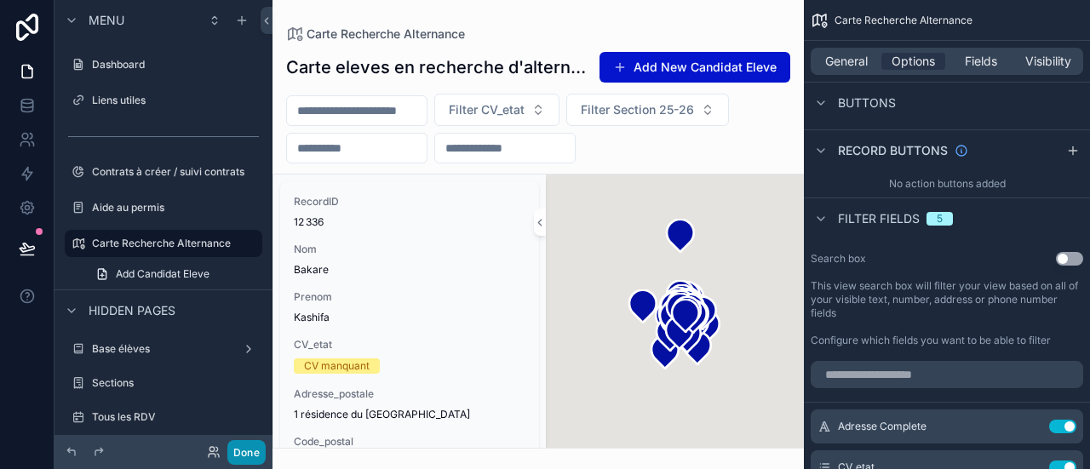
click at [247, 461] on button "Done" at bounding box center [246, 452] width 38 height 25
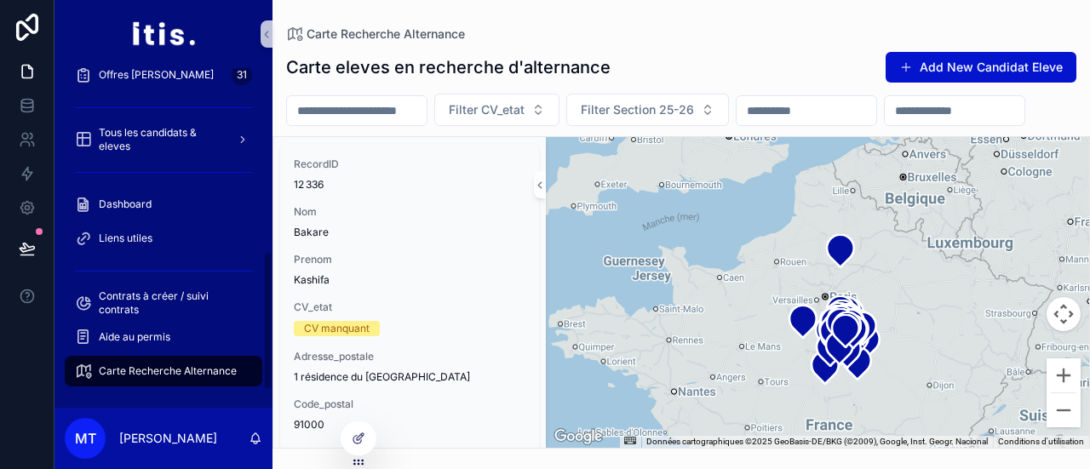
scroll to position [487, 0]
click at [17, 66] on link at bounding box center [27, 72] width 54 height 34
click at [716, 49] on div "Carte eleves en recherche d'alternance Add New Candidat Eleve Filter CV_etat Fi…" at bounding box center [682, 245] width 818 height 408
click at [784, 106] on input "scrollable content" at bounding box center [807, 111] width 140 height 24
click at [768, 73] on div "Carte eleves en recherche d'alternance Add New Candidat Eleve" at bounding box center [681, 67] width 791 height 32
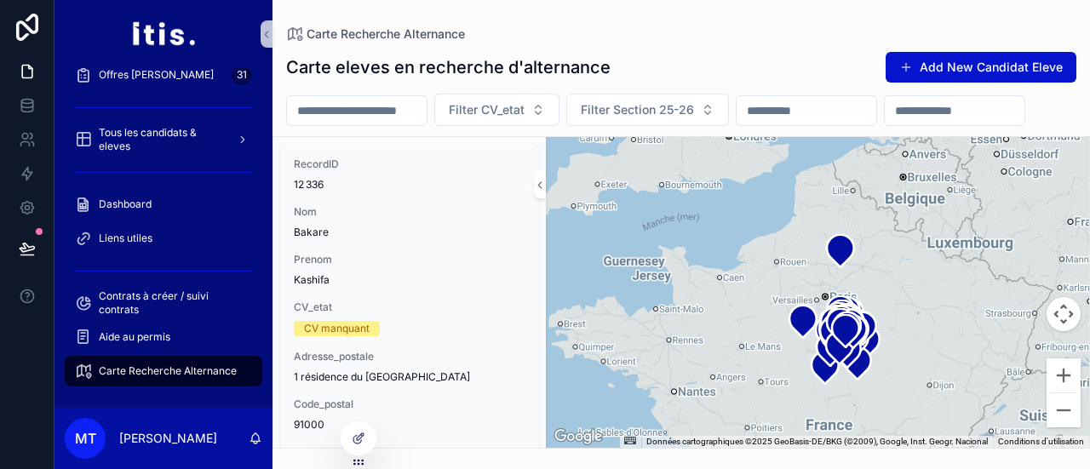
scroll to position [114, 0]
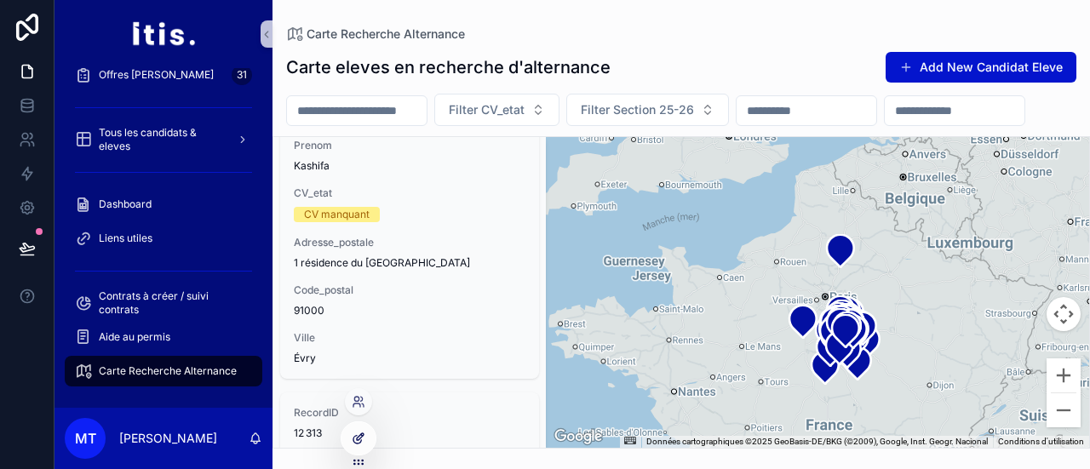
click at [365, 437] on div at bounding box center [359, 439] width 34 height 32
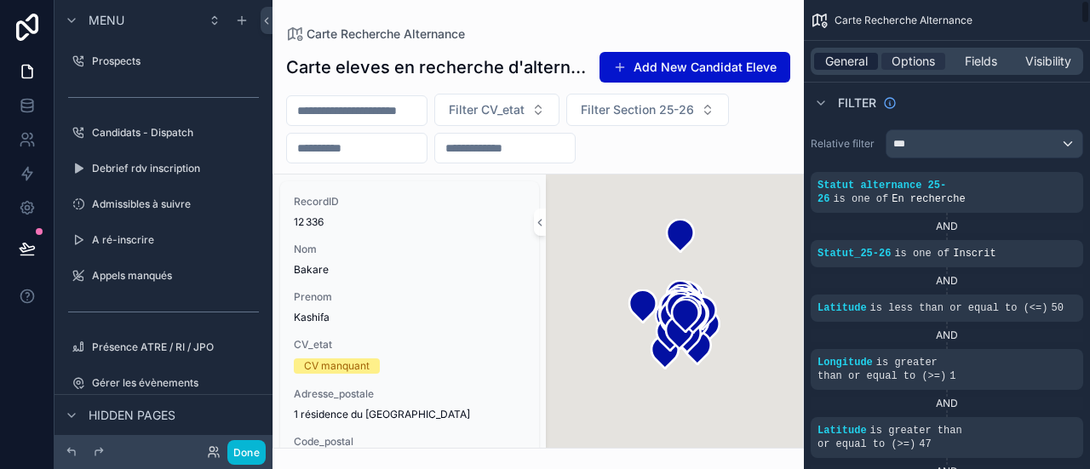
scroll to position [676, 0]
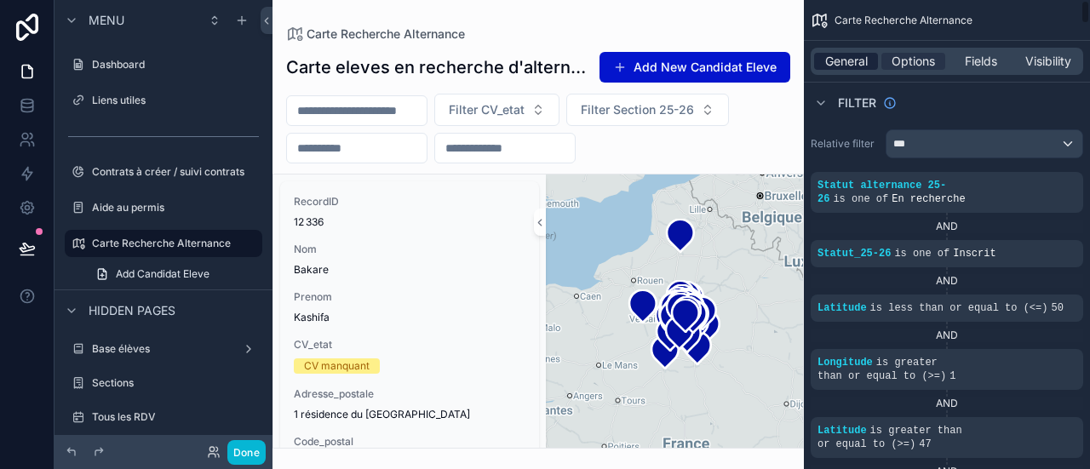
click at [852, 66] on span "General" at bounding box center [847, 61] width 43 height 17
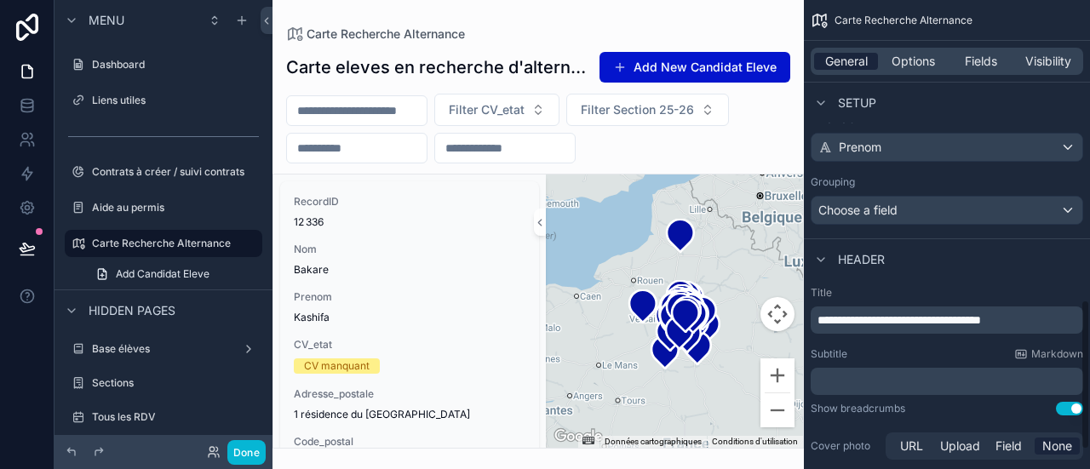
scroll to position [992, 0]
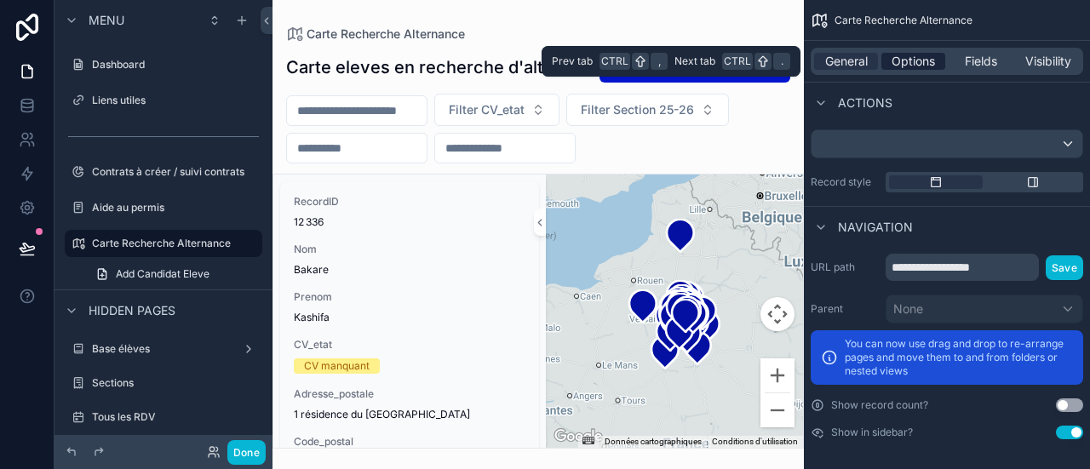
click at [898, 60] on span "Options" at bounding box center [913, 61] width 43 height 17
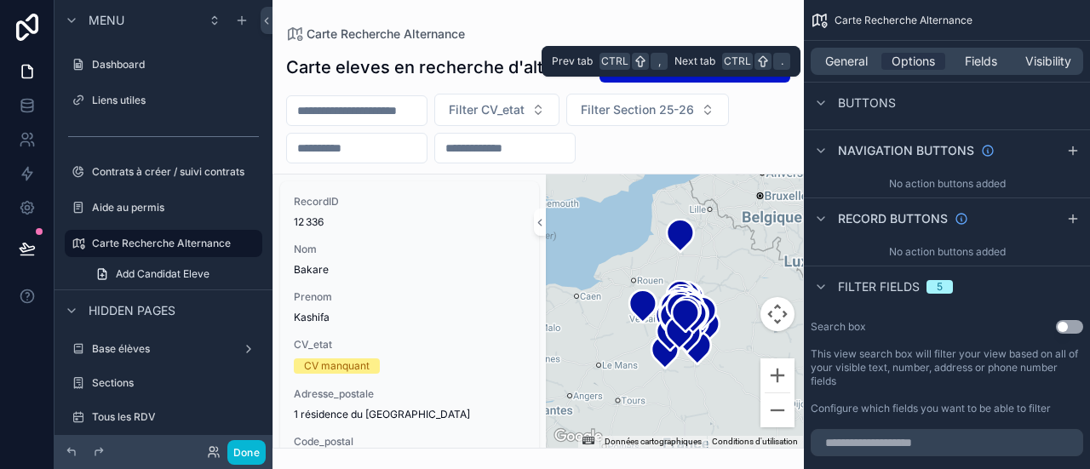
click at [969, 50] on div "General Options Fields Visibility" at bounding box center [947, 61] width 273 height 27
click at [975, 62] on span "Fields" at bounding box center [981, 61] width 32 height 17
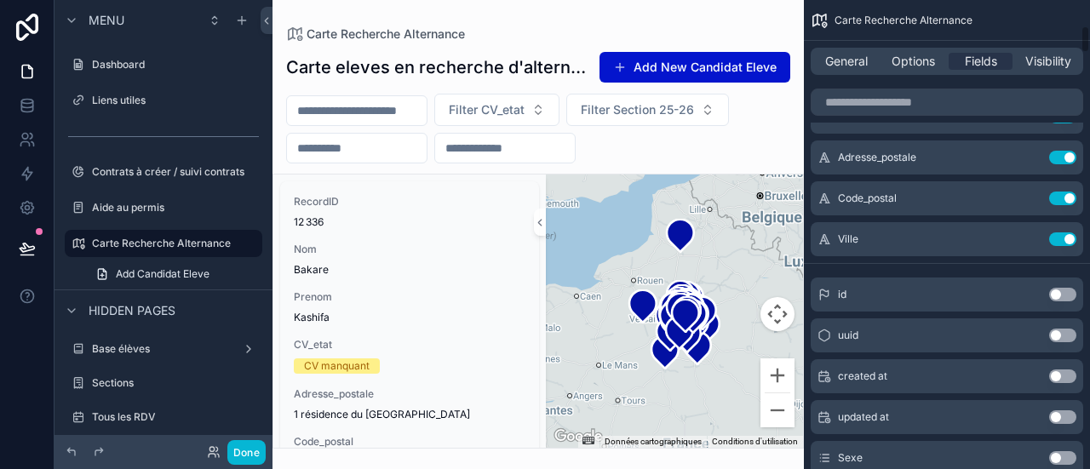
scroll to position [0, 0]
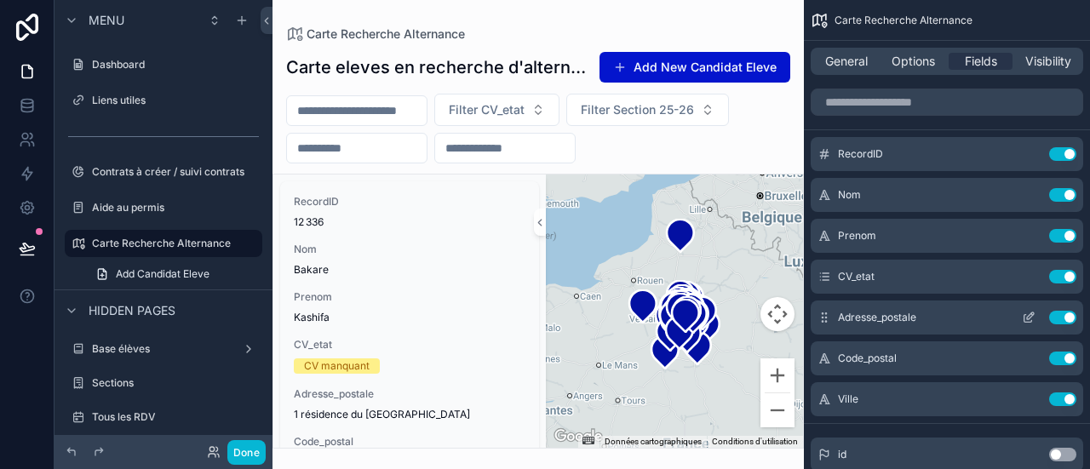
click at [1056, 316] on button "Use setting" at bounding box center [1063, 318] width 27 height 14
click at [1063, 393] on button "Use setting" at bounding box center [1063, 400] width 27 height 14
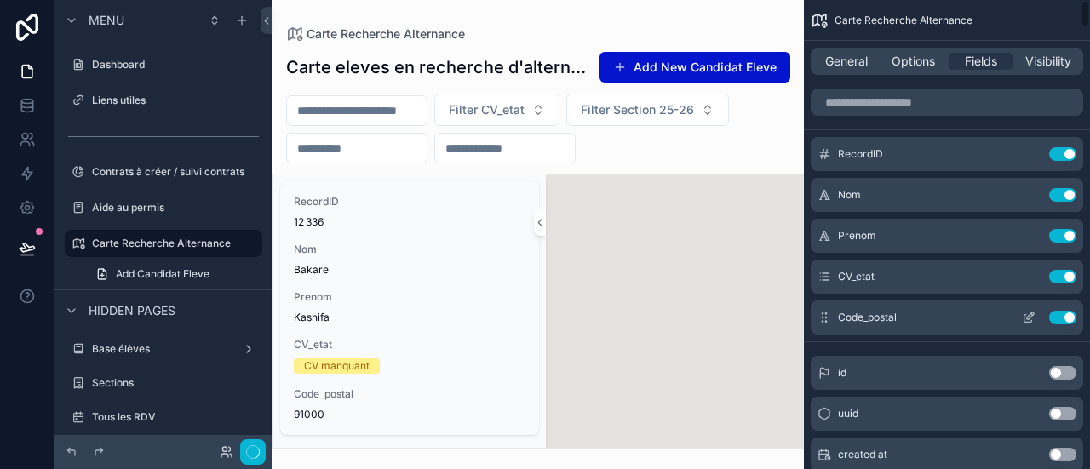
click at [1068, 315] on button "Use setting" at bounding box center [1063, 318] width 27 height 14
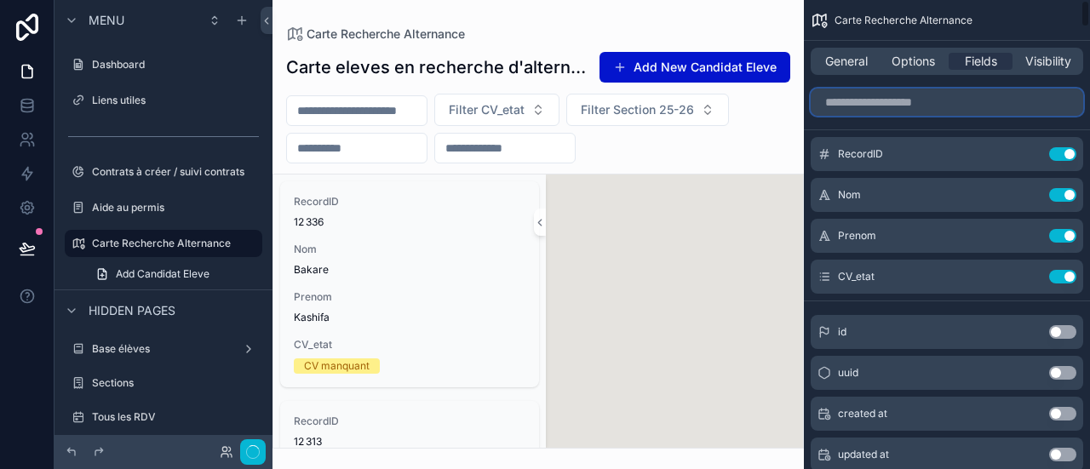
click at [1010, 99] on input "scrollable content" at bounding box center [947, 102] width 273 height 27
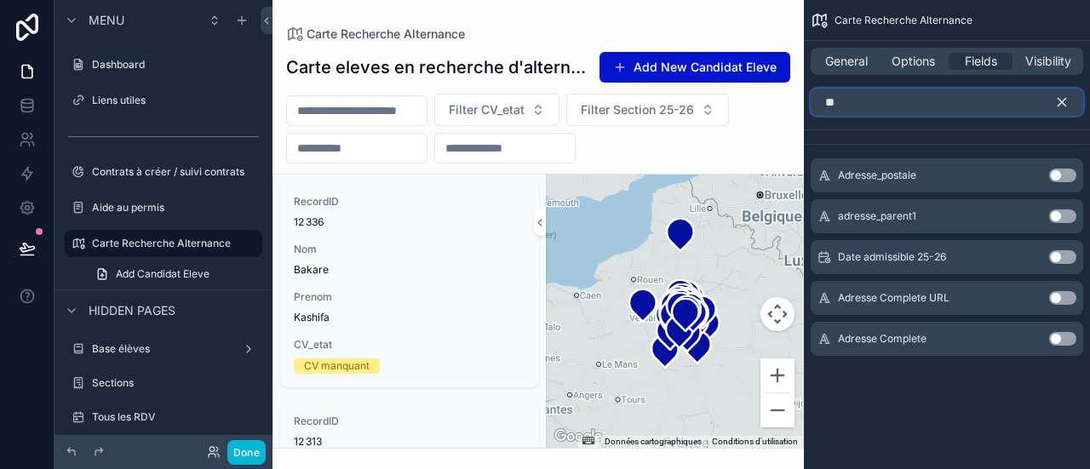
type input "**"
click at [1060, 338] on button "Use setting" at bounding box center [1063, 339] width 27 height 14
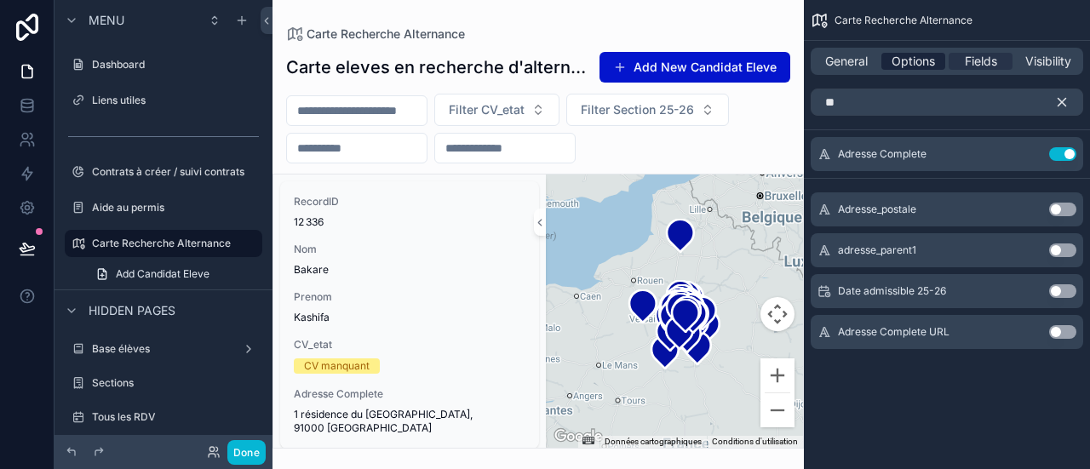
click at [913, 65] on span "Options" at bounding box center [913, 61] width 43 height 17
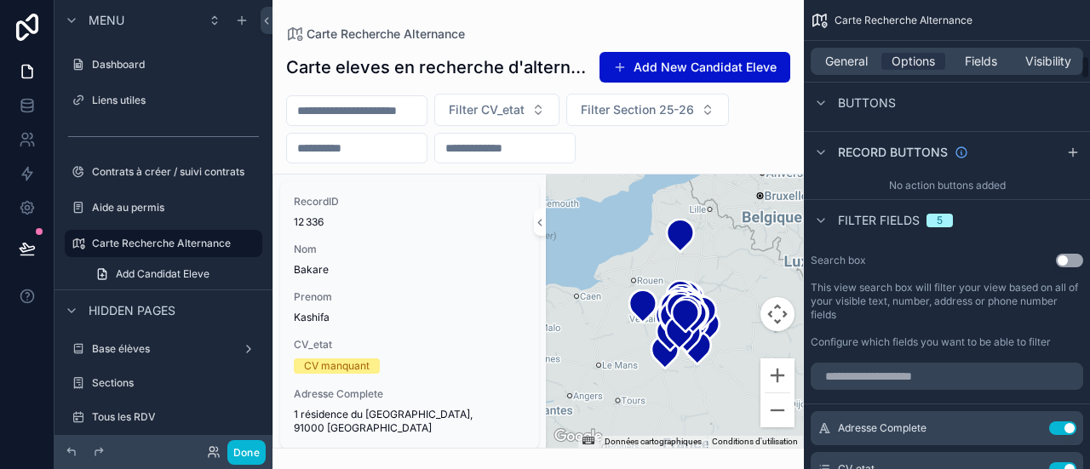
scroll to position [1060, 0]
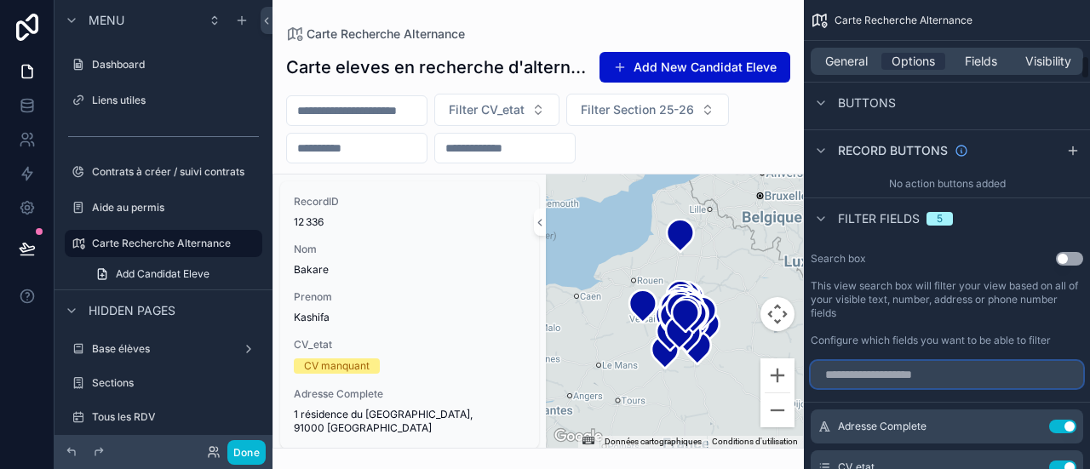
click at [922, 361] on input "scrollable content" at bounding box center [947, 374] width 273 height 27
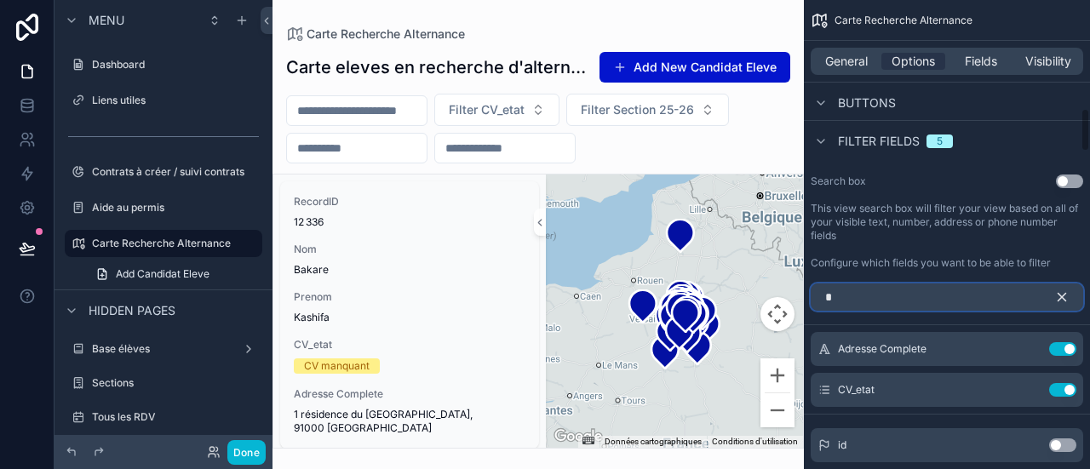
scroll to position [1159, 0]
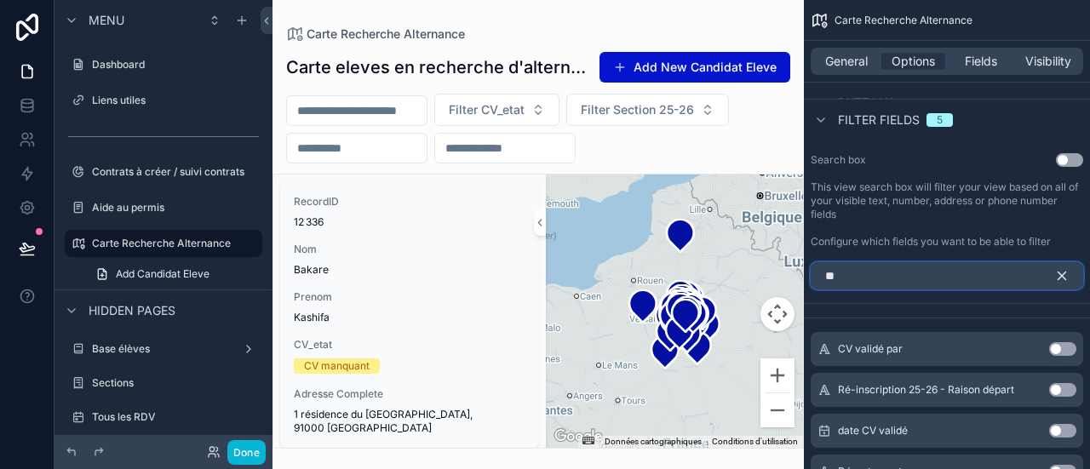
type input "**"
click at [1063, 465] on button "Use setting" at bounding box center [1063, 472] width 27 height 14
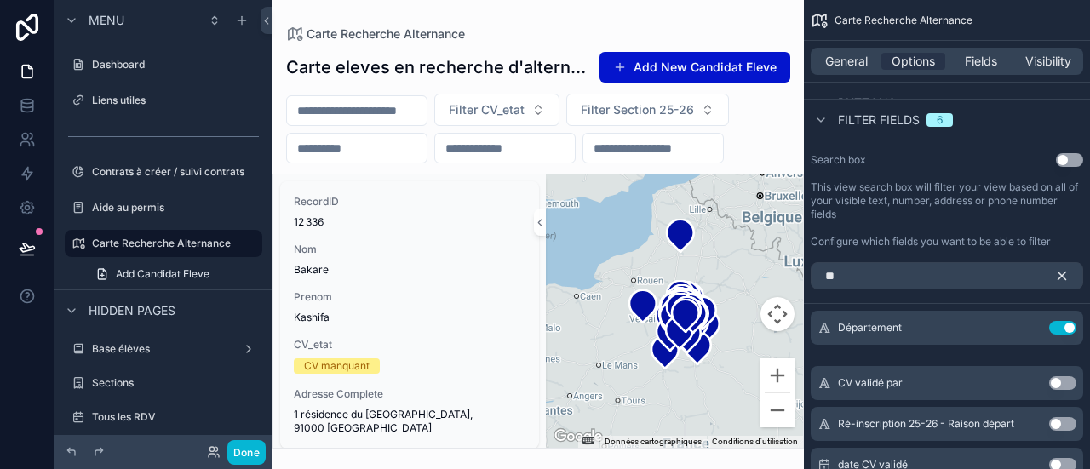
click at [1065, 268] on icon "scrollable content" at bounding box center [1062, 275] width 15 height 15
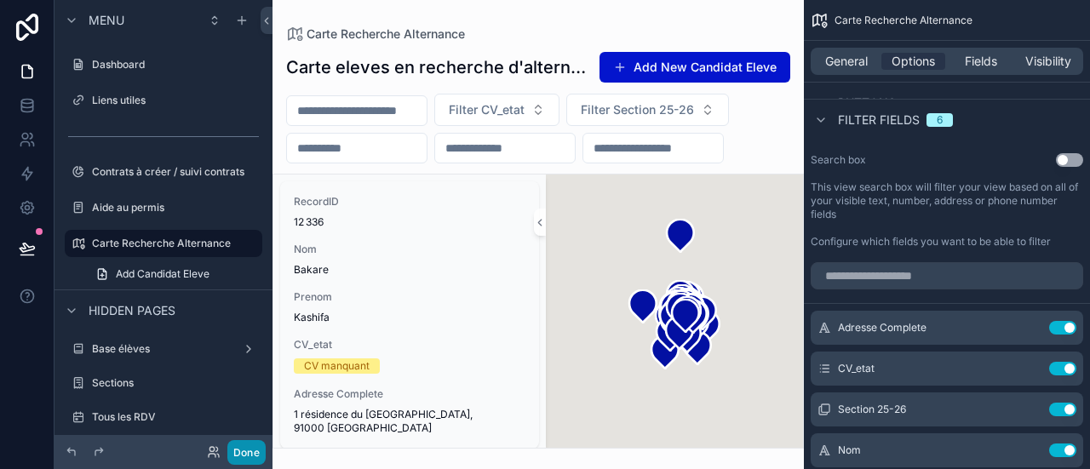
click at [246, 449] on button "Done" at bounding box center [246, 452] width 38 height 25
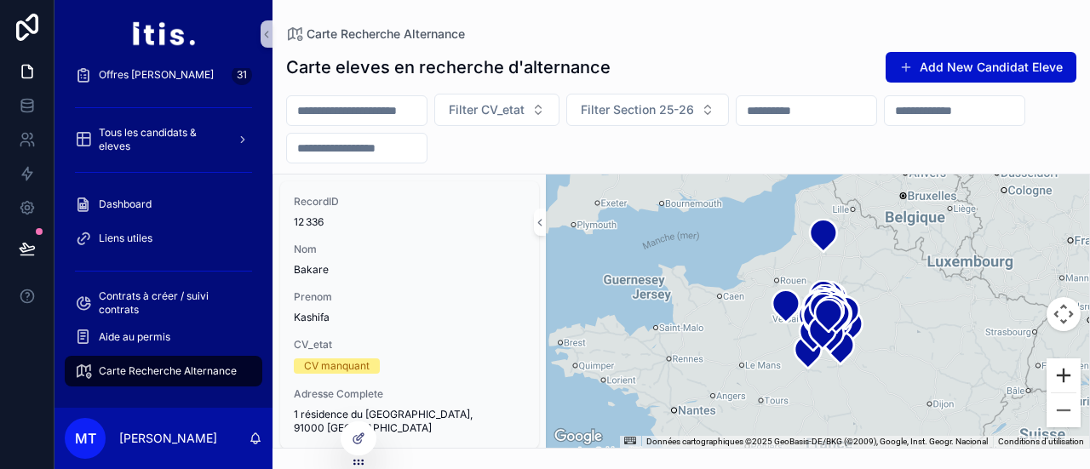
click at [1061, 377] on button "Zoom avant" at bounding box center [1064, 376] width 34 height 34
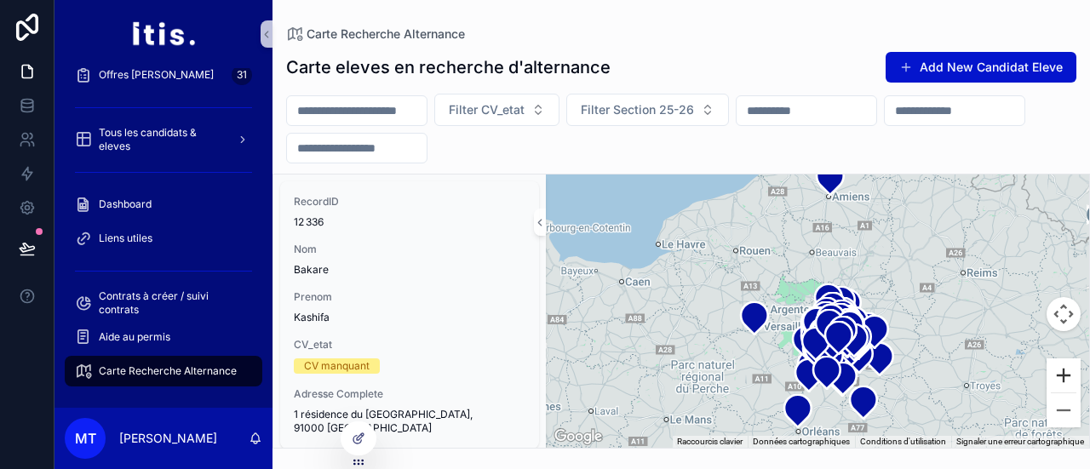
click at [1061, 377] on button "Zoom avant" at bounding box center [1064, 376] width 34 height 34
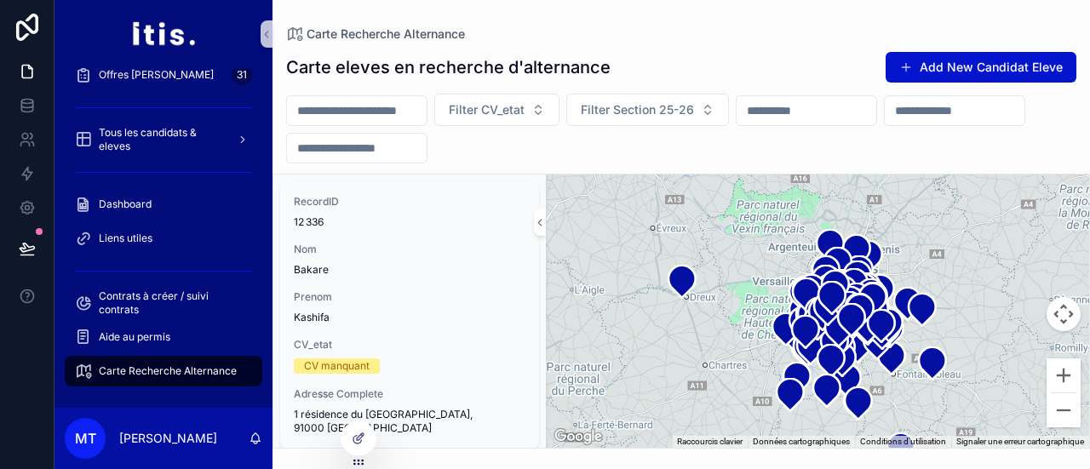
drag, startPoint x: 923, startPoint y: 258, endPoint x: 913, endPoint y: 207, distance: 52.0
click at [913, 207] on div "scrollable content" at bounding box center [818, 311] width 544 height 273
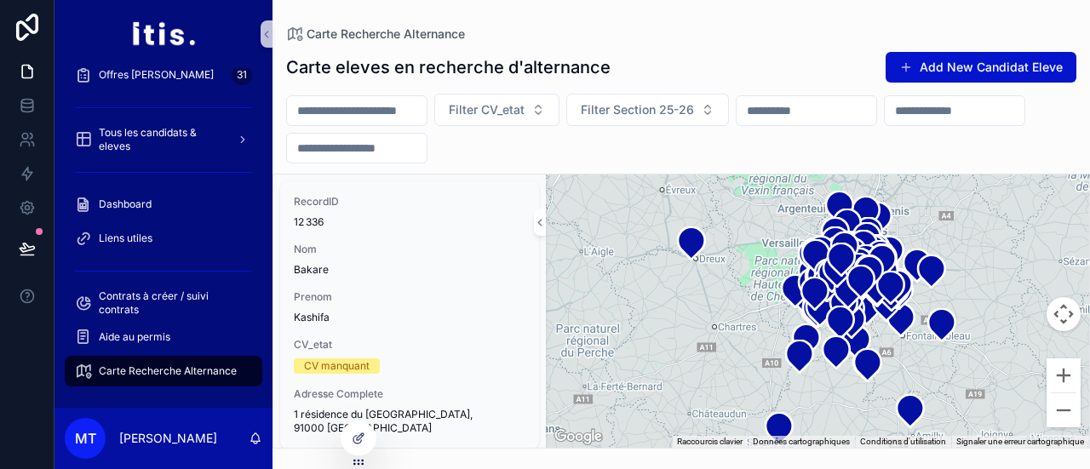
drag, startPoint x: 916, startPoint y: 190, endPoint x: 922, endPoint y: 166, distance: 24.6
click at [922, 166] on div "Carte eleves en recherche d'alternance Add New Candidat Eleve Filter CV_etat Fi…" at bounding box center [682, 245] width 818 height 408
click at [908, 216] on div "Carte eleves en recherche d'alternance Add New Candidat Eleve Filter CV_etat Fi…" at bounding box center [682, 245] width 818 height 408
click at [958, 306] on div "scrollable content" at bounding box center [818, 311] width 544 height 273
click at [1061, 317] on button "Commandes de la caméra de la carte" at bounding box center [1064, 314] width 34 height 34
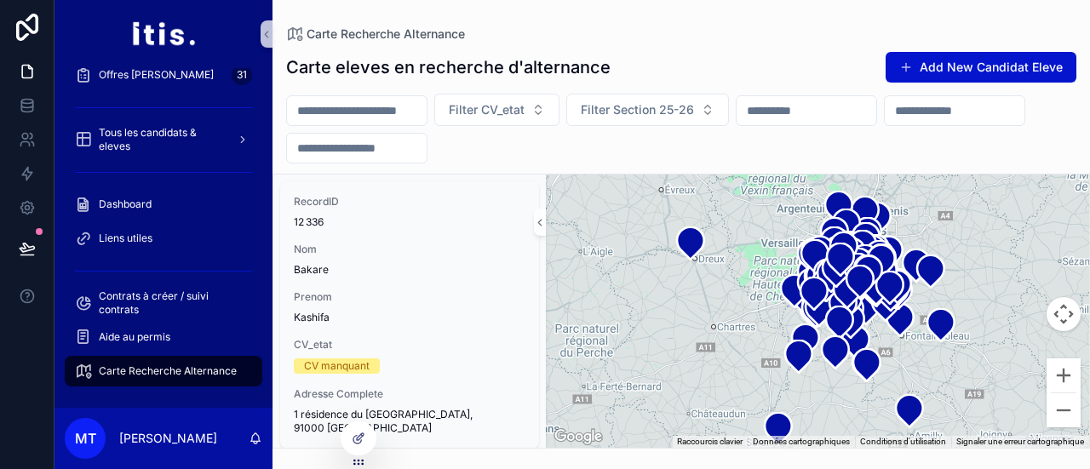
click at [981, 147] on div "Filter CV_etat Filter Section 25-26" at bounding box center [682, 129] width 818 height 70
click at [361, 440] on icon at bounding box center [359, 439] width 14 height 14
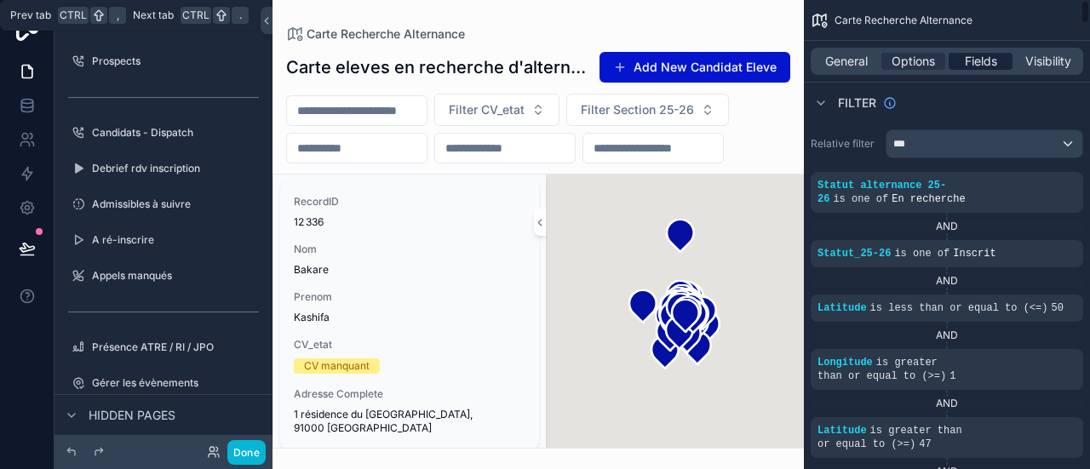
click at [978, 62] on span "Fields" at bounding box center [981, 61] width 32 height 17
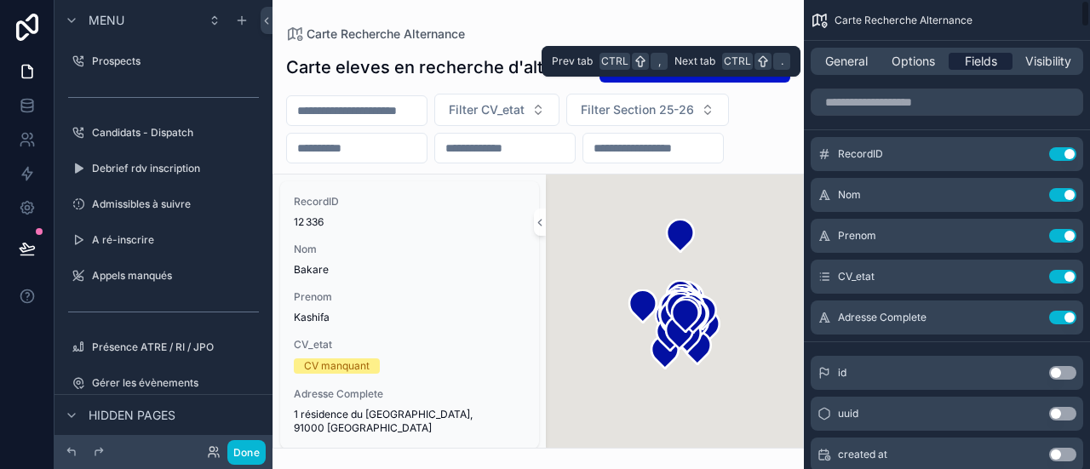
scroll to position [676, 0]
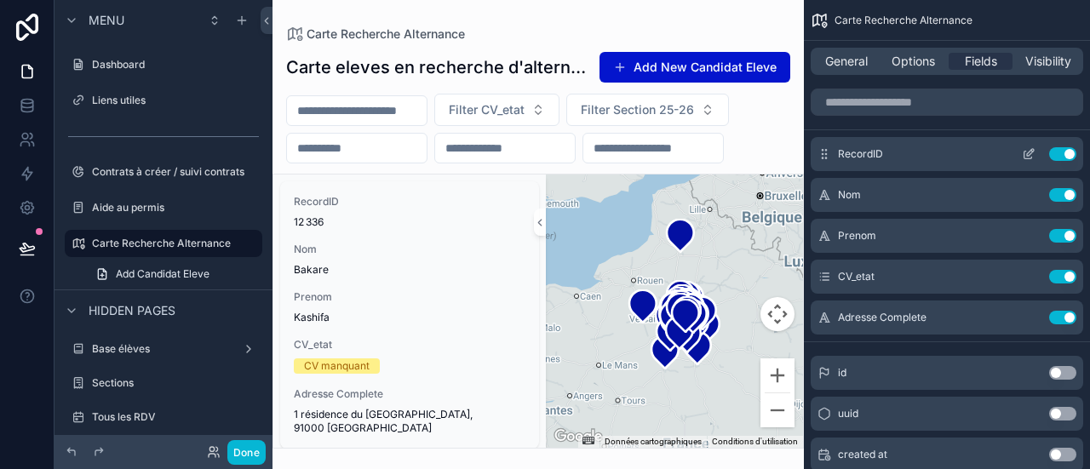
click at [1062, 157] on button "Use setting" at bounding box center [1063, 154] width 27 height 14
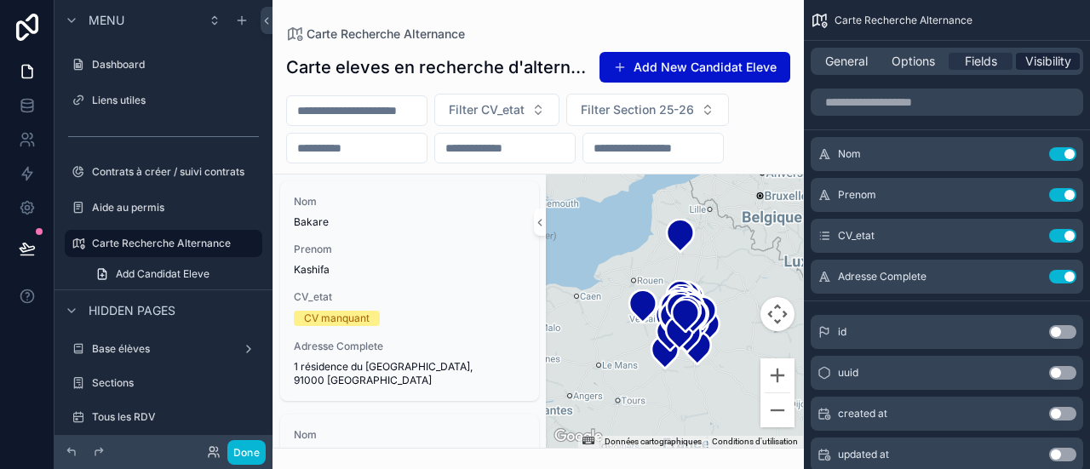
click at [1049, 60] on span "Visibility" at bounding box center [1049, 61] width 46 height 17
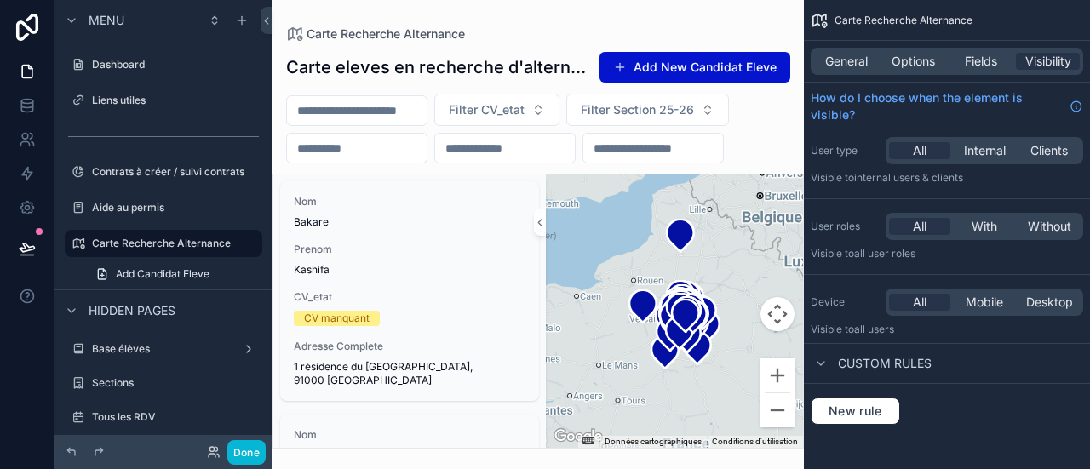
click at [759, 32] on div "scrollable content" at bounding box center [539, 234] width 532 height 469
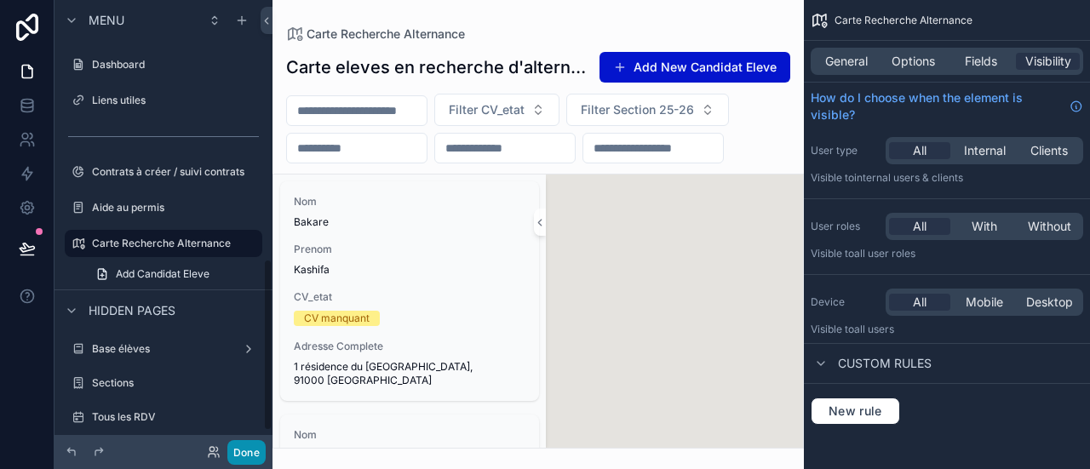
click at [242, 448] on button "Done" at bounding box center [246, 452] width 38 height 25
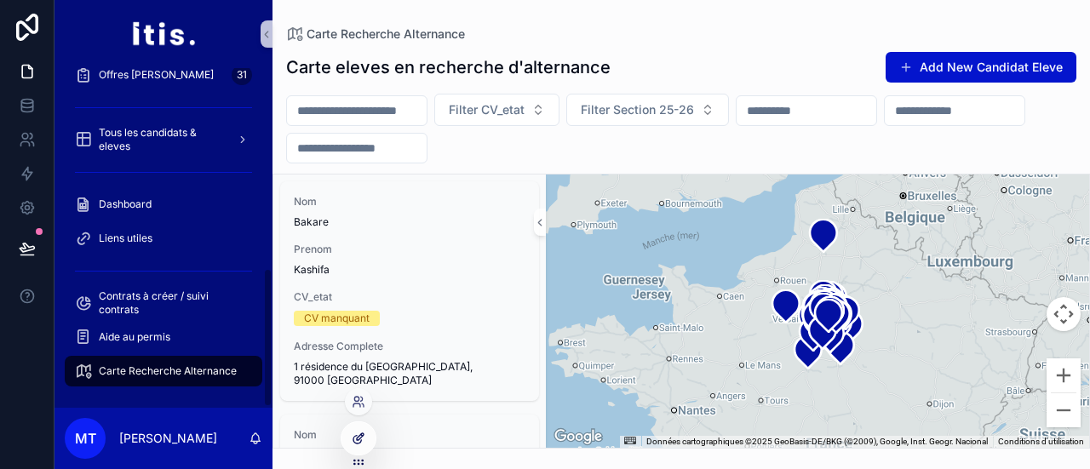
click at [363, 440] on icon at bounding box center [359, 439] width 14 height 14
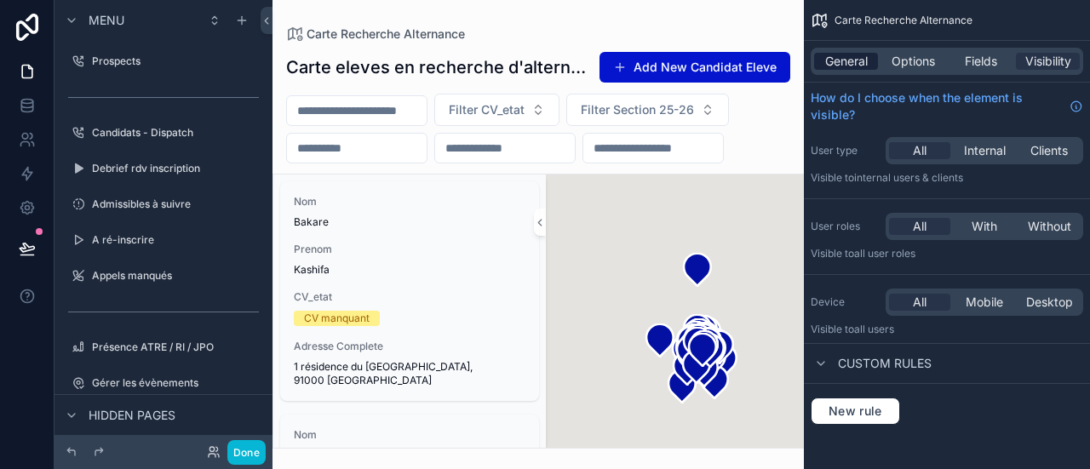
click at [860, 56] on span "General" at bounding box center [847, 61] width 43 height 17
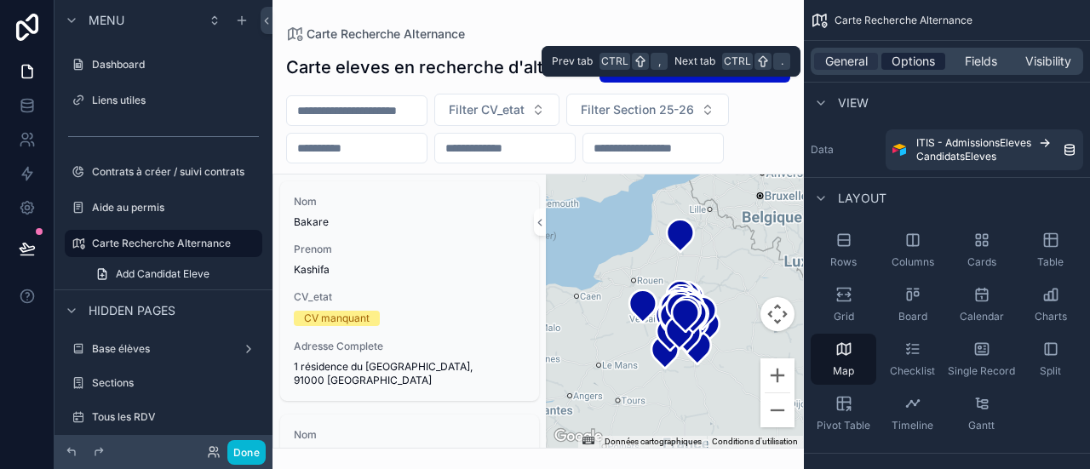
click at [887, 60] on div "Options" at bounding box center [914, 61] width 64 height 17
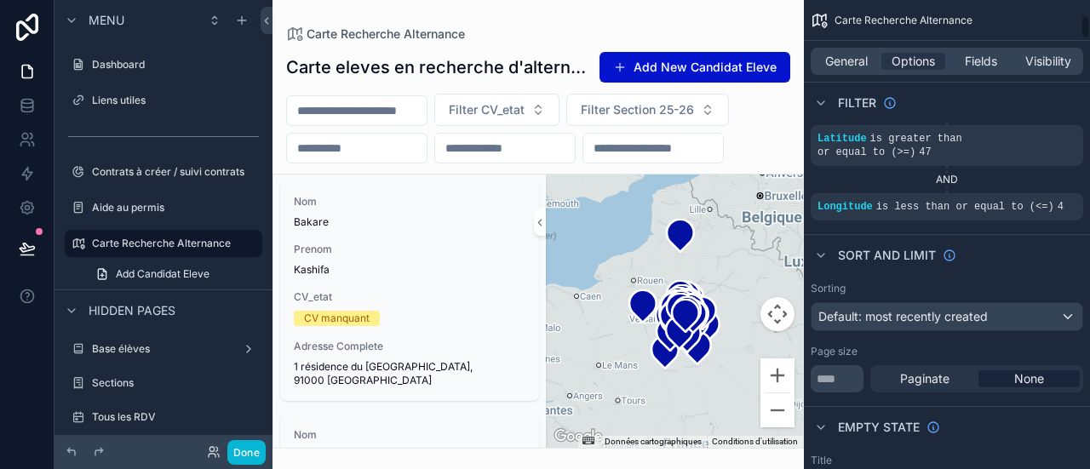
scroll to position [0, 0]
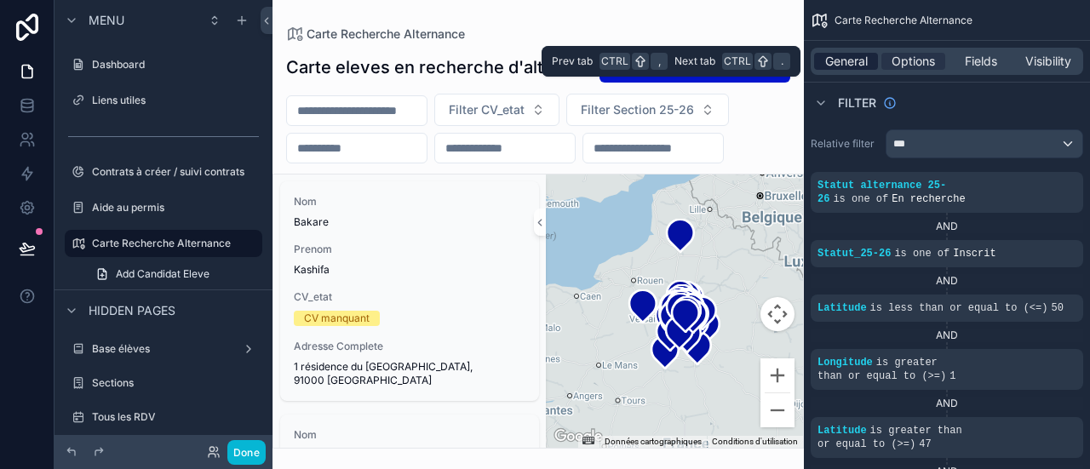
click at [843, 63] on span "General" at bounding box center [847, 61] width 43 height 17
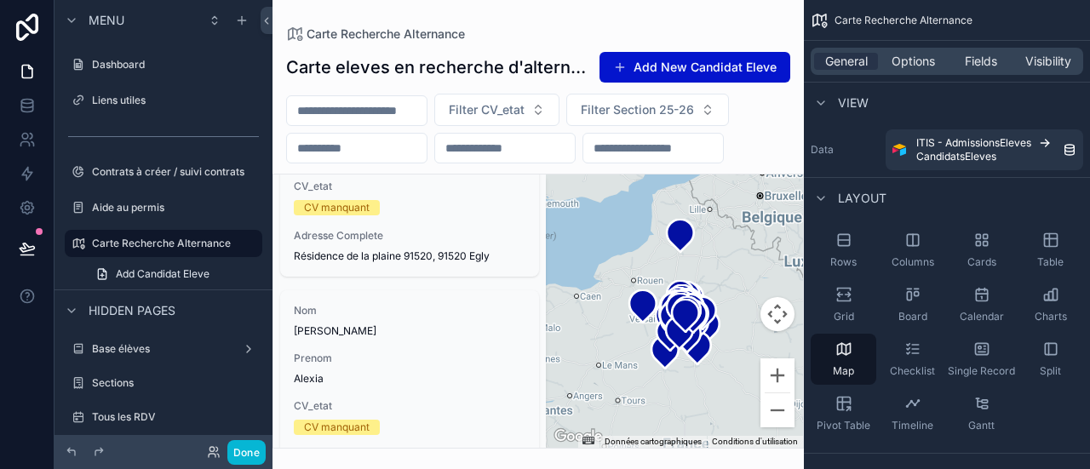
scroll to position [1451, 0]
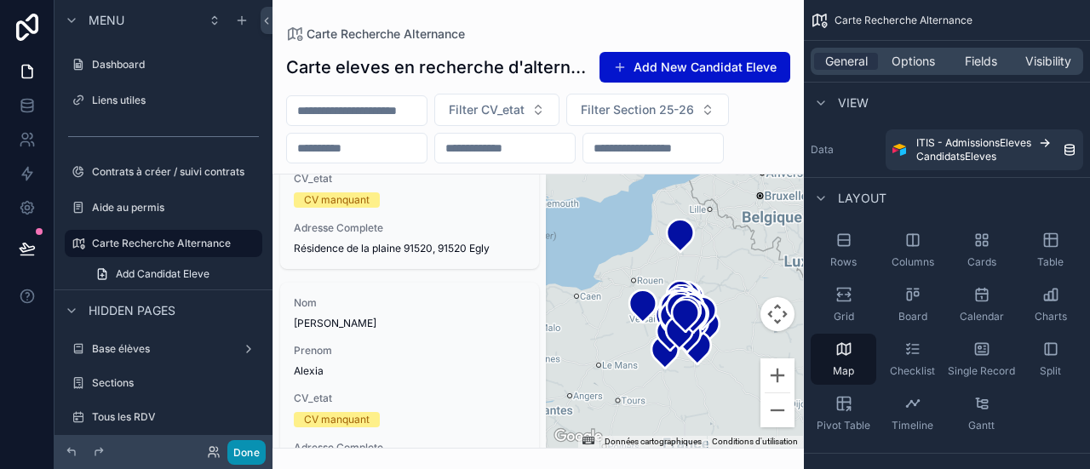
click at [251, 452] on button "Done" at bounding box center [246, 452] width 38 height 25
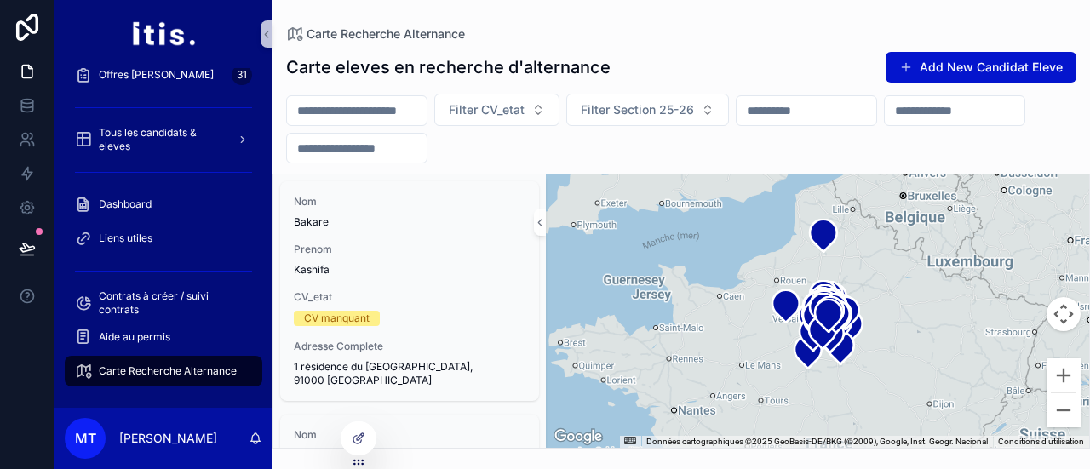
scroll to position [504, 0]
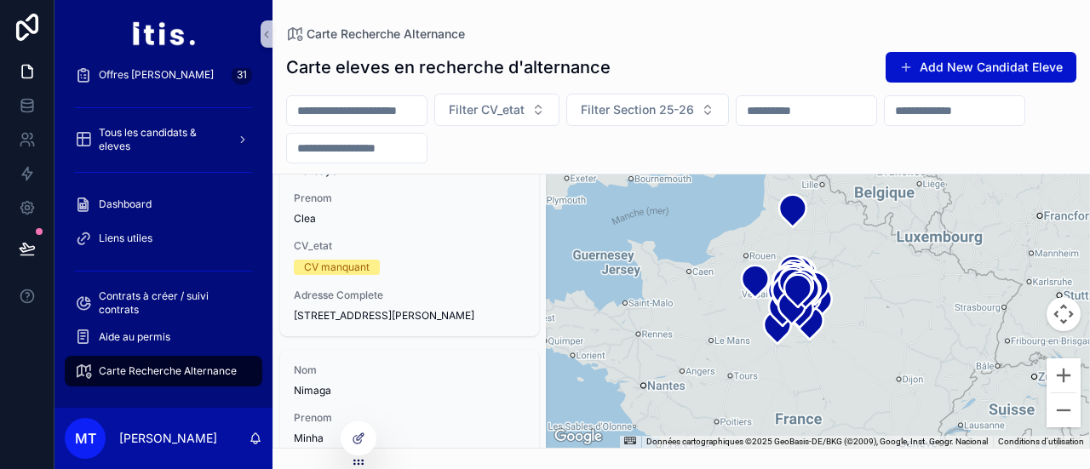
drag, startPoint x: 777, startPoint y: 277, endPoint x: 728, endPoint y: 250, distance: 56.4
click at [728, 250] on div "scrollable content" at bounding box center [818, 311] width 544 height 273
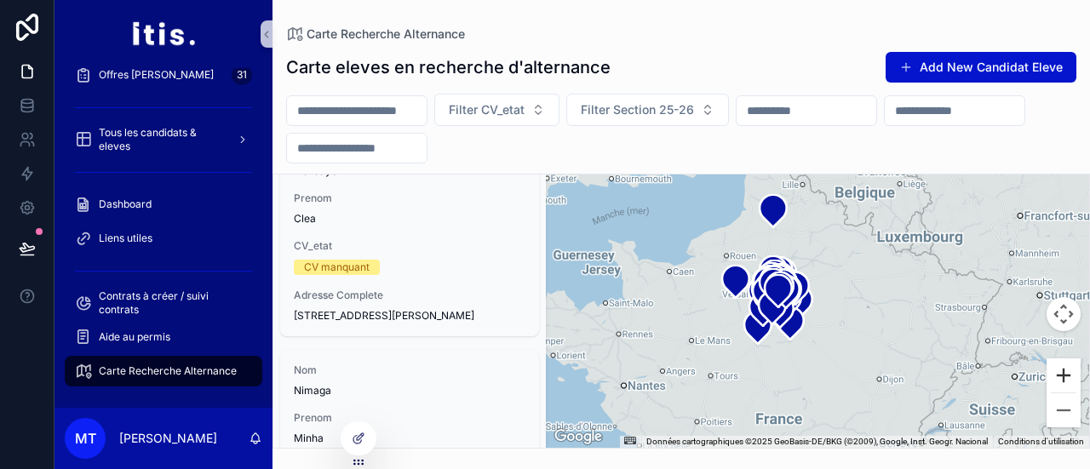
click at [1068, 377] on button "Zoom avant" at bounding box center [1064, 376] width 34 height 34
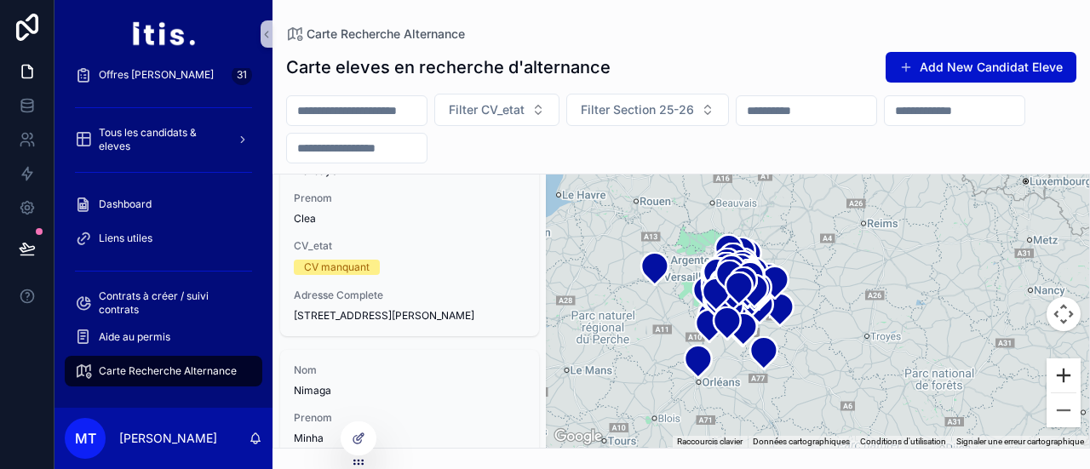
click at [1068, 377] on button "Zoom avant" at bounding box center [1064, 376] width 34 height 34
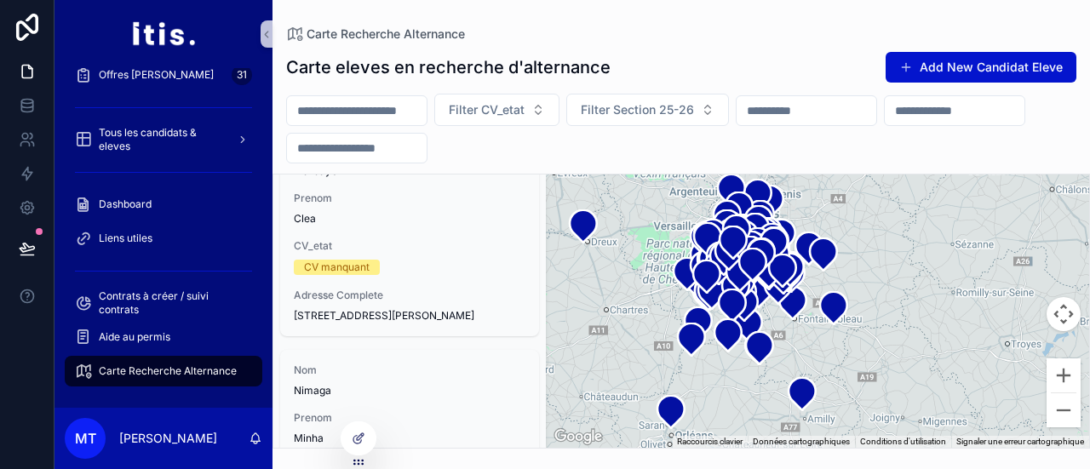
drag, startPoint x: 805, startPoint y: 330, endPoint x: 898, endPoint y: 314, distance: 94.3
click at [898, 314] on div "scrollable content" at bounding box center [818, 311] width 544 height 273
click at [1068, 379] on button "Zoom avant" at bounding box center [1064, 376] width 34 height 34
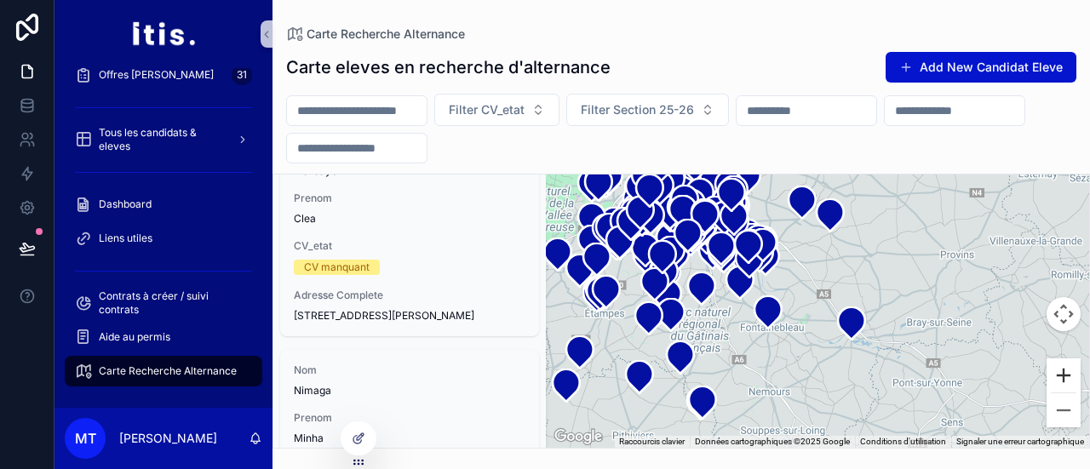
click at [1068, 379] on button "Zoom avant" at bounding box center [1064, 376] width 34 height 34
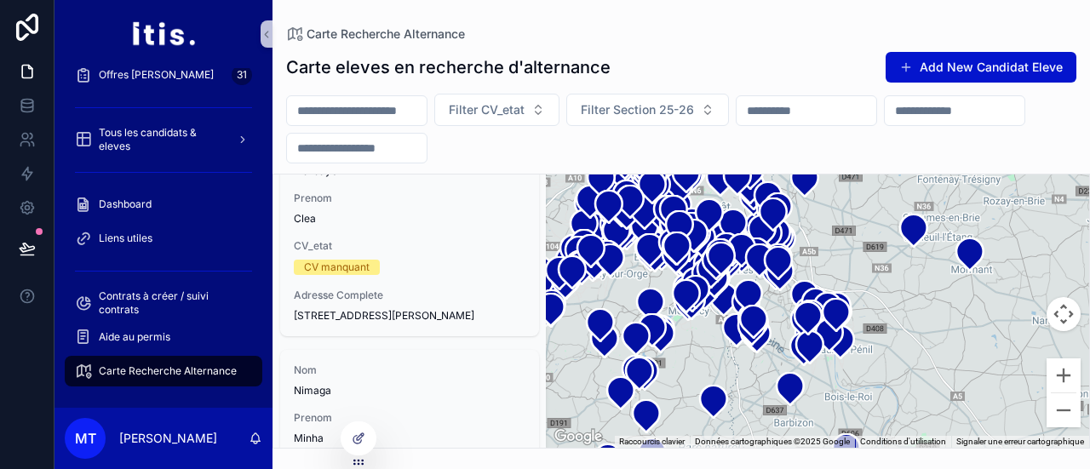
drag, startPoint x: 807, startPoint y: 248, endPoint x: 969, endPoint y: 383, distance: 211.2
click at [969, 383] on div "scrollable content" at bounding box center [818, 311] width 544 height 273
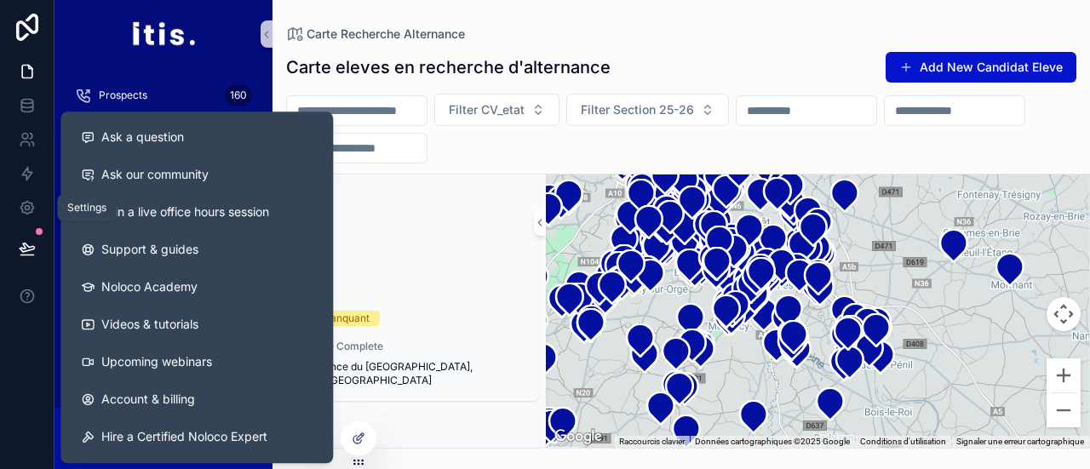
scroll to position [504, 0]
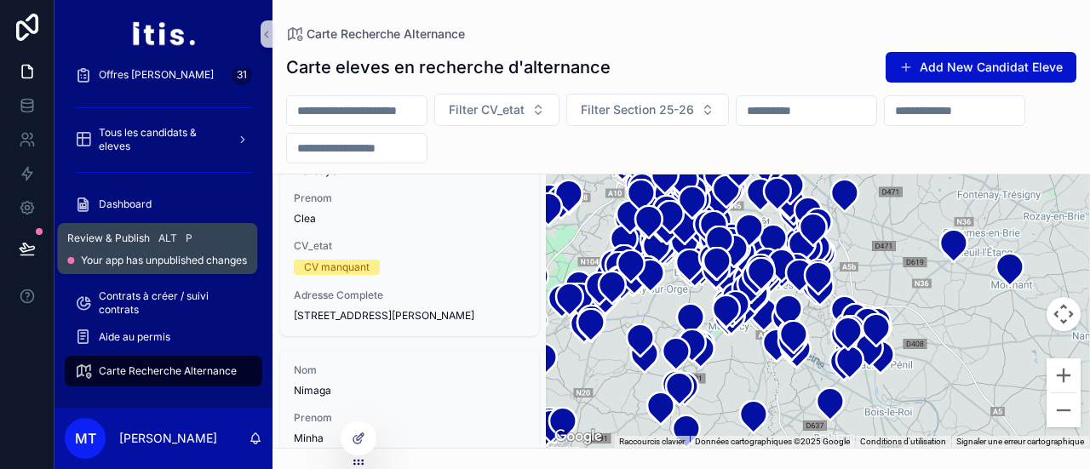
click at [21, 251] on icon at bounding box center [27, 248] width 17 height 17
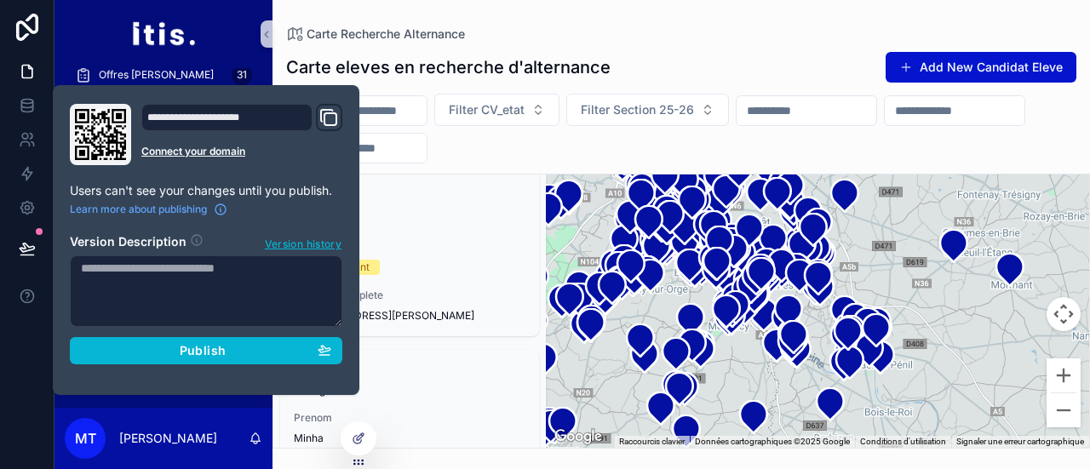
click at [154, 299] on textarea at bounding box center [206, 292] width 273 height 72
type textarea "***"
click at [3, 345] on div at bounding box center [27, 234] width 55 height 469
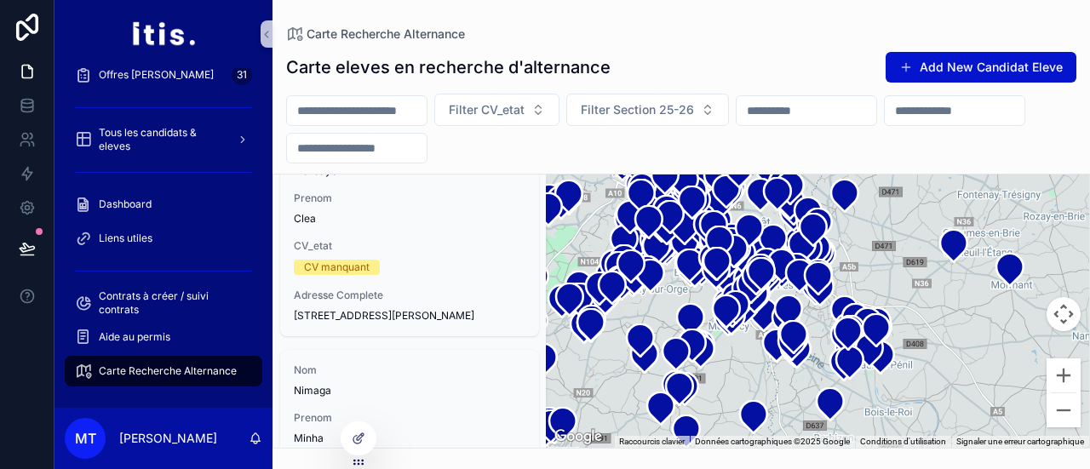
click at [12, 383] on div at bounding box center [27, 234] width 55 height 469
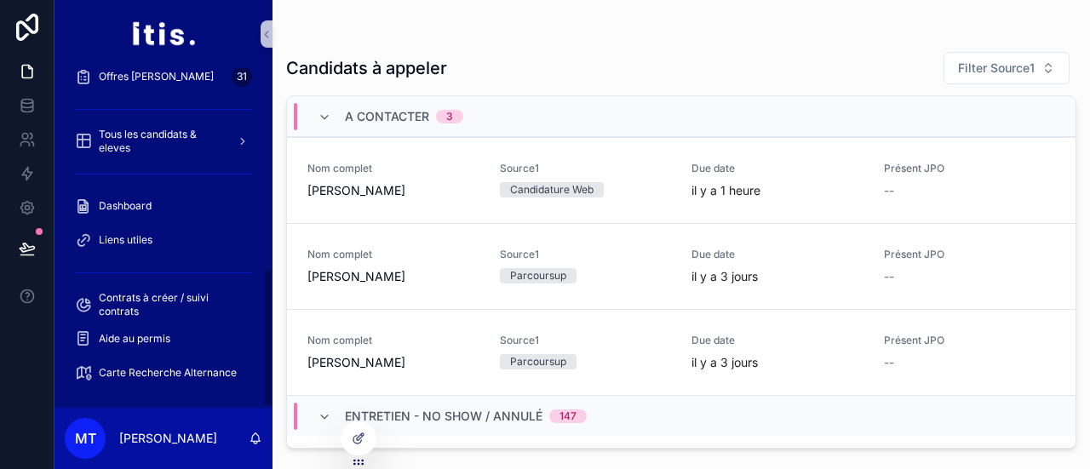
scroll to position [487, 0]
click at [158, 369] on span "Carte Recherche Alternance" at bounding box center [168, 372] width 138 height 14
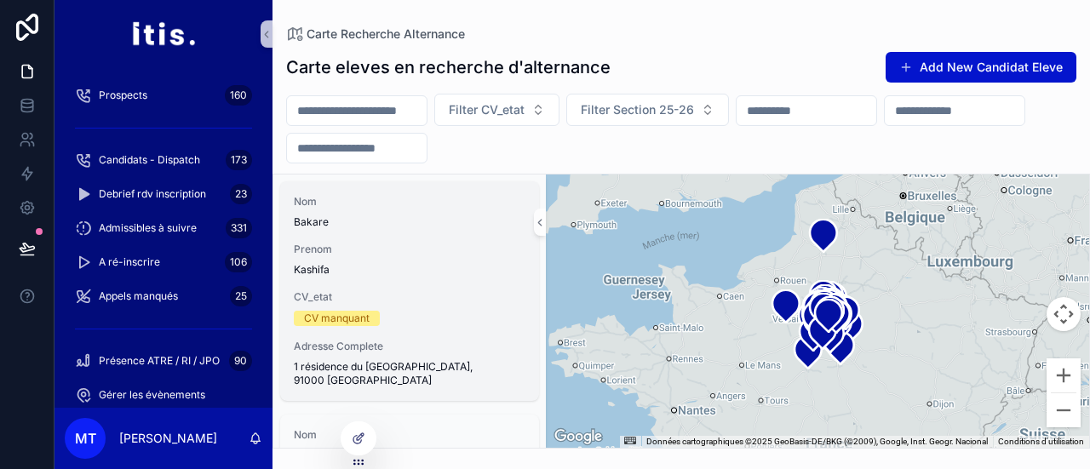
scroll to position [1270, 0]
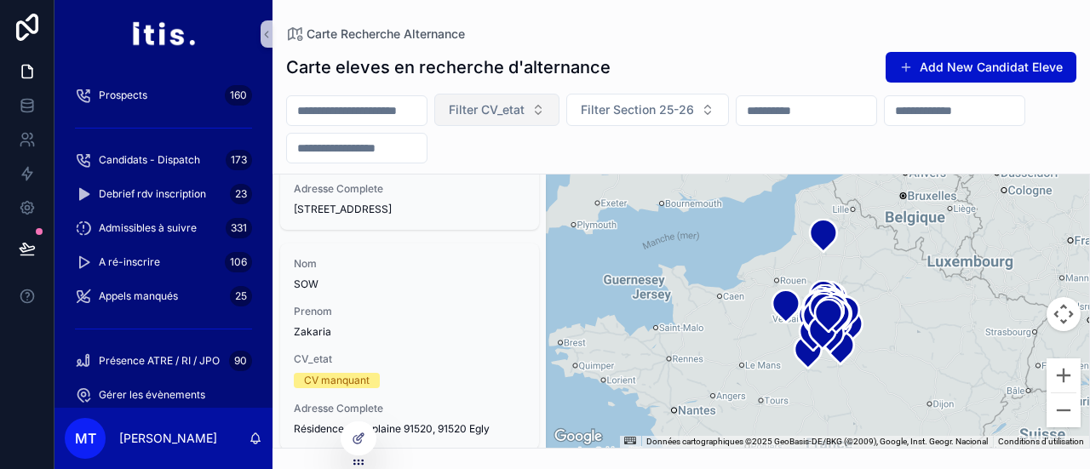
click at [525, 115] on span "Filter CV_etat" at bounding box center [487, 109] width 76 height 17
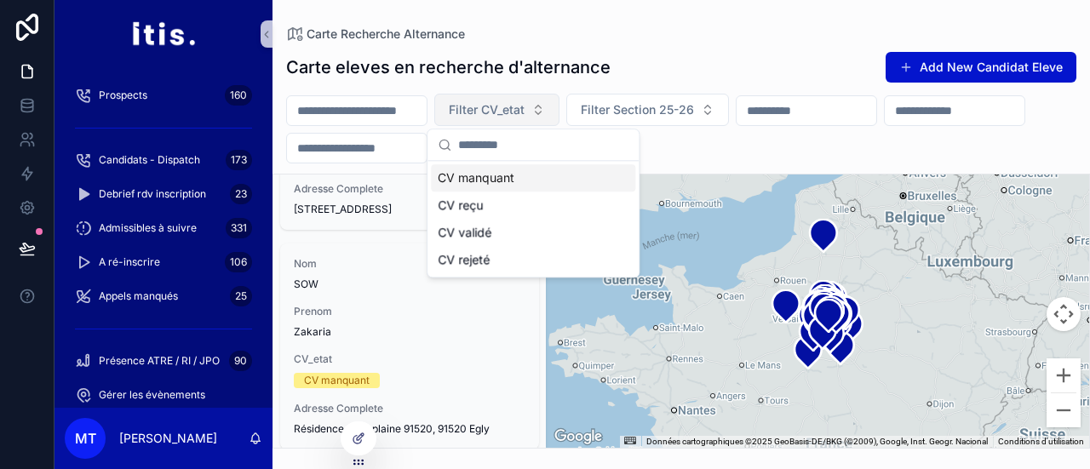
scroll to position [697, 0]
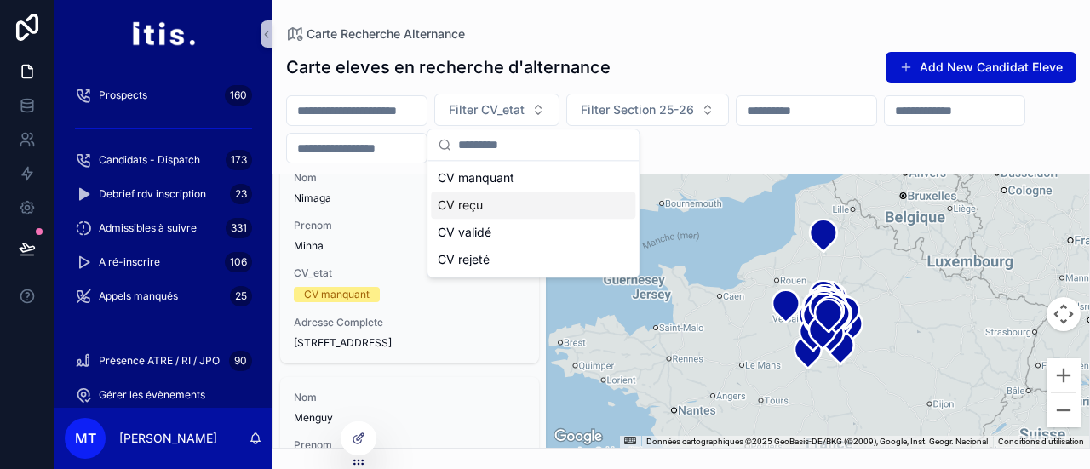
click at [521, 209] on div "CV reçu" at bounding box center [533, 205] width 204 height 27
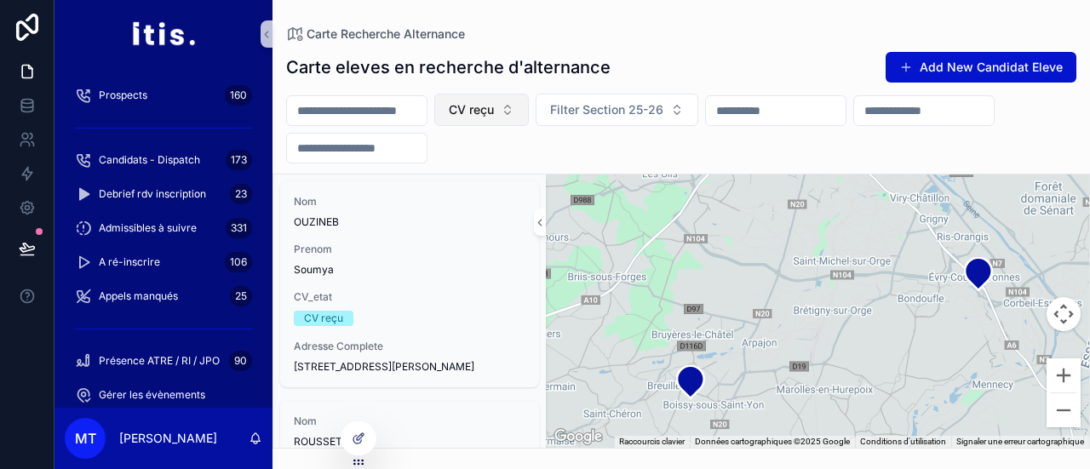
click at [529, 110] on button "CV reçu" at bounding box center [481, 110] width 95 height 32
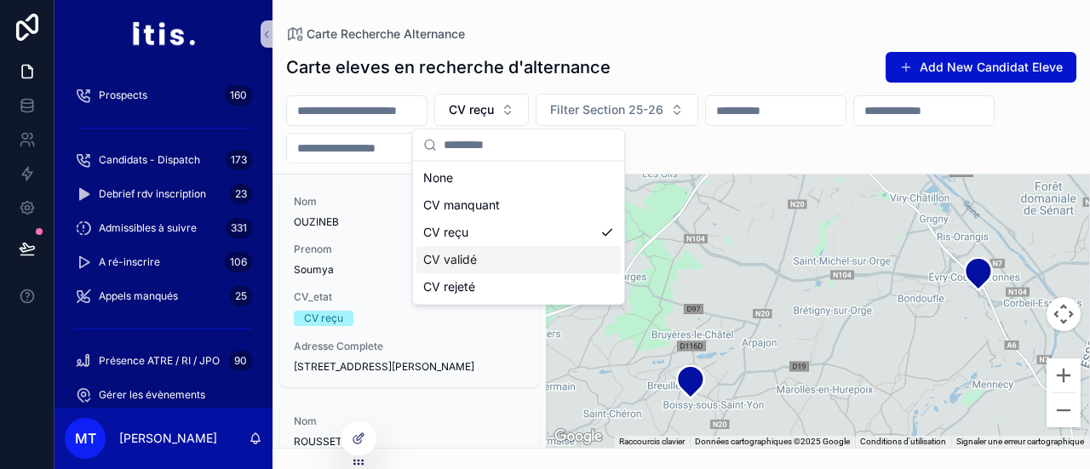
click at [509, 246] on div "CV validé" at bounding box center [519, 259] width 204 height 27
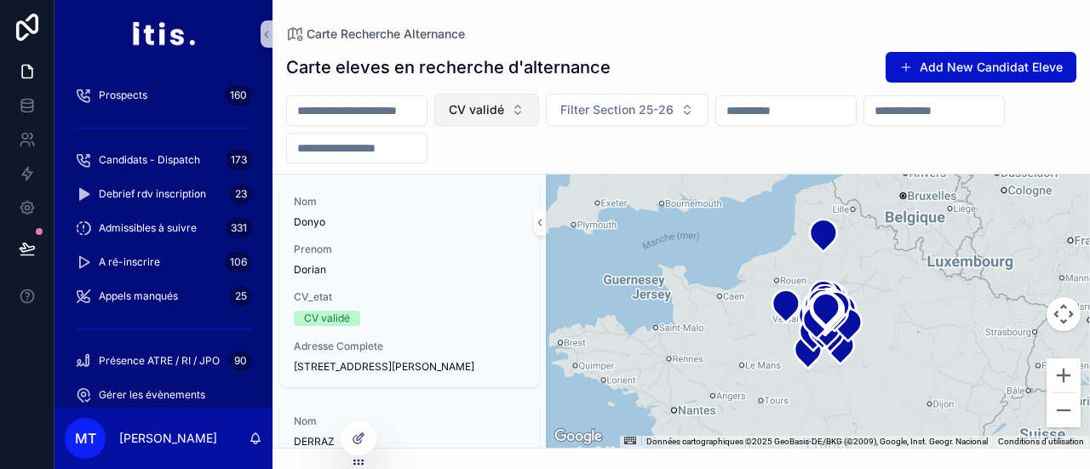
click at [539, 121] on button "CV validé" at bounding box center [486, 110] width 105 height 32
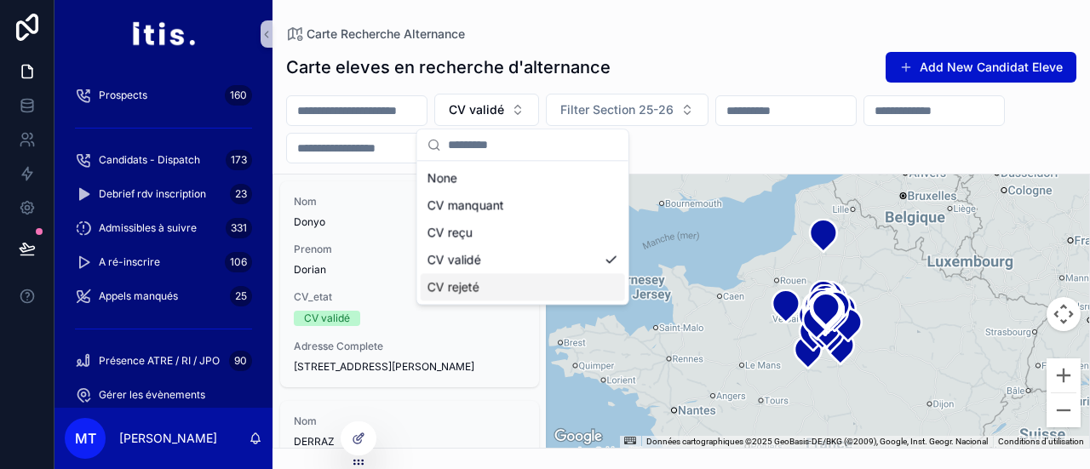
click at [482, 277] on div "CV rejeté" at bounding box center [523, 286] width 204 height 27
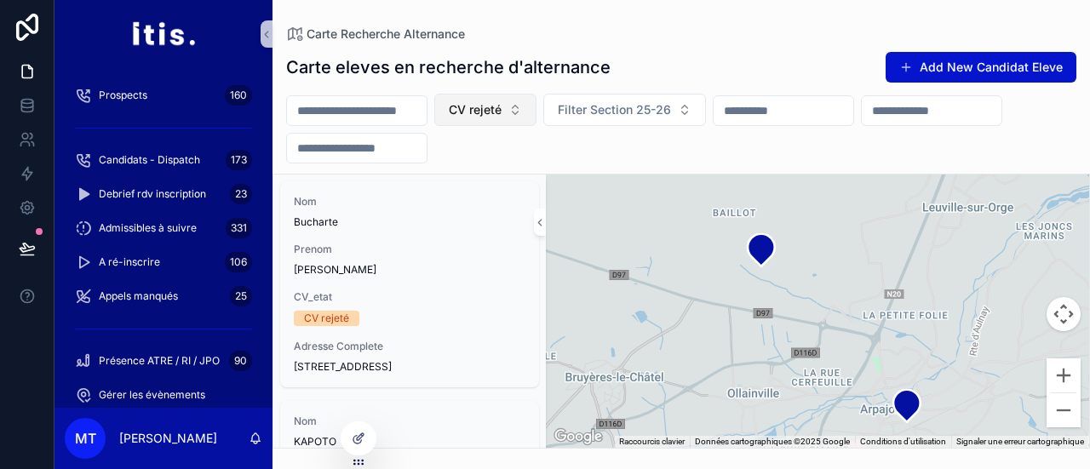
click at [502, 117] on span "CV rejeté" at bounding box center [475, 109] width 53 height 17
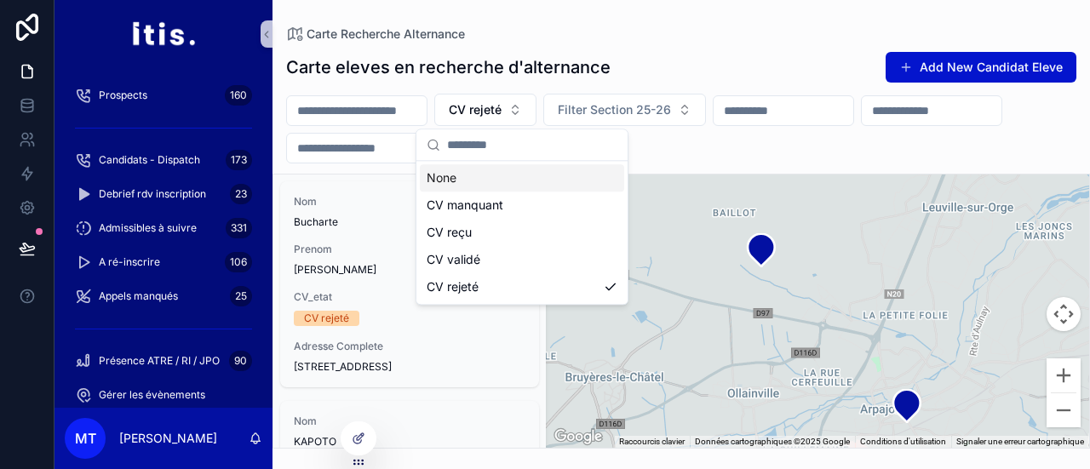
click at [513, 174] on div "None" at bounding box center [522, 177] width 204 height 27
click at [513, 192] on div "CV manquant" at bounding box center [522, 205] width 204 height 27
